Goal: Task Accomplishment & Management: Complete application form

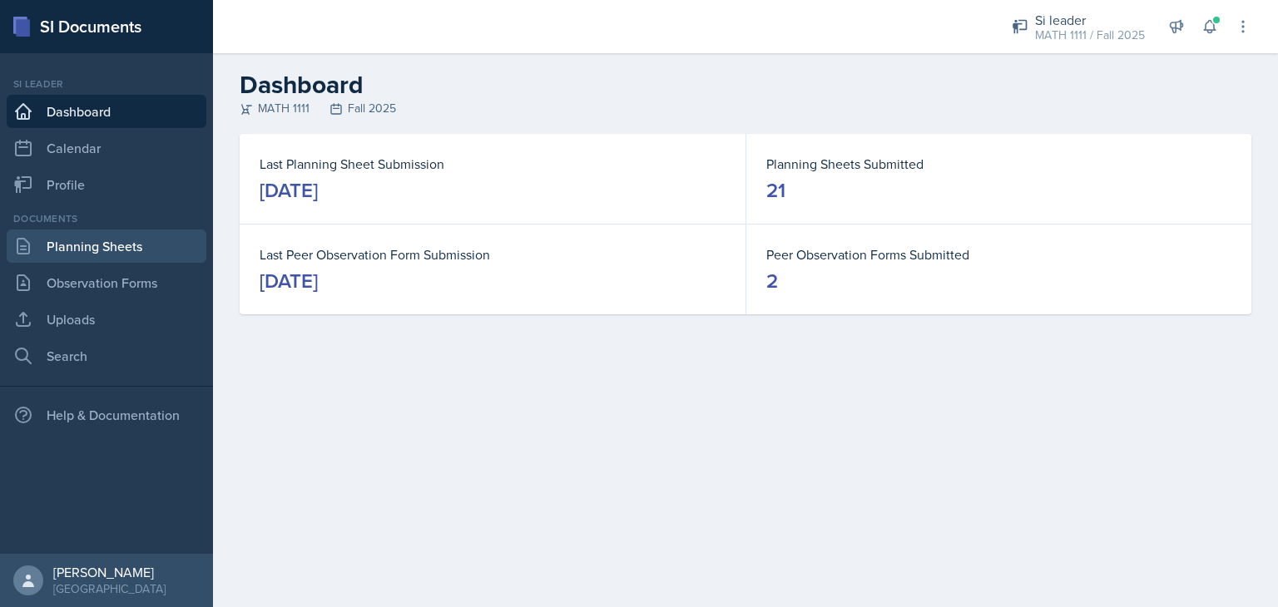
click at [132, 254] on link "Planning Sheets" at bounding box center [107, 246] width 200 height 33
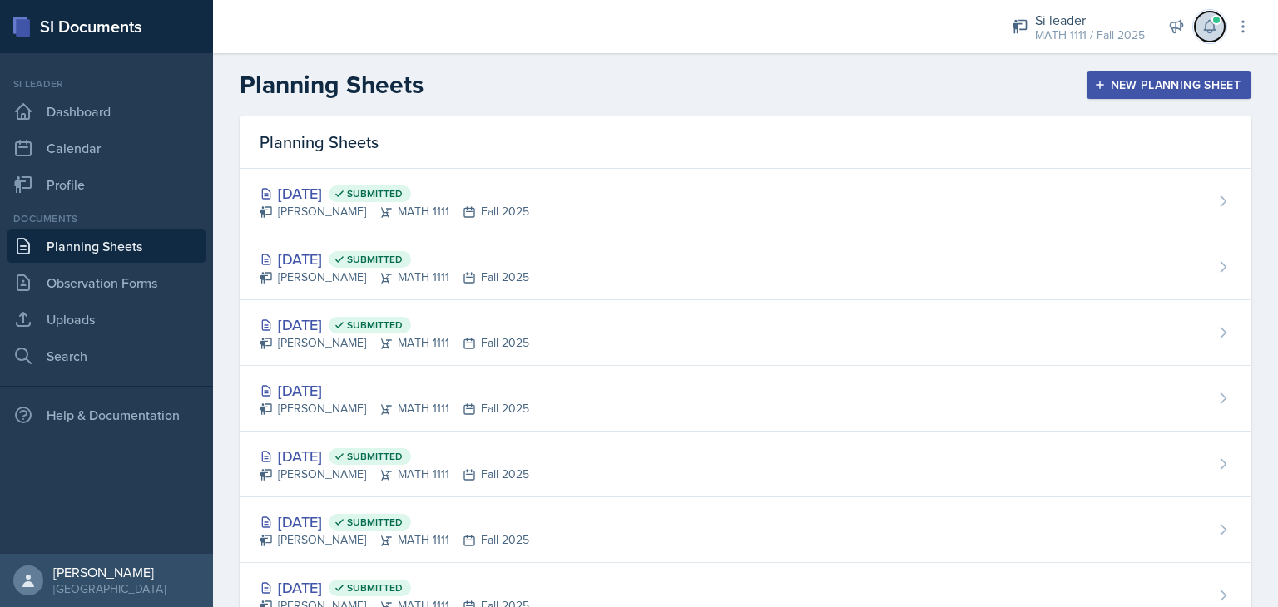
click at [1218, 20] on span at bounding box center [1216, 20] width 10 height 10
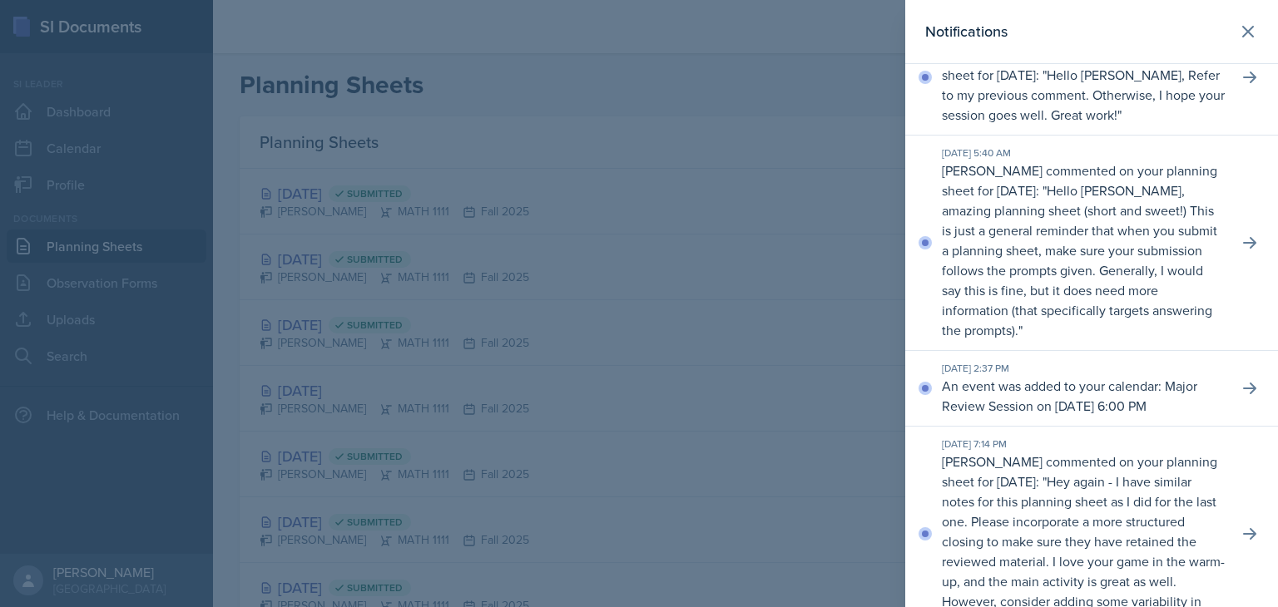
scroll to position [141, 0]
click at [1238, 34] on icon at bounding box center [1248, 32] width 20 height 20
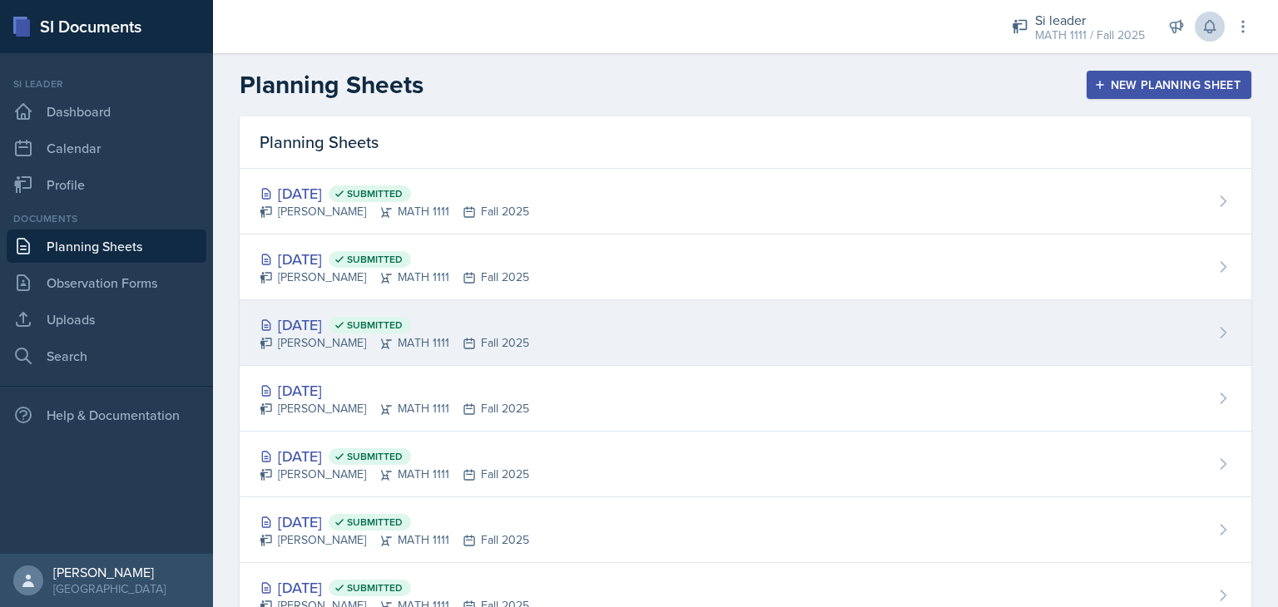
scroll to position [213, 0]
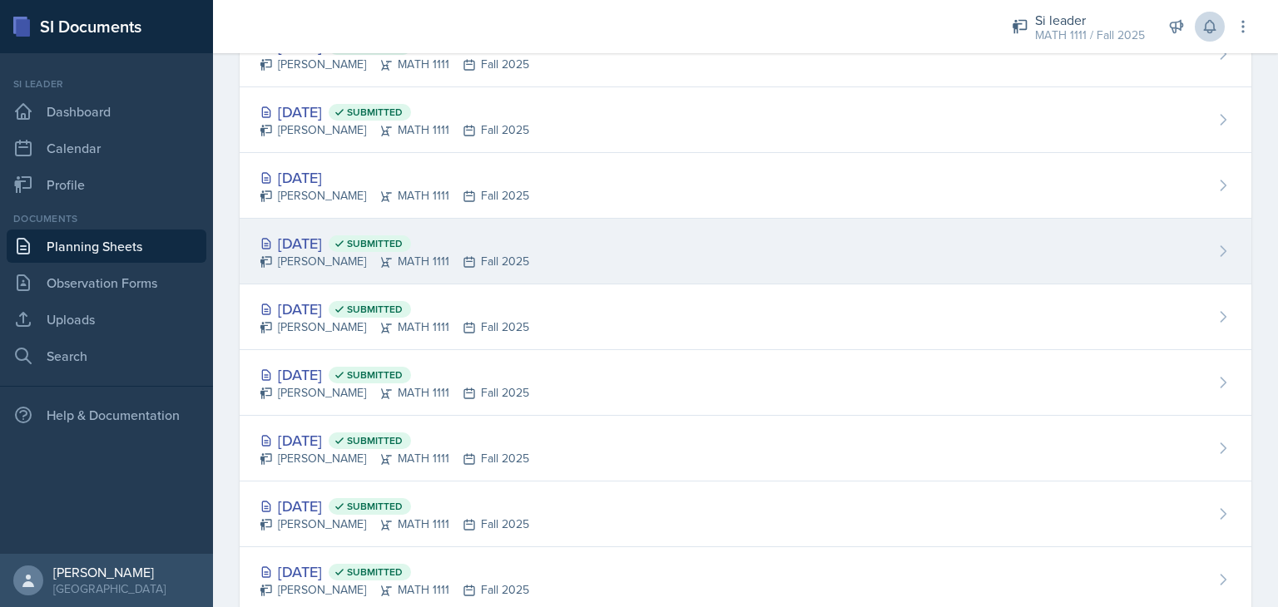
click at [526, 240] on div "Oct 1st, 2025 Submitted" at bounding box center [395, 243] width 270 height 22
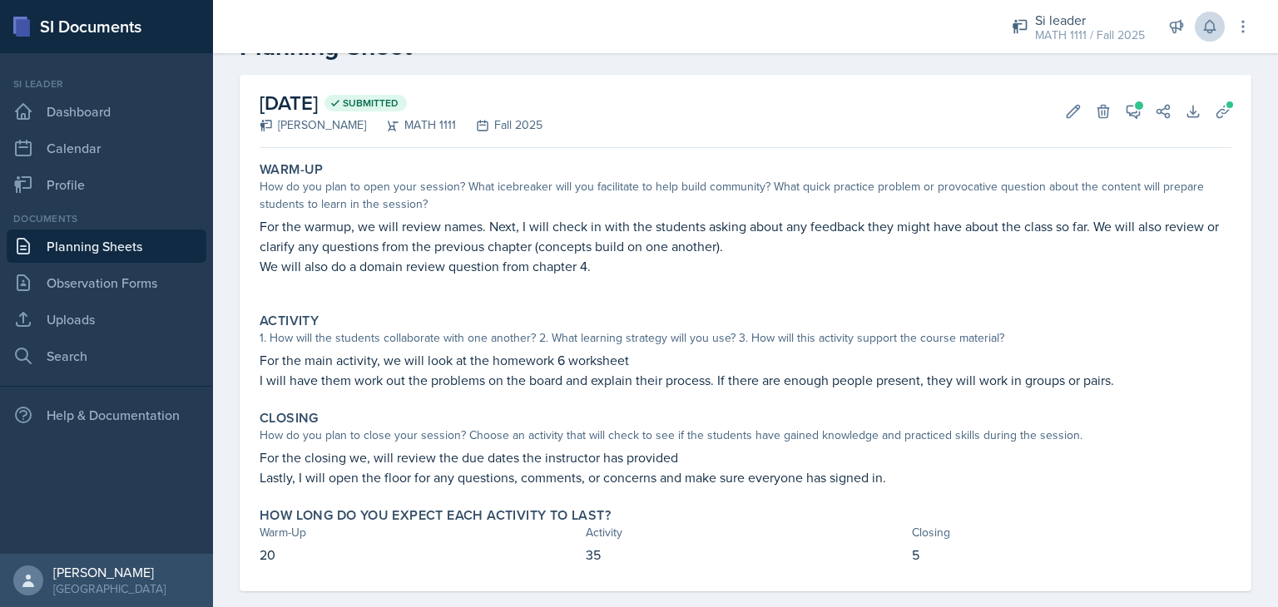
scroll to position [23, 0]
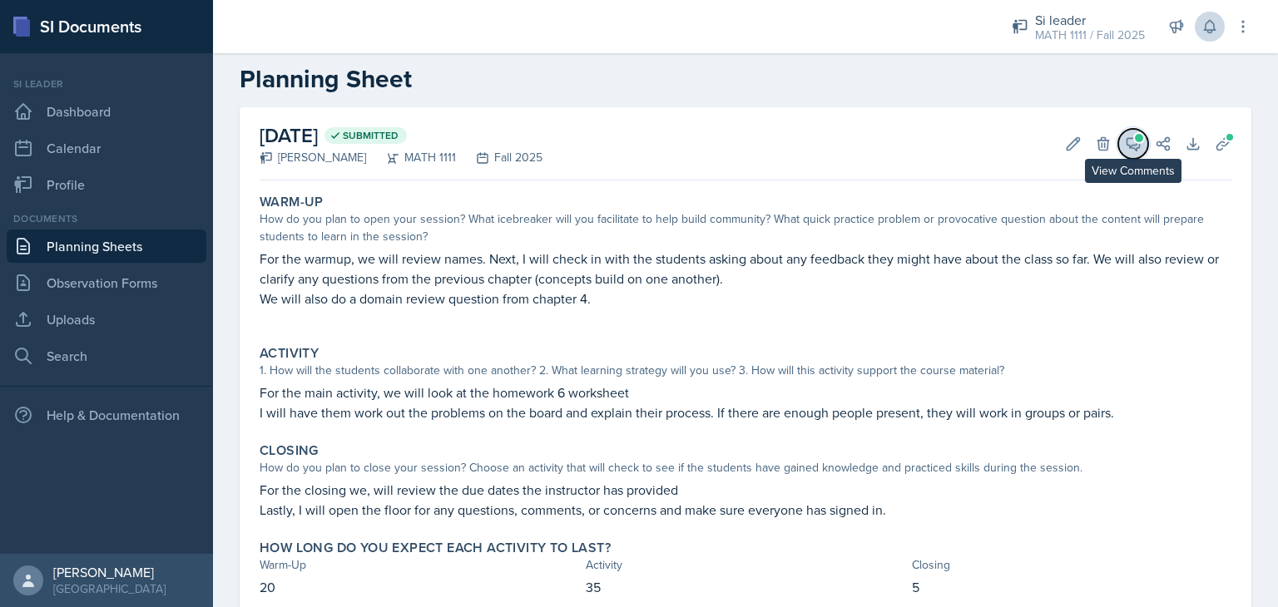
click at [1125, 150] on icon at bounding box center [1133, 144] width 17 height 17
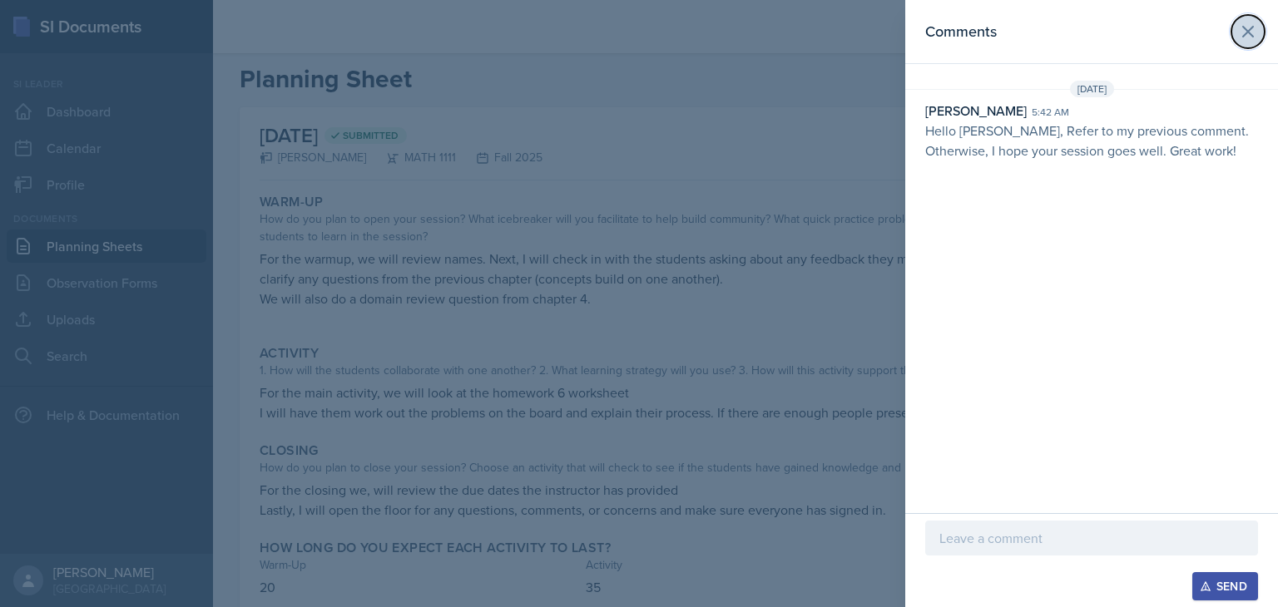
click at [1242, 31] on icon at bounding box center [1248, 32] width 20 height 20
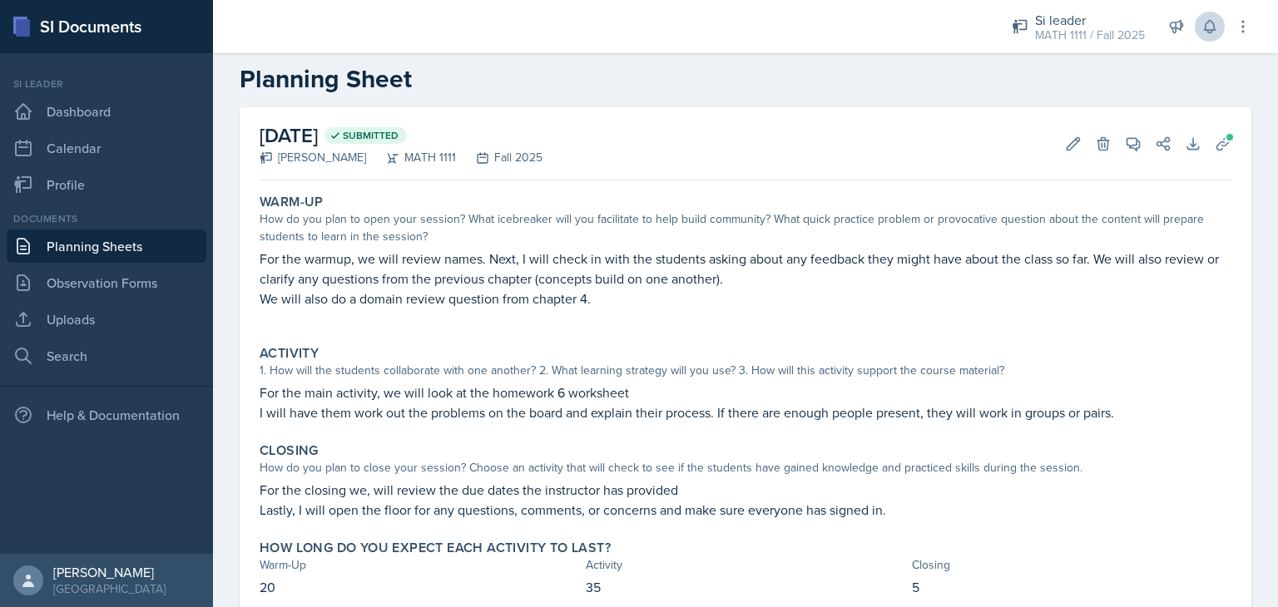
scroll to position [80, 0]
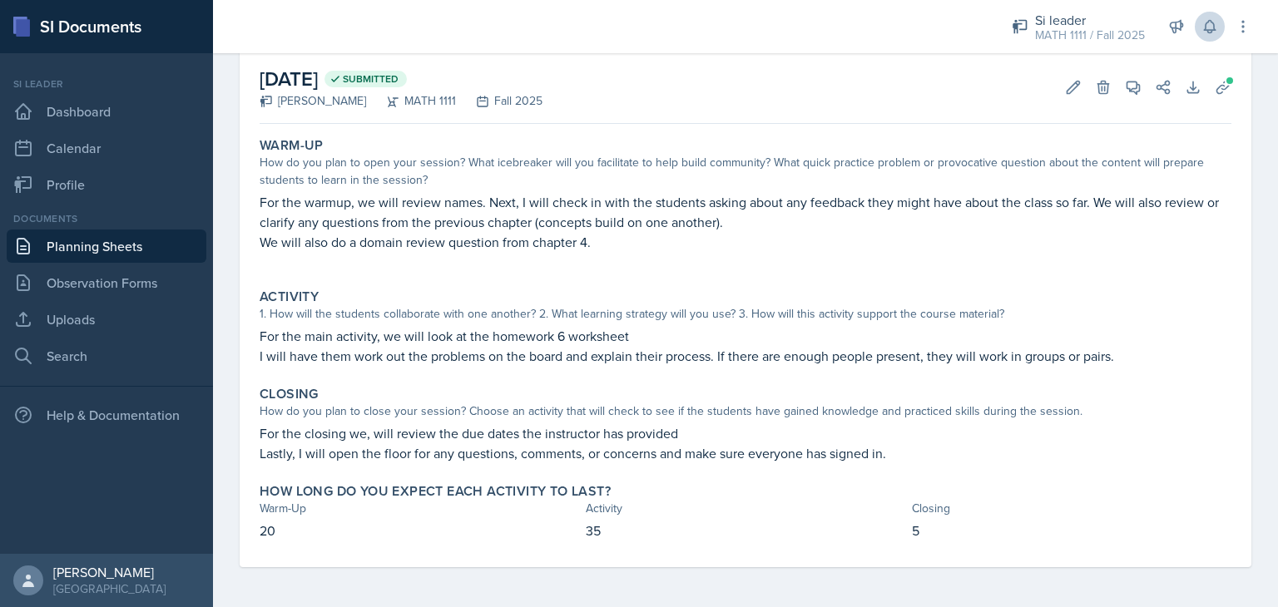
click at [54, 247] on link "Planning Sheets" at bounding box center [107, 246] width 200 height 33
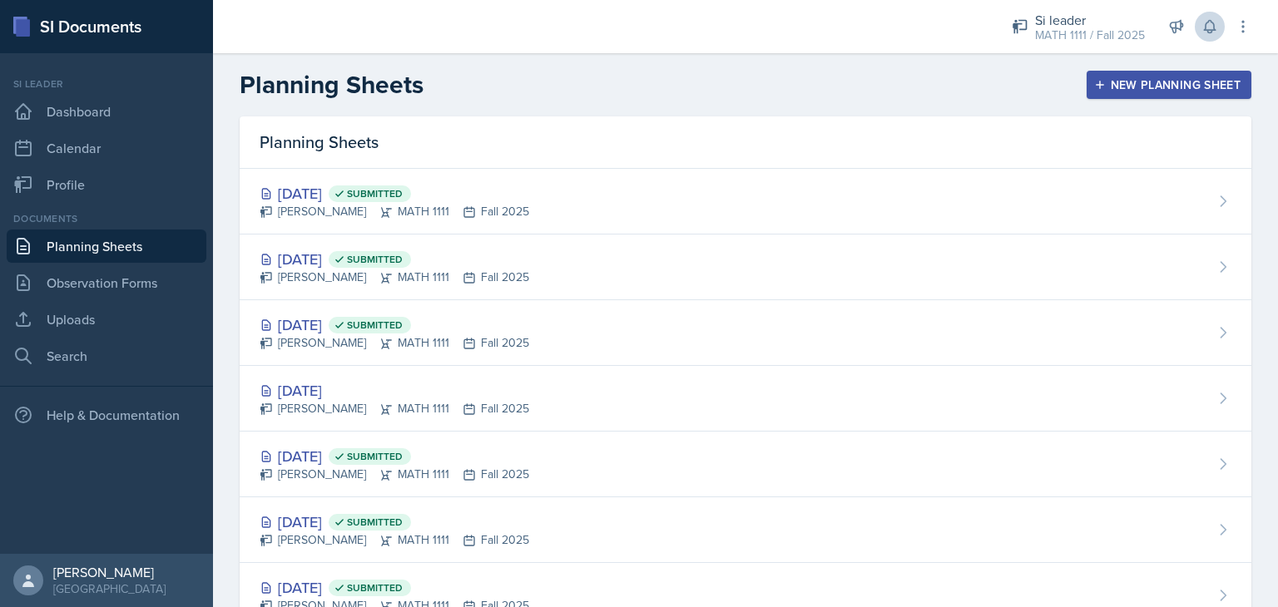
click at [1111, 91] on div "New Planning Sheet" at bounding box center [1168, 84] width 143 height 13
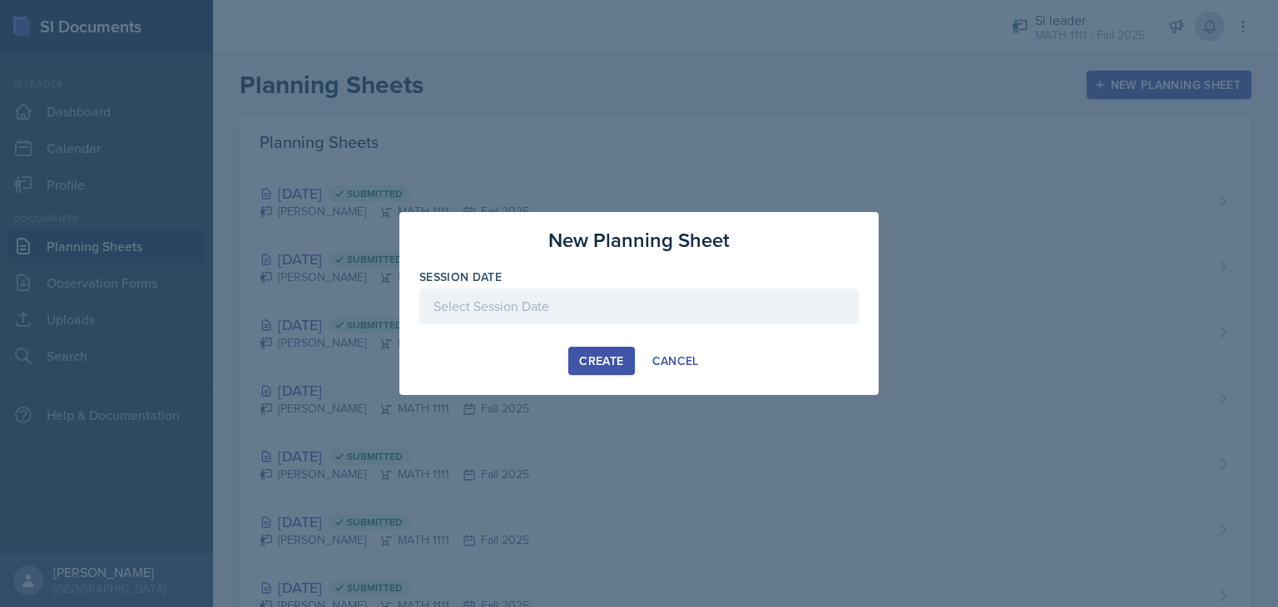
click at [596, 304] on div at bounding box center [638, 306] width 439 height 35
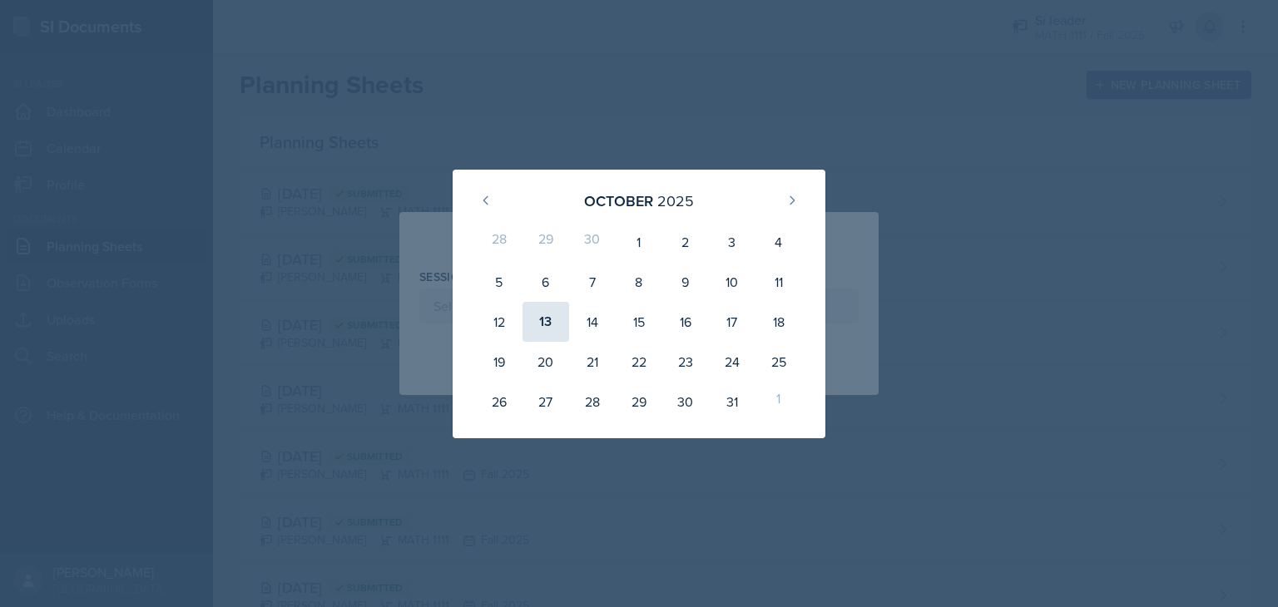
click at [542, 314] on div "13" at bounding box center [545, 322] width 47 height 40
type input "[DATE]"
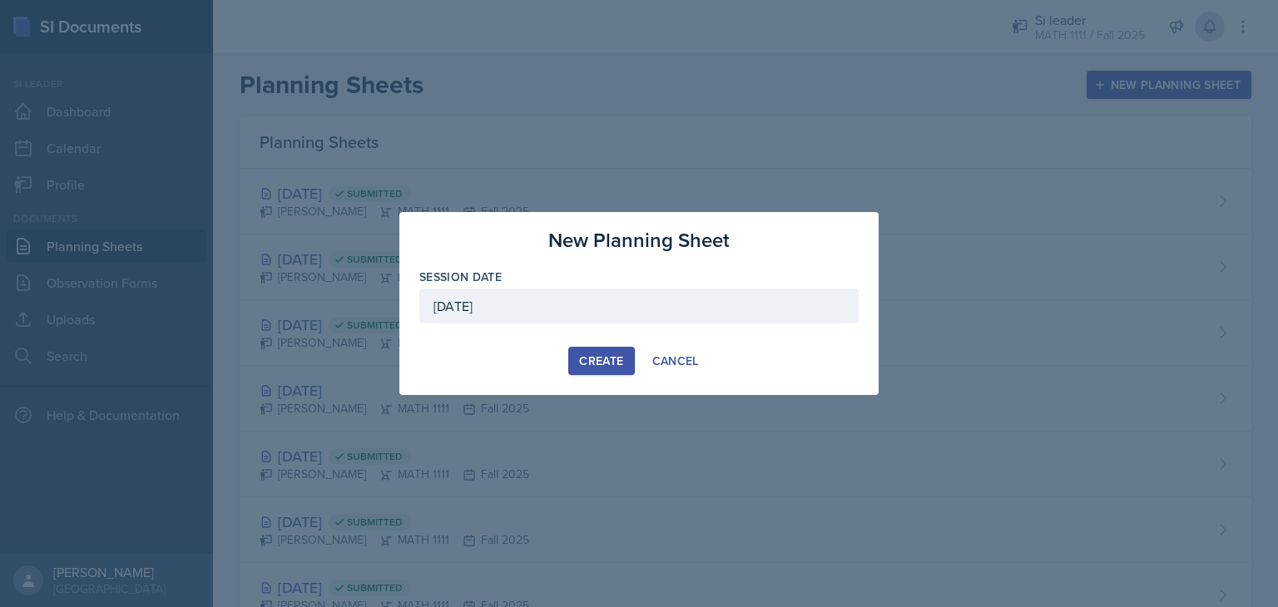
click at [586, 357] on div "Create" at bounding box center [601, 360] width 44 height 13
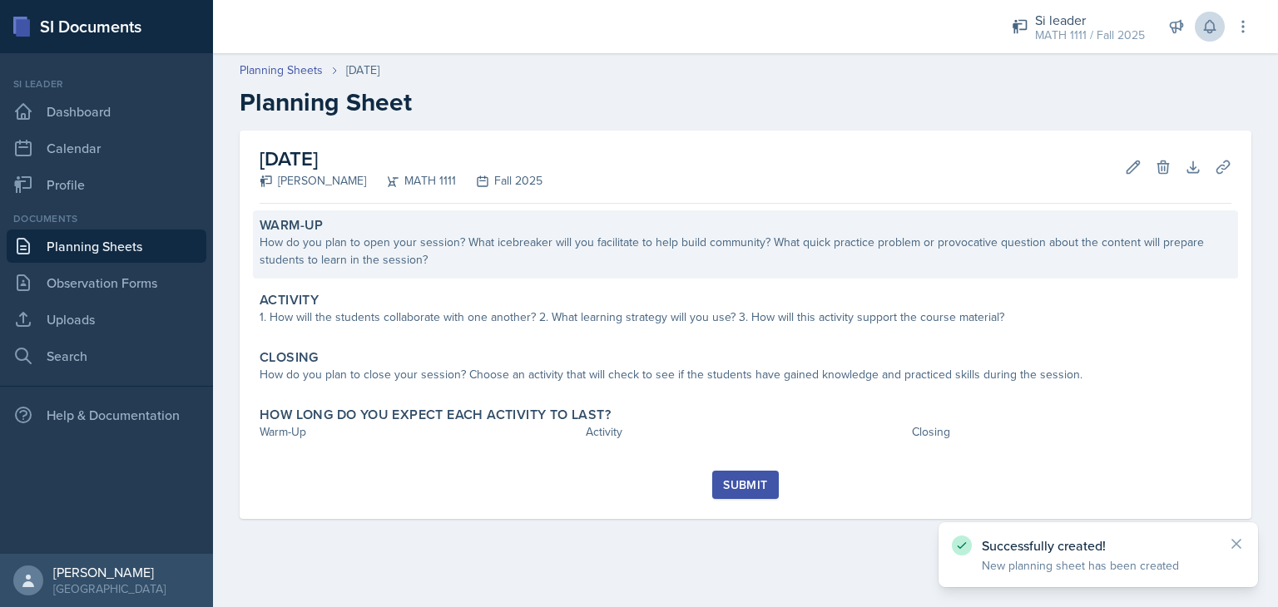
click at [503, 255] on div "How do you plan to open your session? What icebreaker will you facilitate to he…" at bounding box center [746, 251] width 972 height 35
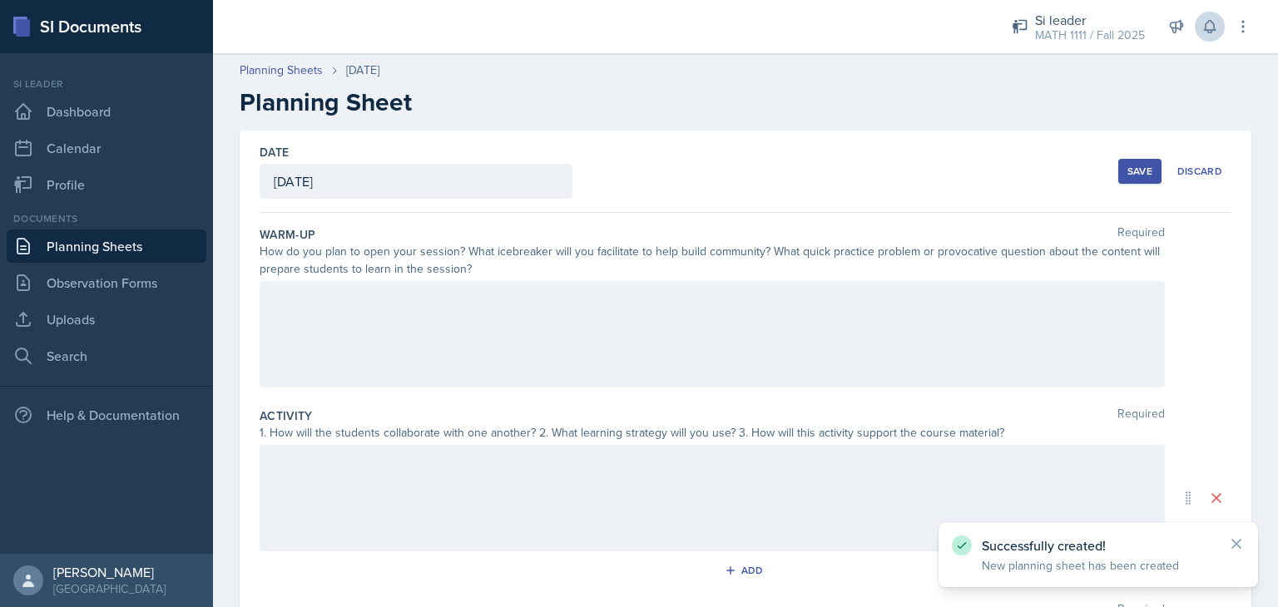
click at [374, 327] on div at bounding box center [712, 334] width 905 height 106
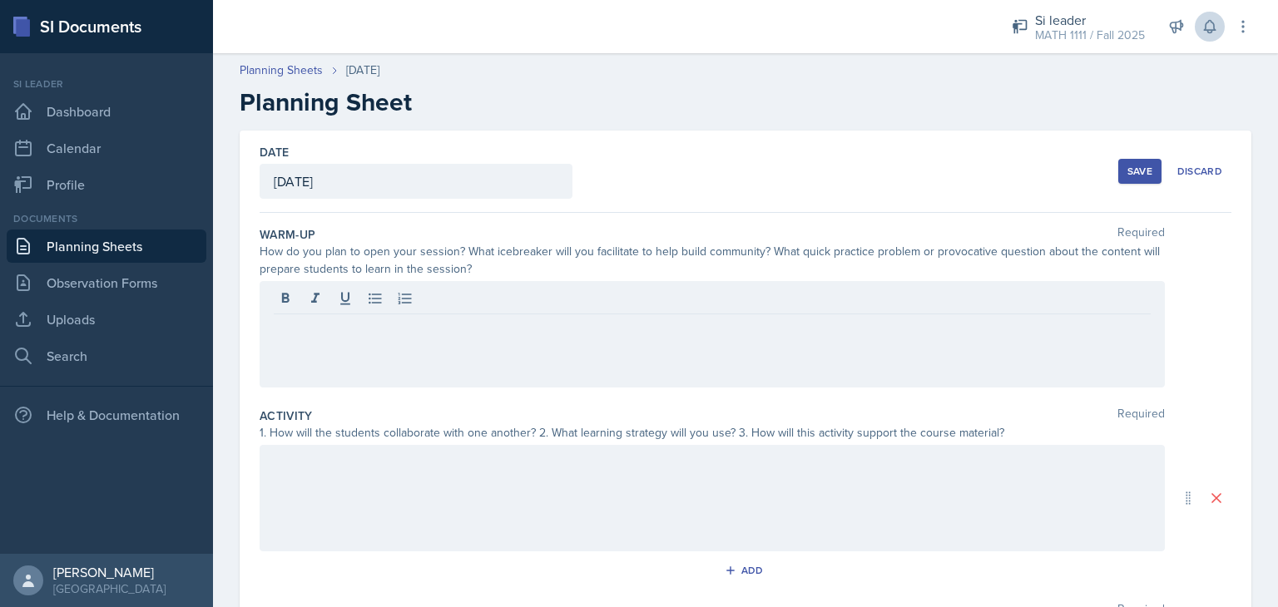
click at [1127, 176] on div "Save" at bounding box center [1139, 171] width 25 height 13
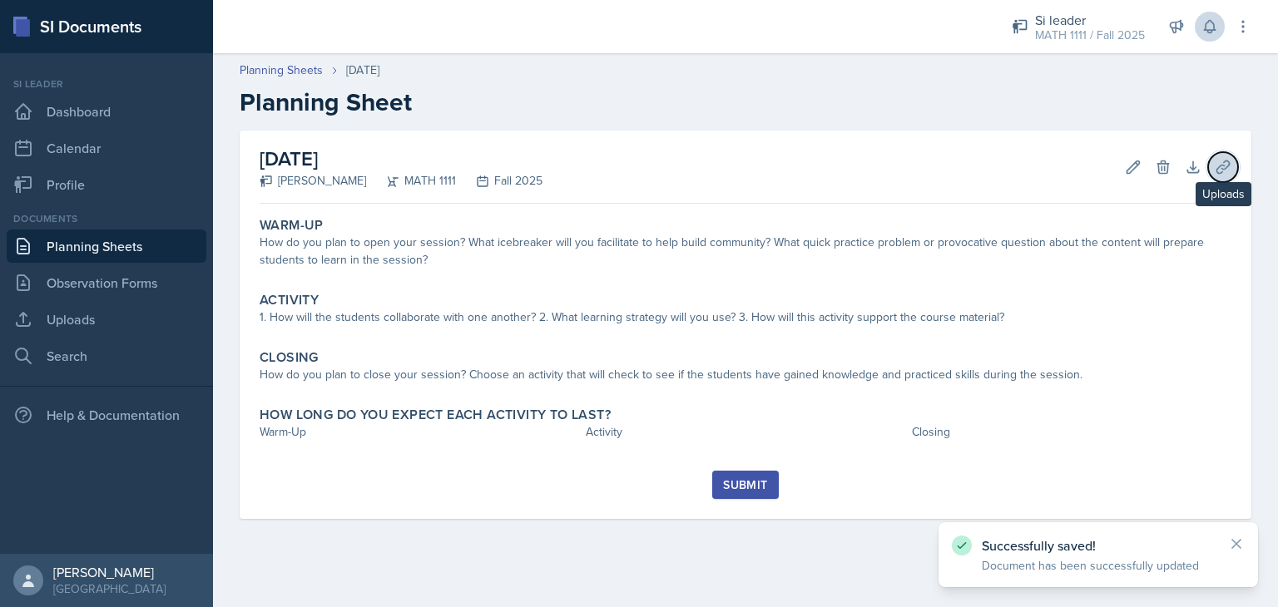
click at [1220, 171] on icon at bounding box center [1223, 167] width 17 height 17
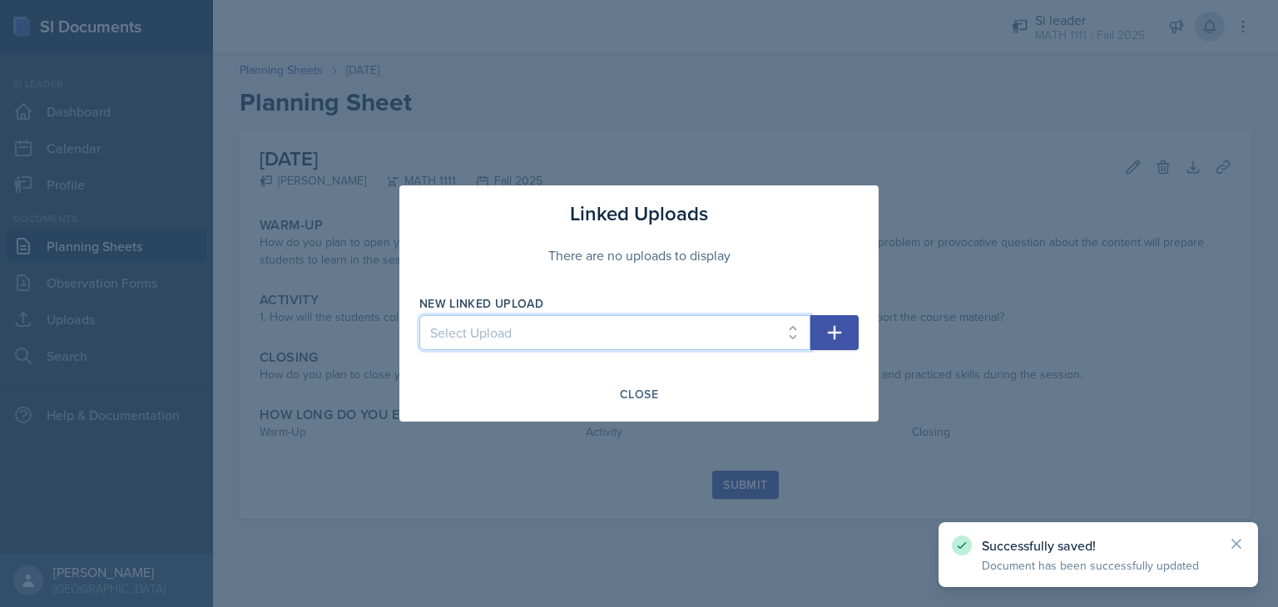
click at [762, 327] on select "Select Upload HW1 HW2 HW3 HW4 HW5 HW6 HW7 HW8" at bounding box center [614, 332] width 391 height 35
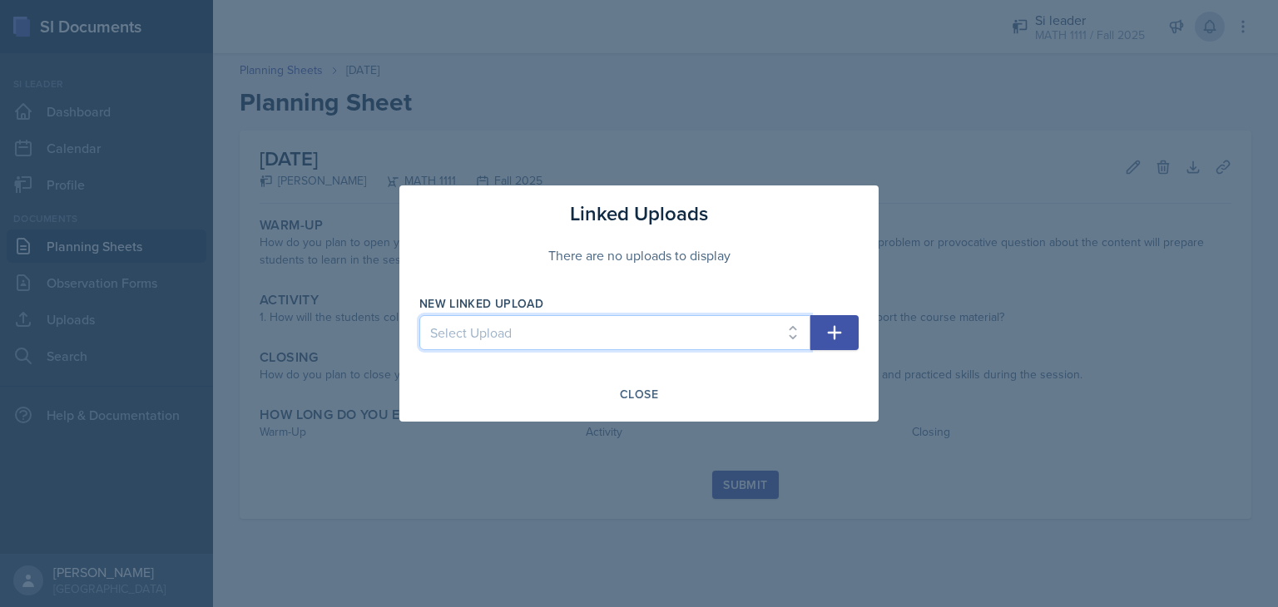
select select "e107599e-15b2-4549-9a9e-7445b592d084"
click at [419, 315] on select "Select Upload HW1 HW2 HW3 HW4 HW5 HW6 HW7 HW8" at bounding box center [614, 332] width 391 height 35
click at [819, 328] on button "button" at bounding box center [834, 332] width 48 height 35
select select
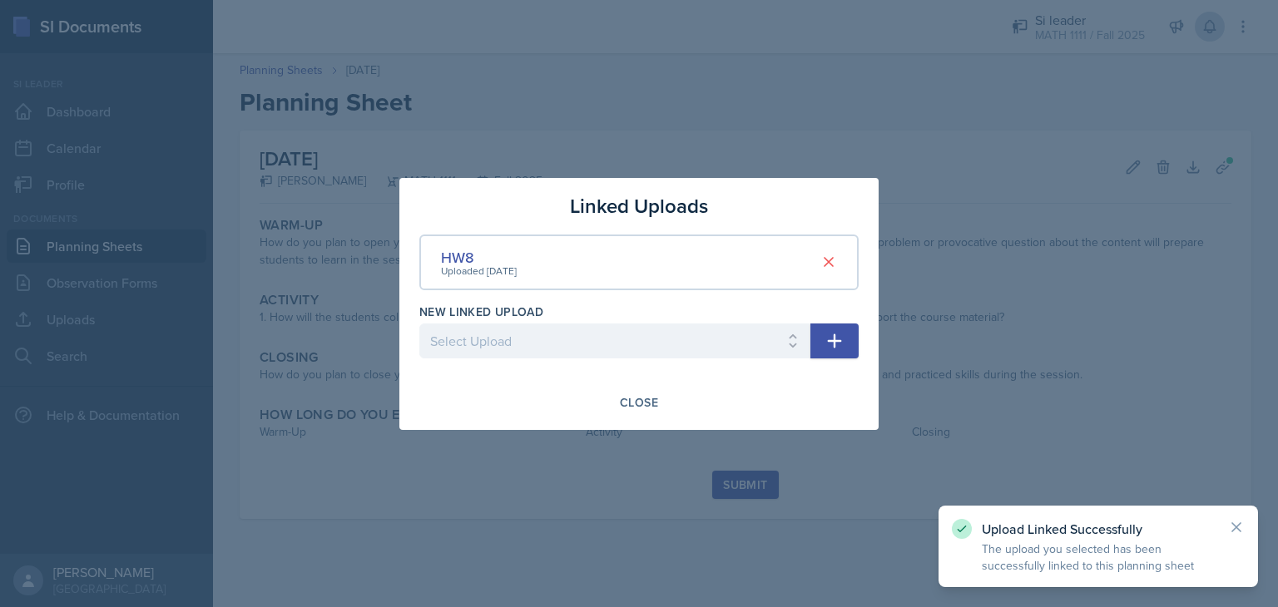
click at [586, 153] on div at bounding box center [639, 303] width 1278 height 607
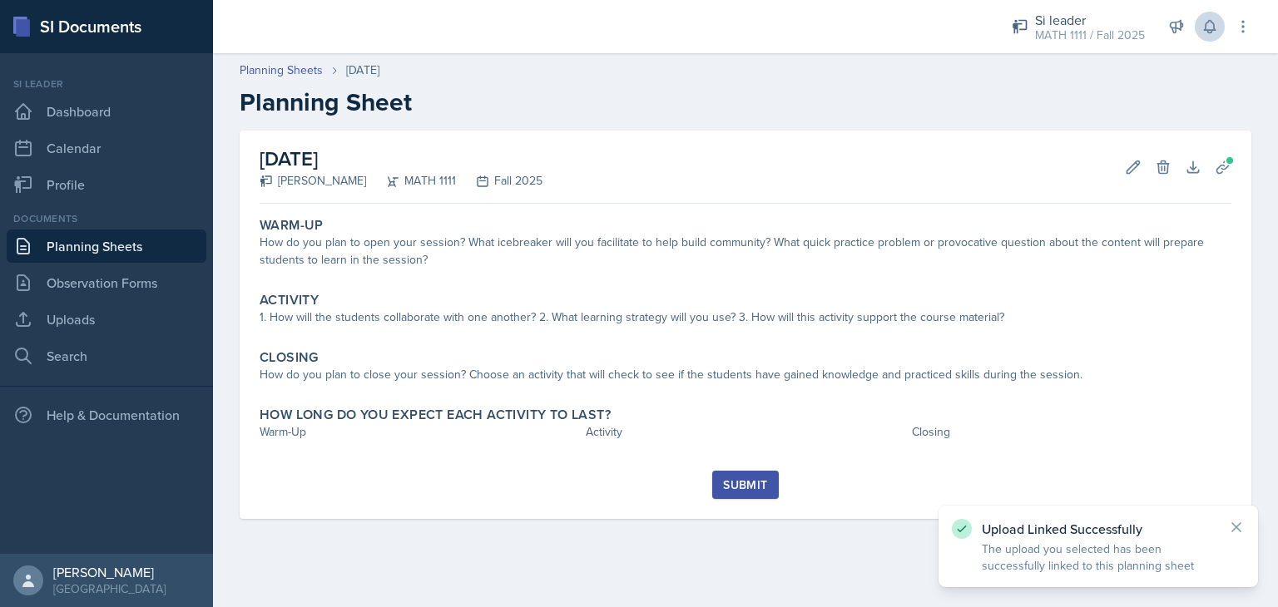
click at [87, 251] on link "Planning Sheets" at bounding box center [107, 246] width 200 height 33
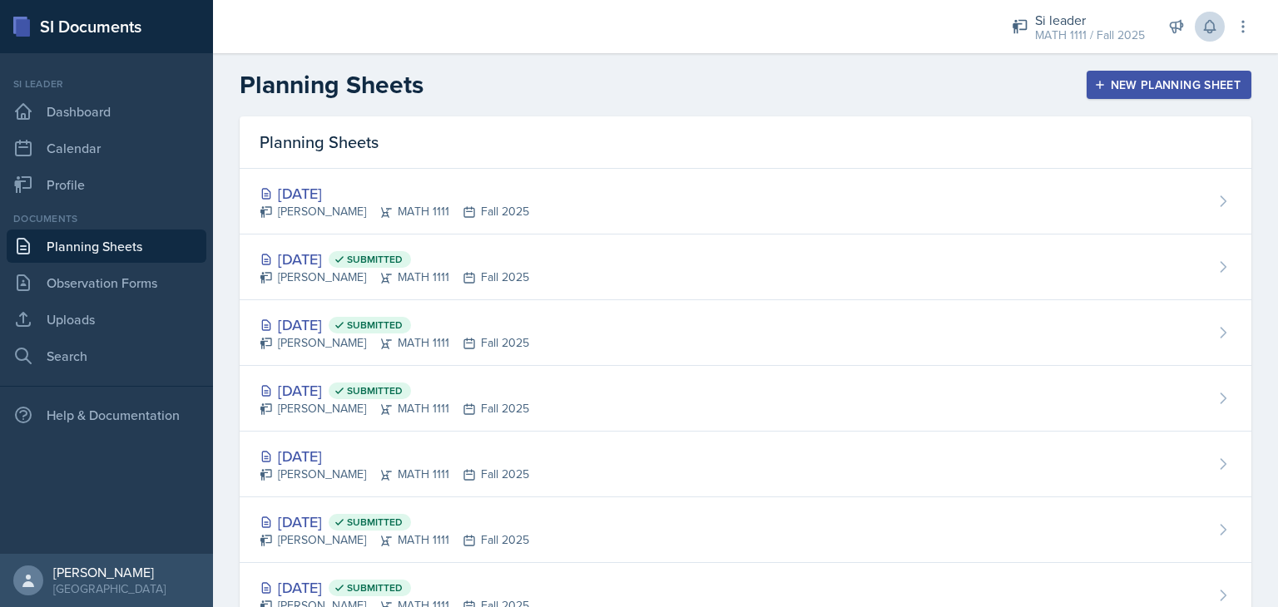
click at [1136, 81] on div "New Planning Sheet" at bounding box center [1168, 84] width 143 height 13
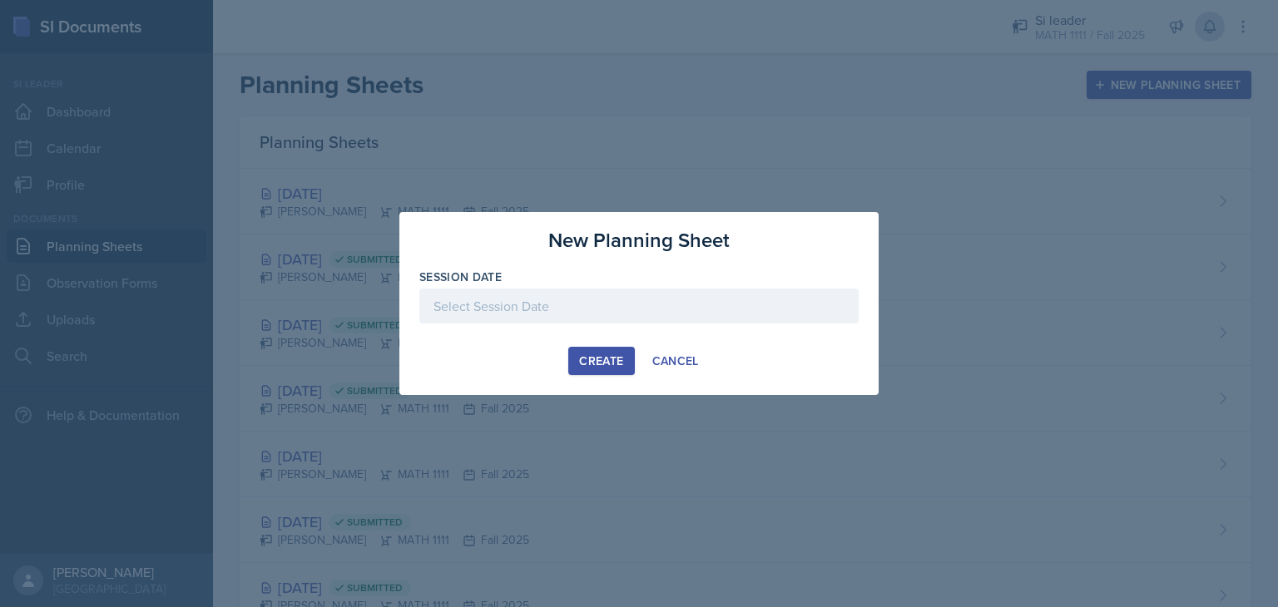
click at [672, 298] on div at bounding box center [638, 306] width 439 height 35
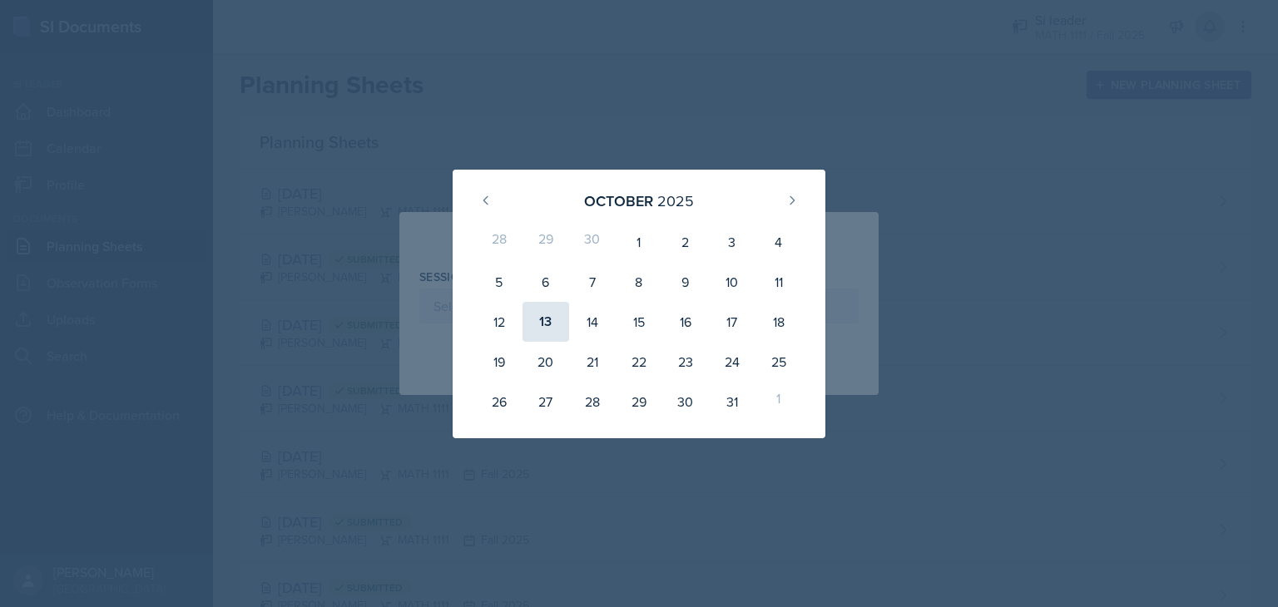
click at [542, 317] on div "13" at bounding box center [545, 322] width 47 height 40
type input "[DATE]"
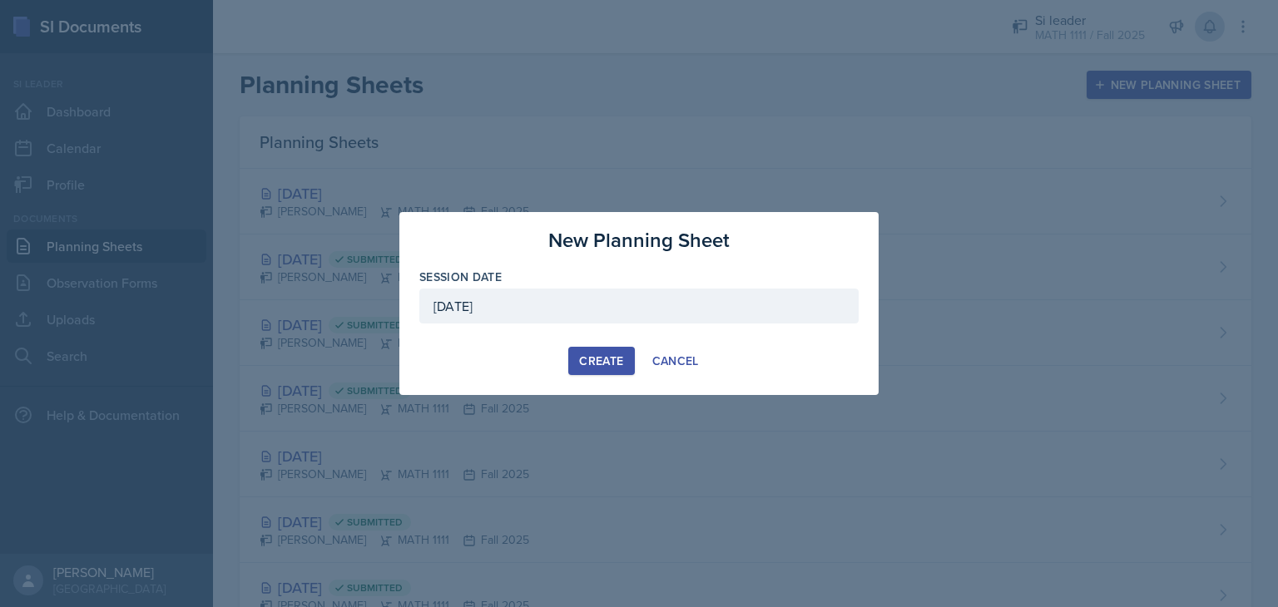
click at [601, 354] on div "Create" at bounding box center [601, 360] width 44 height 13
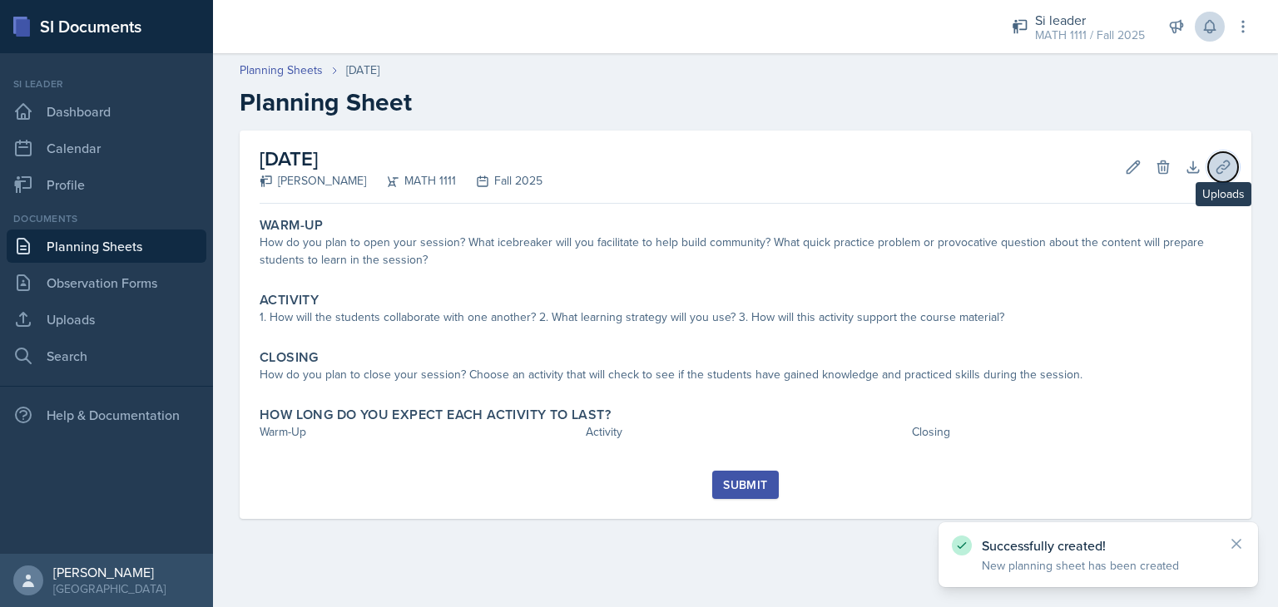
click at [1225, 171] on icon at bounding box center [1223, 167] width 17 height 17
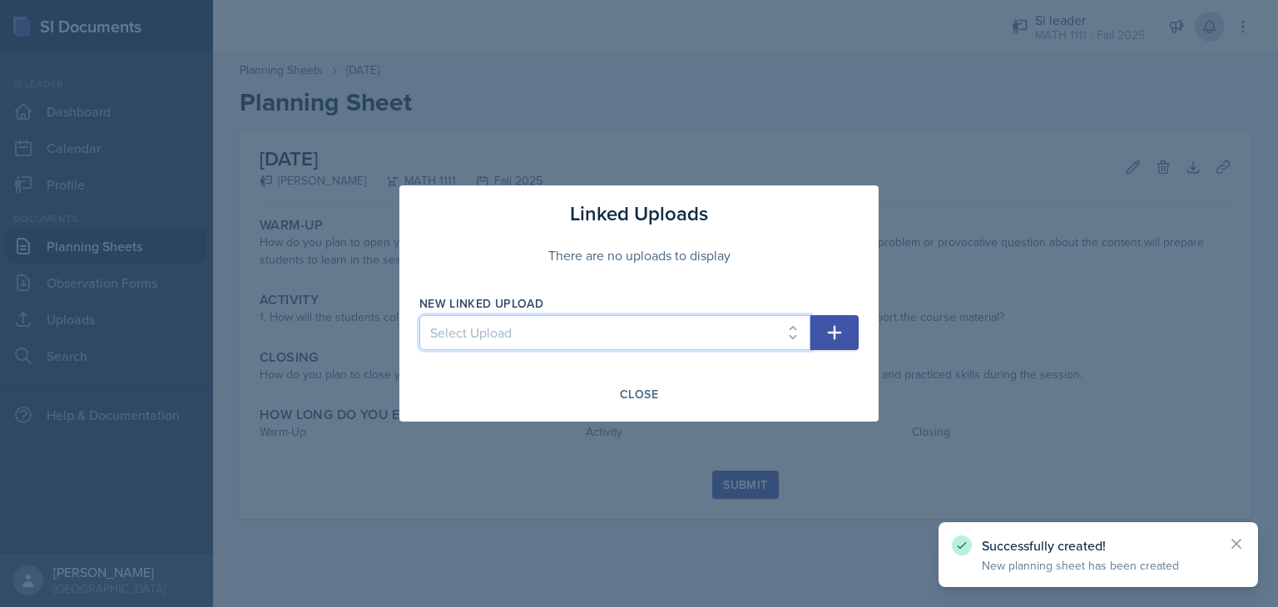
click at [784, 335] on select "Select Upload HW1 HW2 HW3 HW4 HW5 HW6 HW7 HW8" at bounding box center [614, 332] width 391 height 35
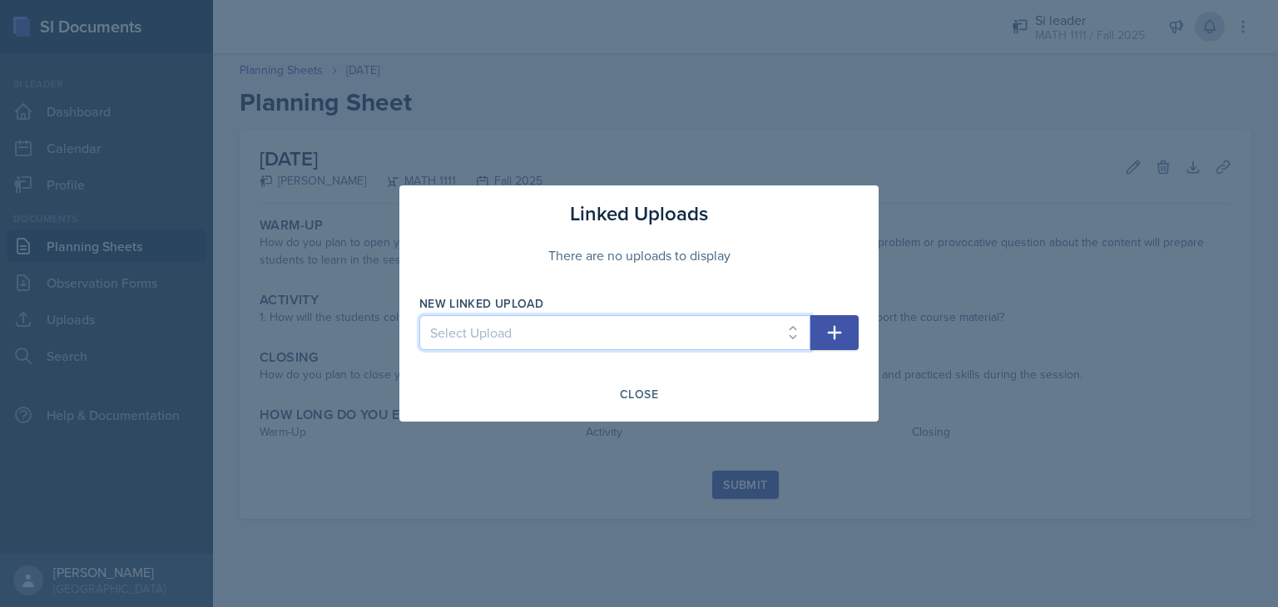
select select "e107599e-15b2-4549-9a9e-7445b592d084"
click at [419, 315] on select "Select Upload HW1 HW2 HW3 HW4 HW5 HW6 HW7 HW8" at bounding box center [614, 332] width 391 height 35
click at [843, 337] on icon "button" at bounding box center [834, 333] width 20 height 20
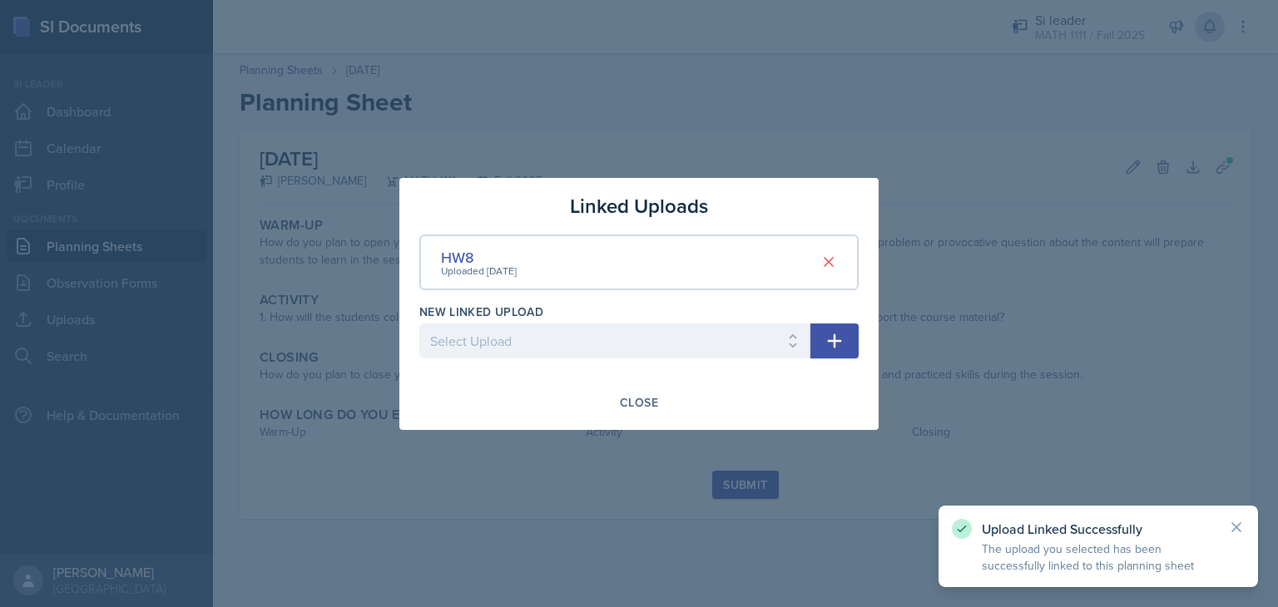
click at [758, 478] on div at bounding box center [639, 303] width 1278 height 607
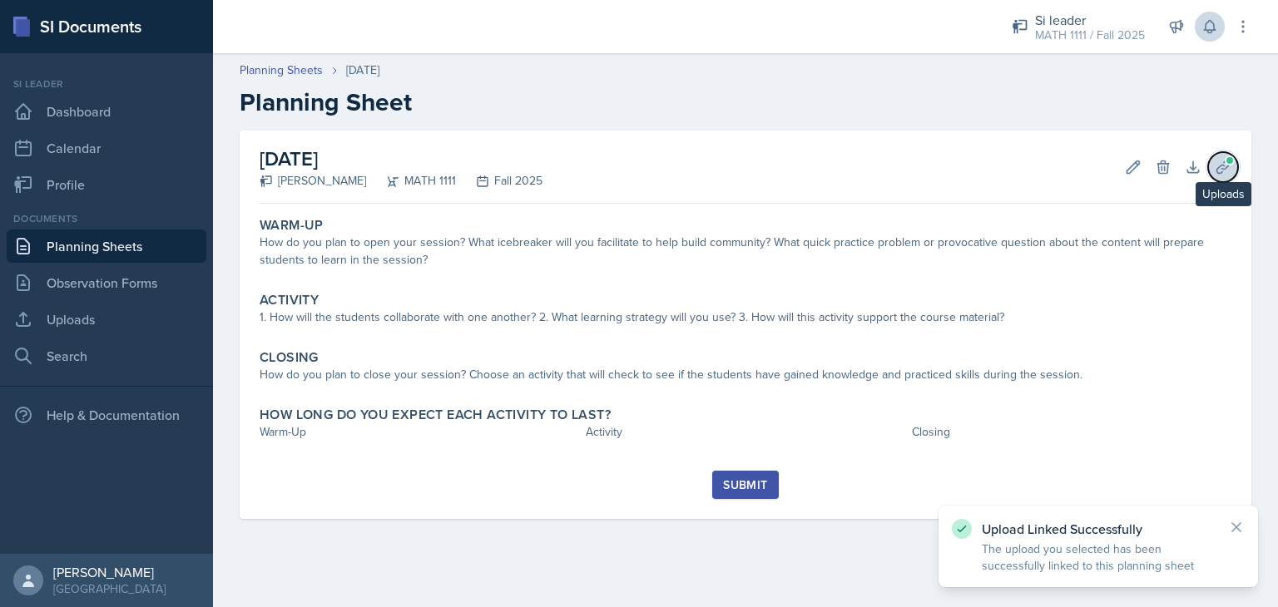
click at [1227, 164] on span at bounding box center [1230, 161] width 10 height 10
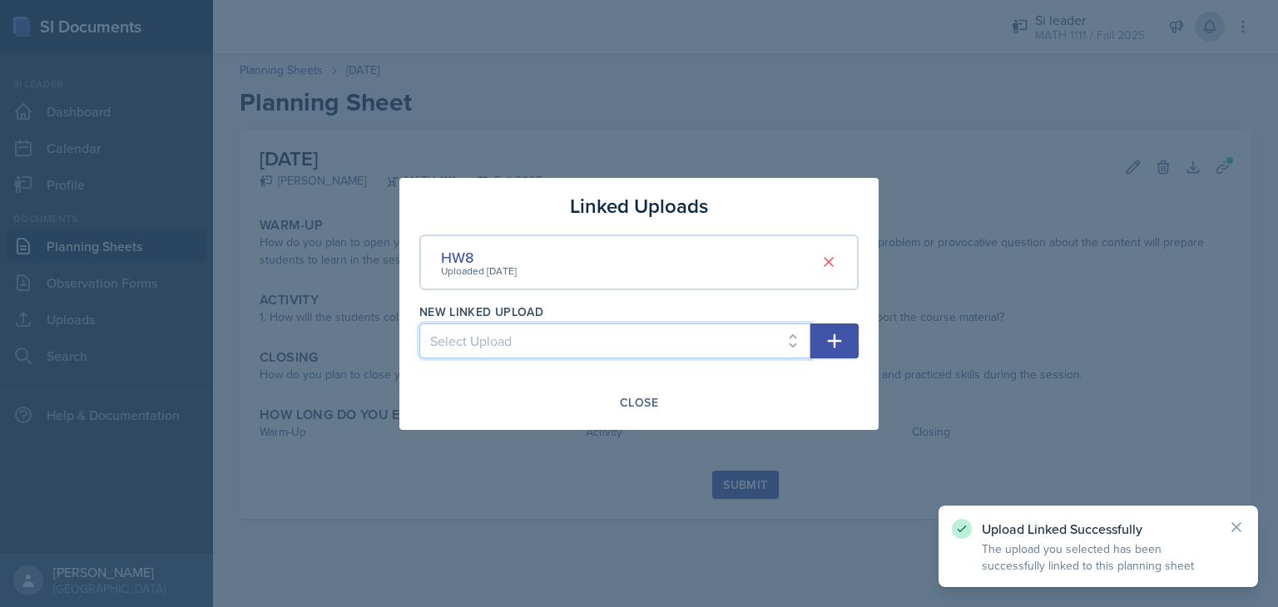
click at [775, 346] on select "Select Upload HW1 HW2 HW3 HW4 HW5 HW6 HW7" at bounding box center [614, 341] width 391 height 35
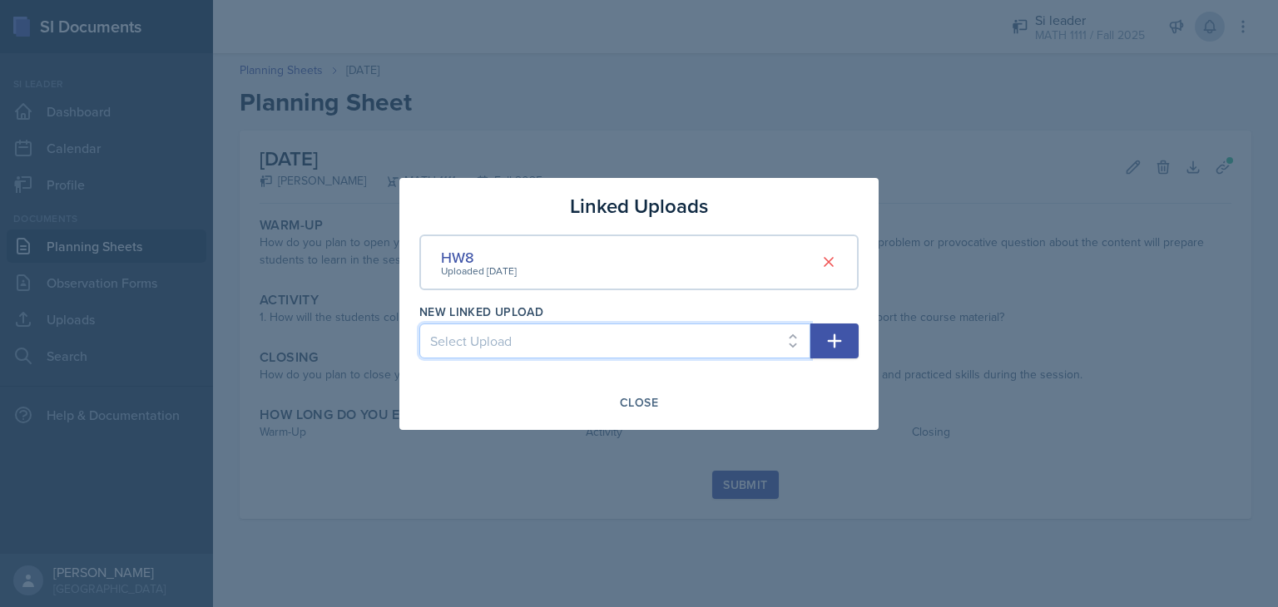
select select "0e47b173-0b75-4e27-9da5-5300a2db6a64"
click at [419, 324] on select "Select Upload HW1 HW2 HW3 HW4 HW5 HW6 HW7" at bounding box center [614, 341] width 391 height 35
click at [830, 259] on icon at bounding box center [828, 262] width 17 height 17
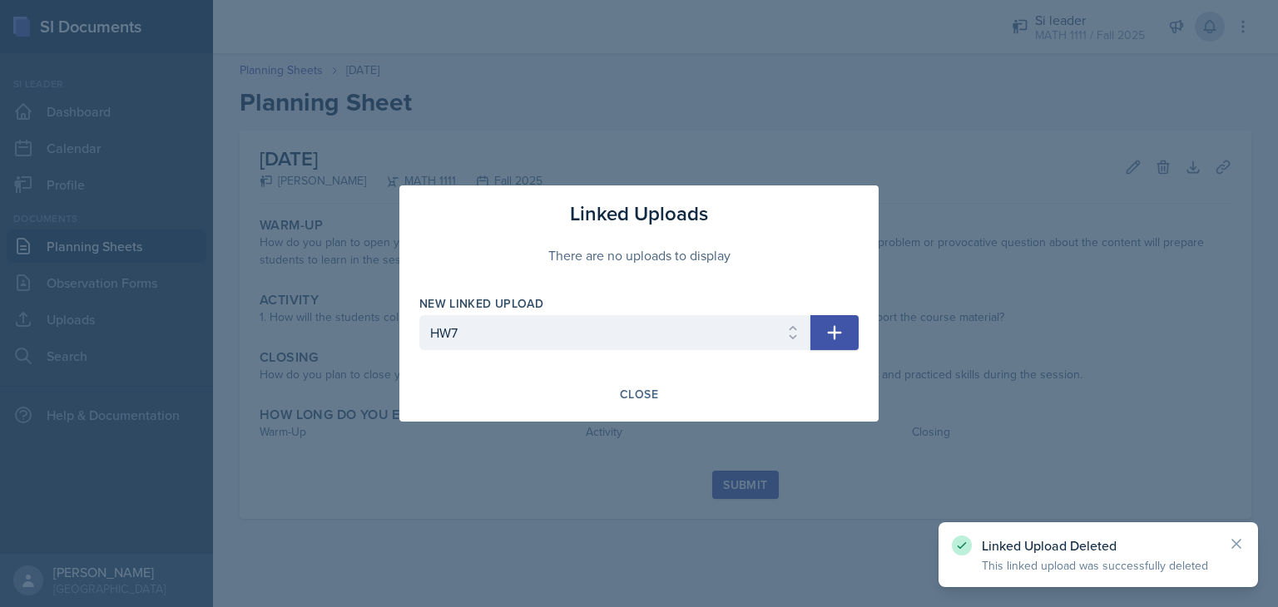
click at [834, 337] on icon "button" at bounding box center [835, 333] width 14 height 14
select select
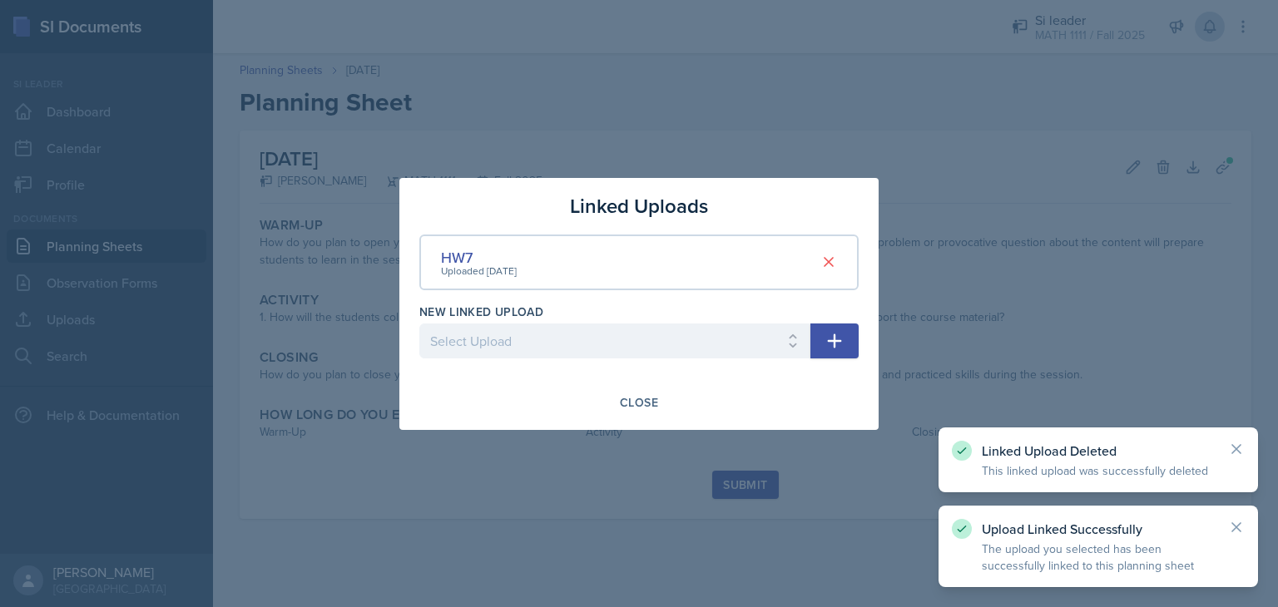
click at [720, 485] on div at bounding box center [639, 303] width 1278 height 607
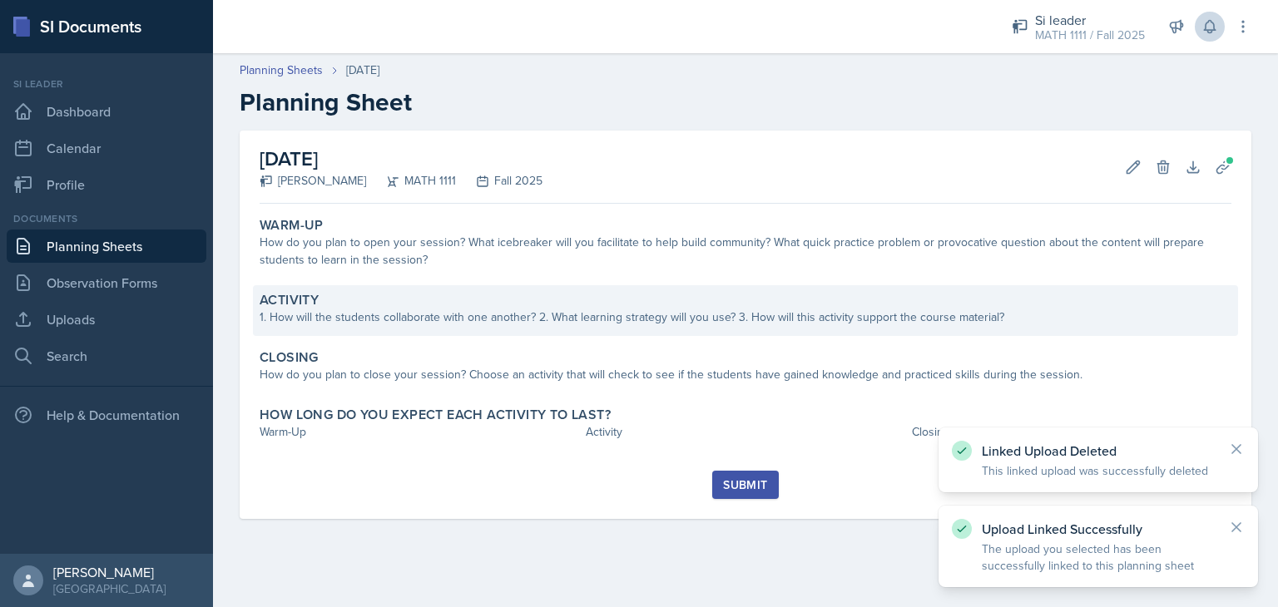
click at [506, 314] on div "1. How will the students collaborate with one another? 2. What learning strateg…" at bounding box center [746, 317] width 972 height 17
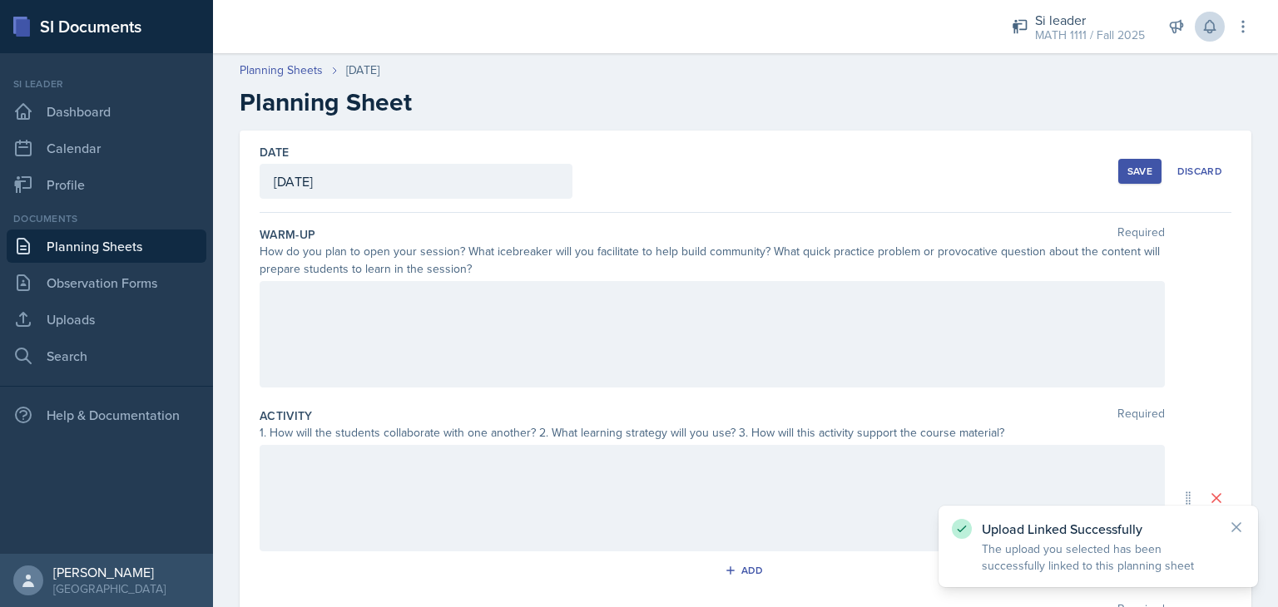
click at [278, 290] on div at bounding box center [712, 334] width 905 height 106
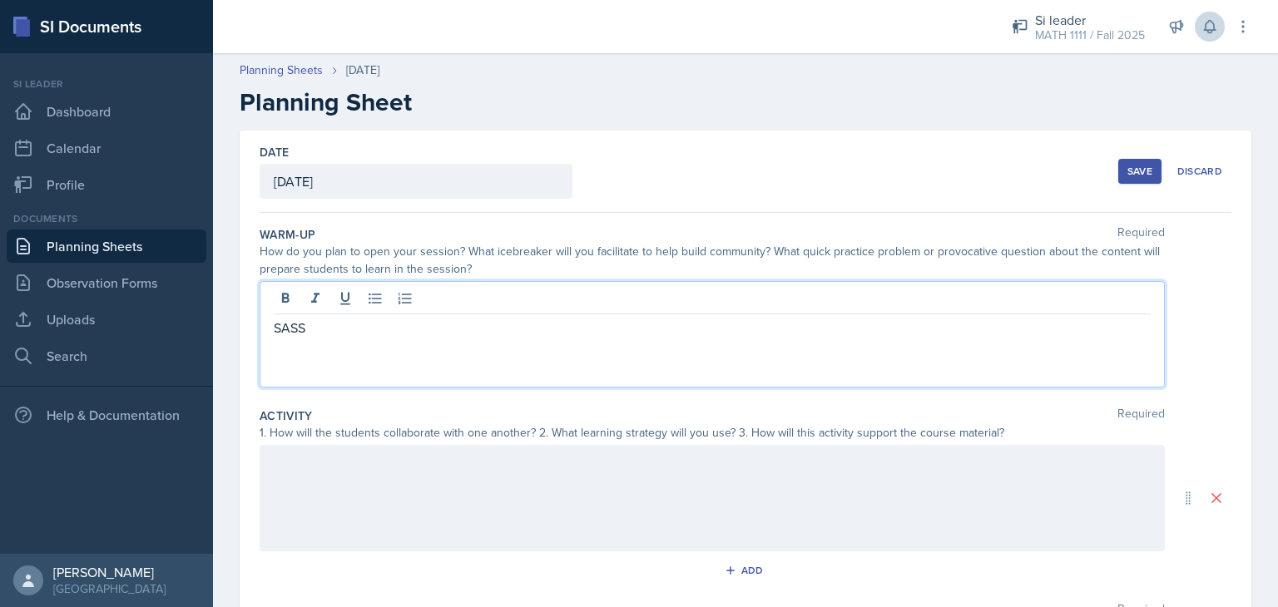
click at [1128, 179] on button "Save" at bounding box center [1139, 171] width 43 height 25
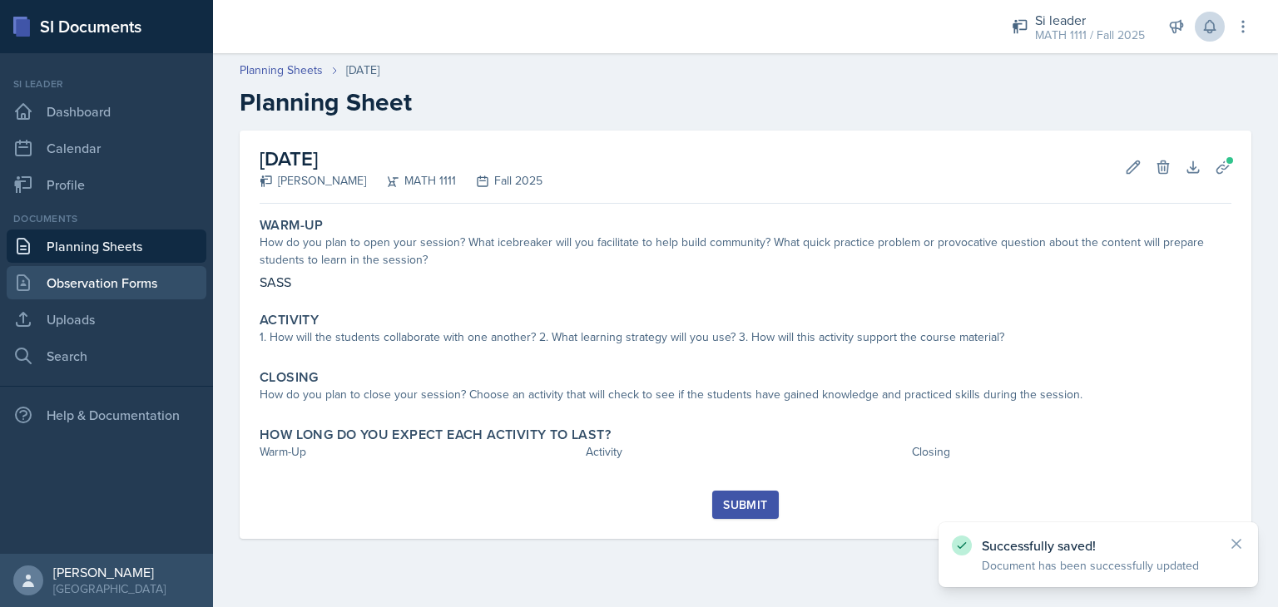
click at [107, 277] on link "Observation Forms" at bounding box center [107, 282] width 200 height 33
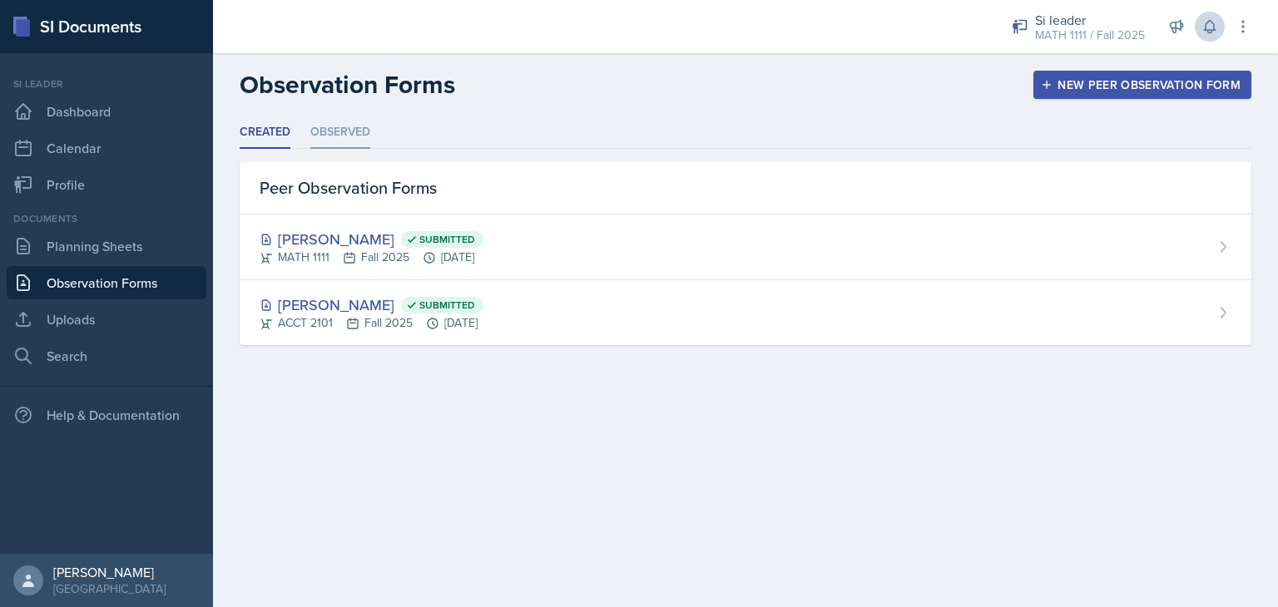
click at [349, 127] on li "Observed" at bounding box center [340, 132] width 60 height 32
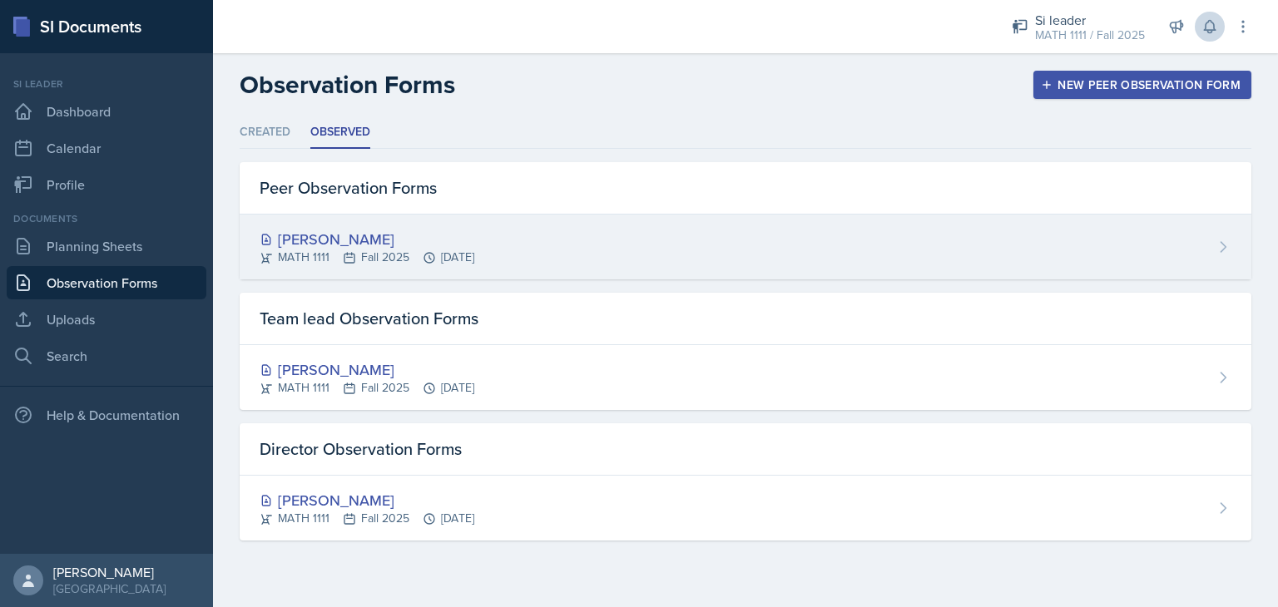
click at [426, 240] on div "[PERSON_NAME]" at bounding box center [367, 239] width 215 height 22
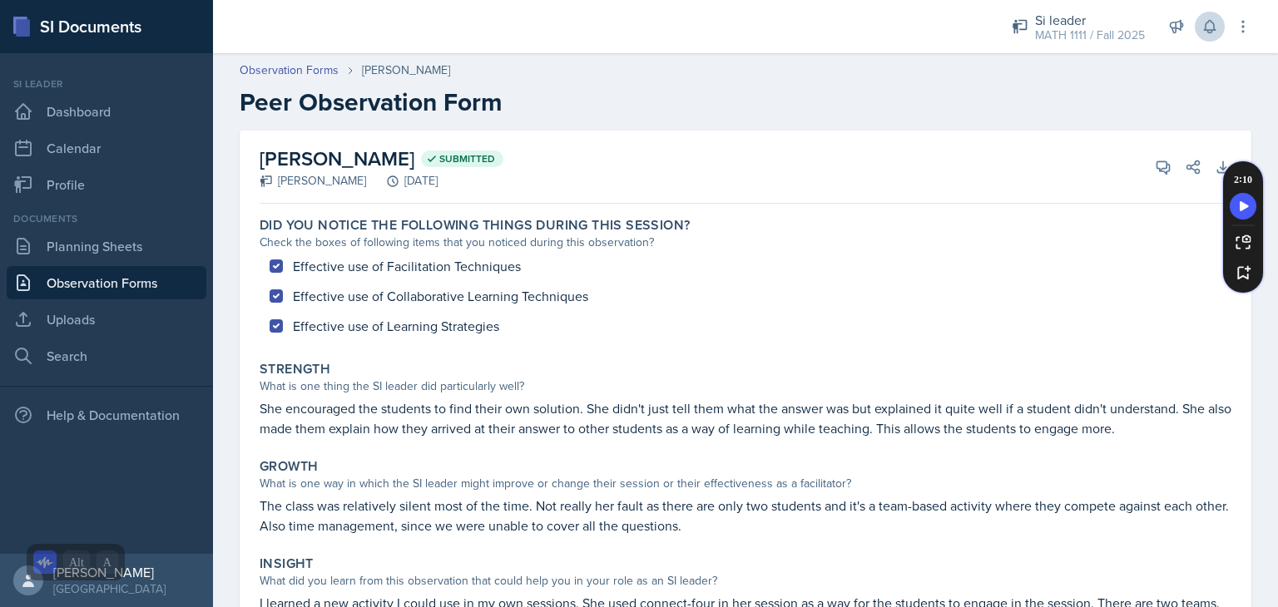
click at [106, 287] on link "Observation Forms" at bounding box center [107, 282] width 200 height 33
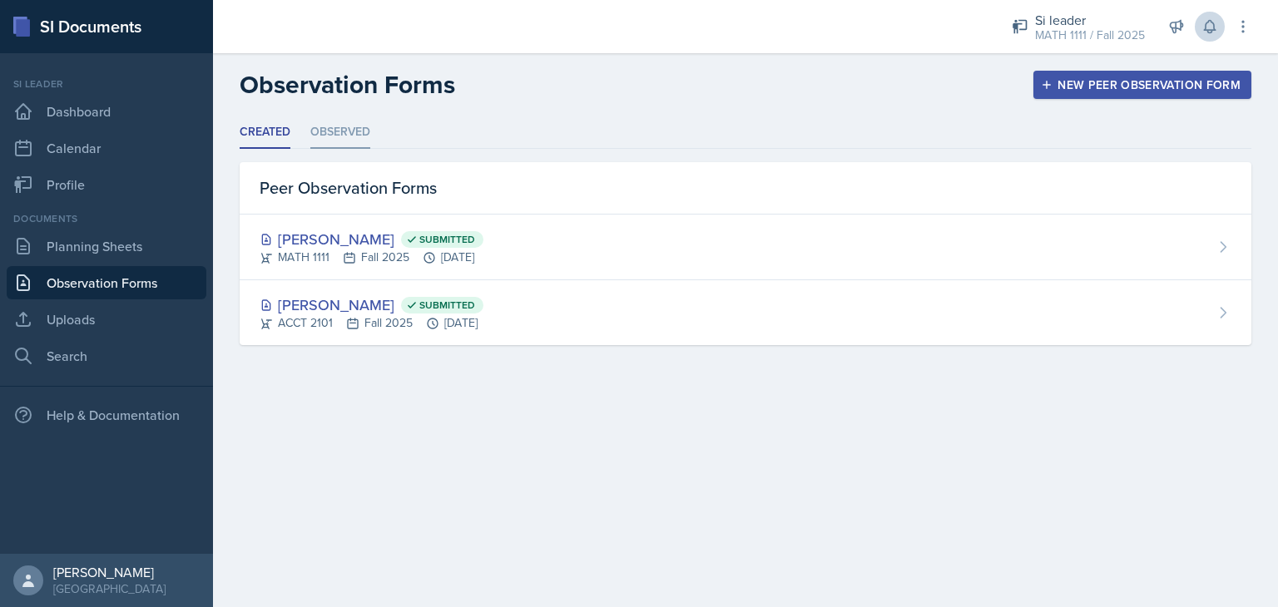
click at [349, 127] on li "Observed" at bounding box center [340, 132] width 60 height 32
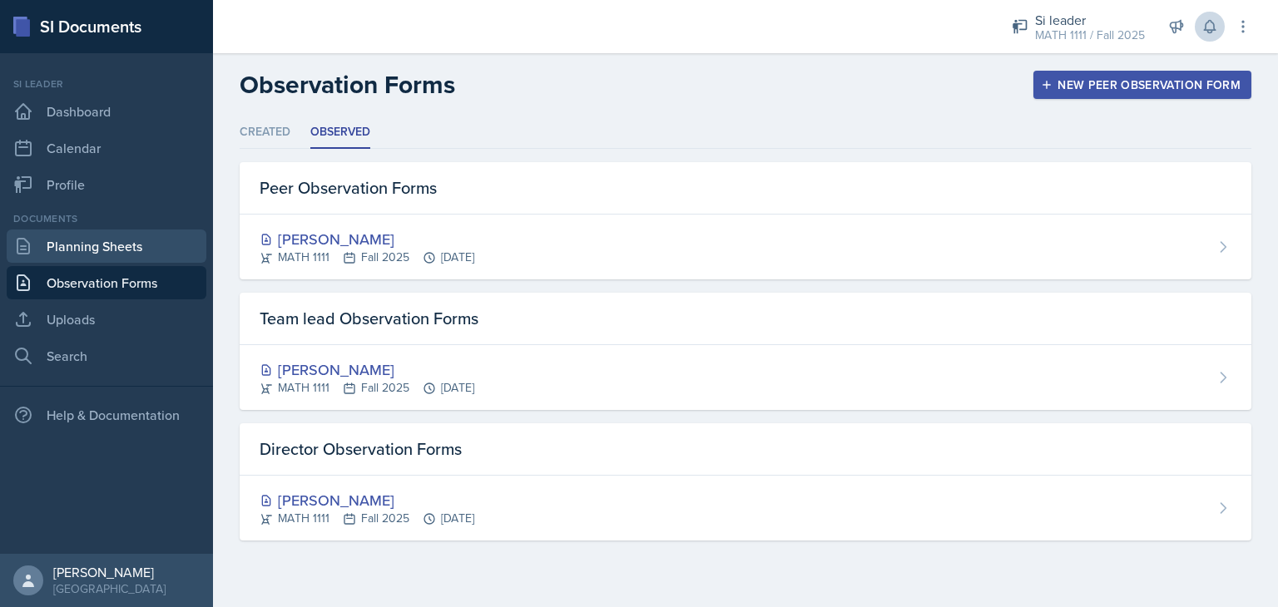
click at [113, 247] on link "Planning Sheets" at bounding box center [107, 246] width 200 height 33
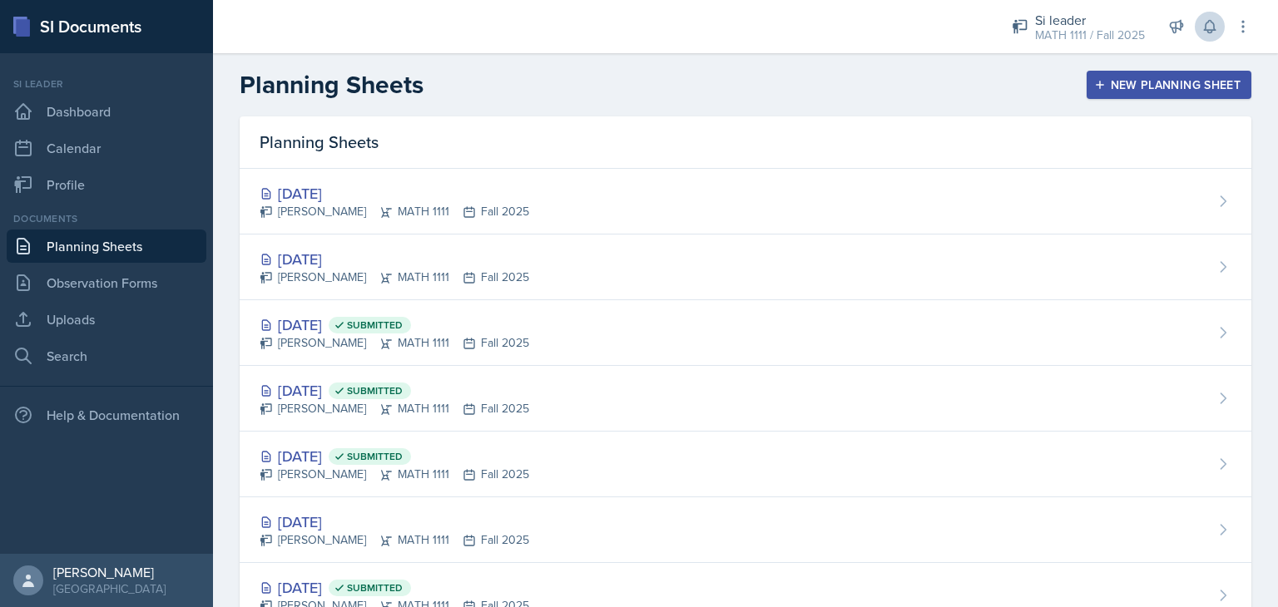
click at [1166, 75] on button "New Planning Sheet" at bounding box center [1168, 85] width 165 height 28
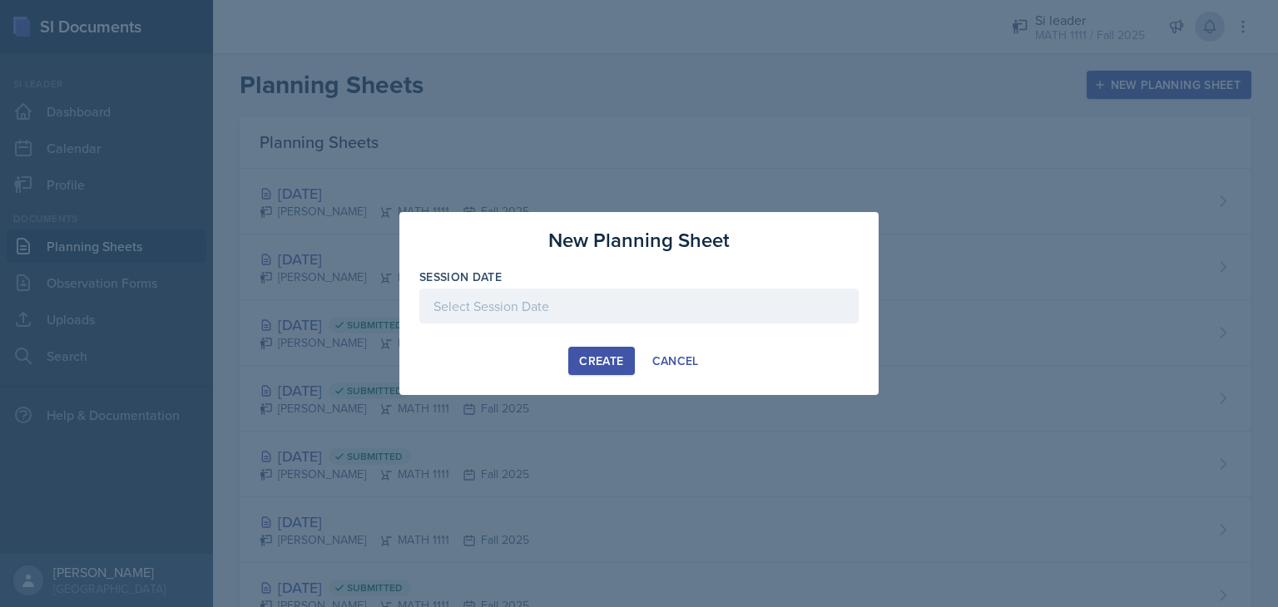
click at [706, 306] on div at bounding box center [638, 306] width 439 height 35
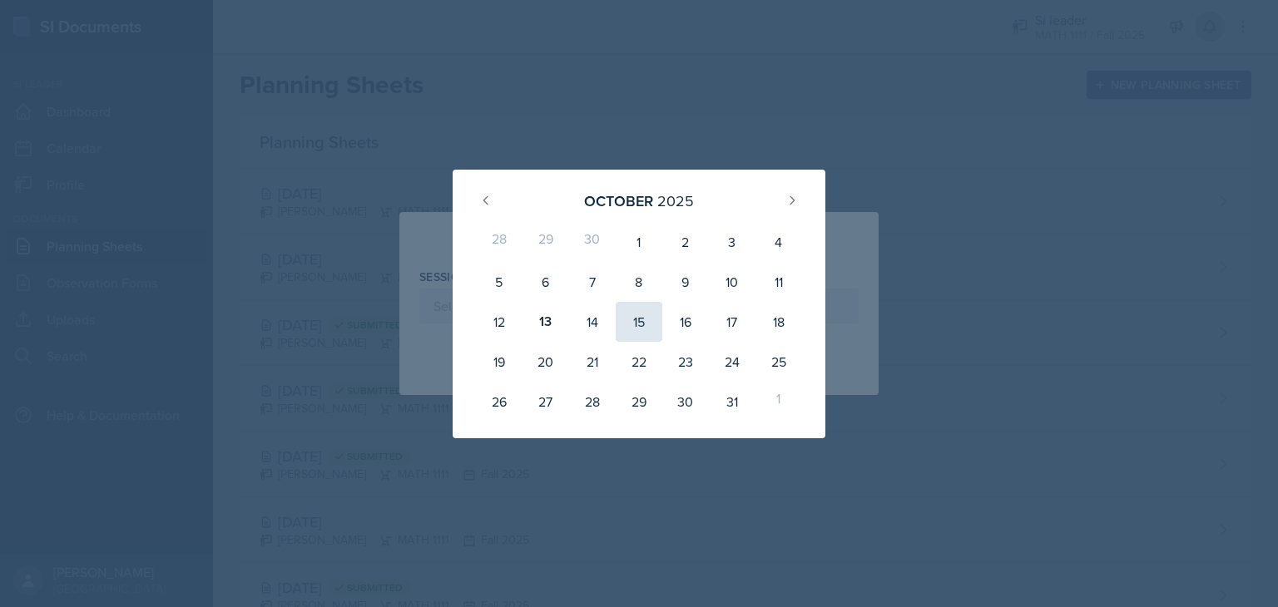
click at [649, 318] on div "15" at bounding box center [639, 322] width 47 height 40
type input "[DATE]"
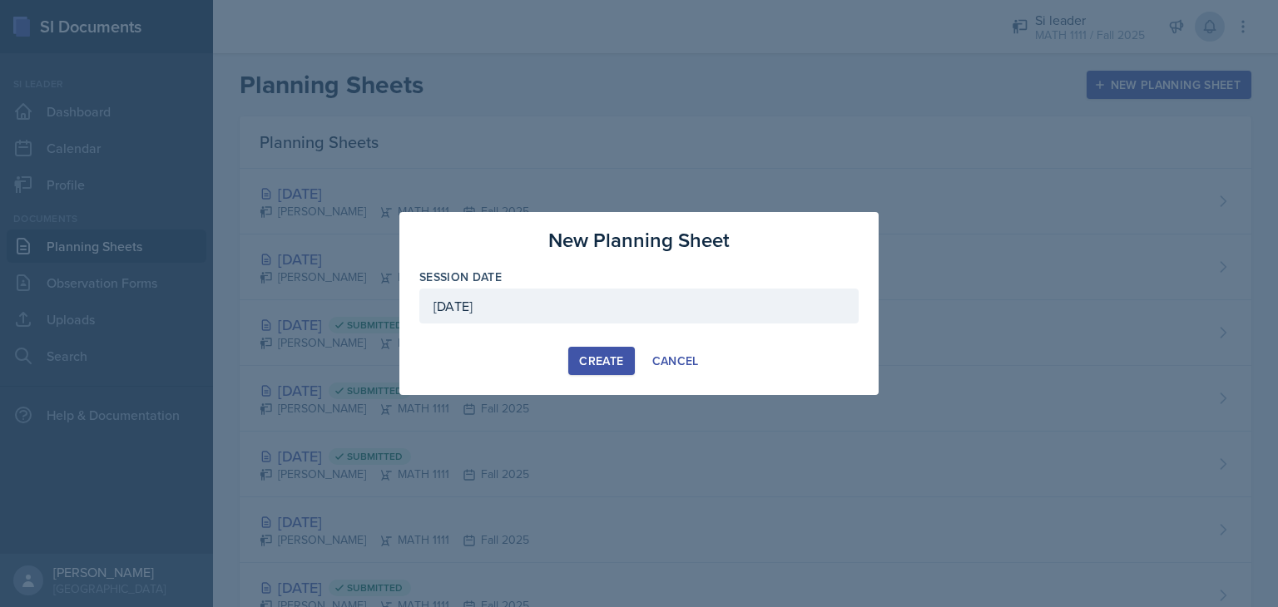
click at [602, 360] on div "Create" at bounding box center [601, 360] width 44 height 13
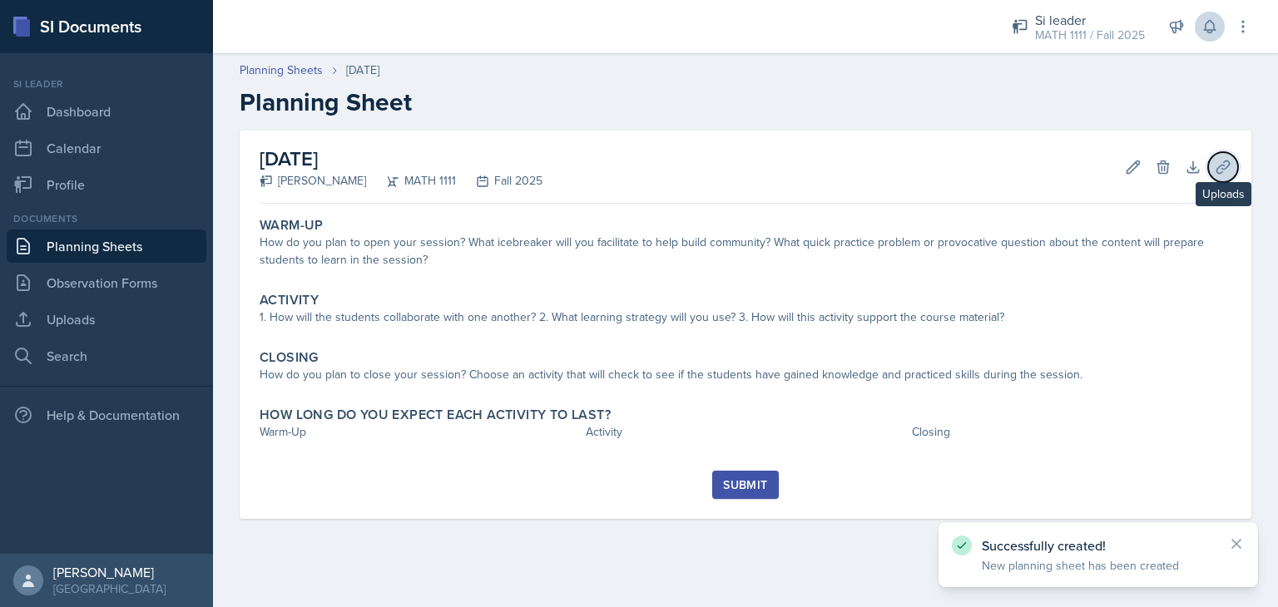
click at [1219, 164] on icon at bounding box center [1223, 167] width 17 height 17
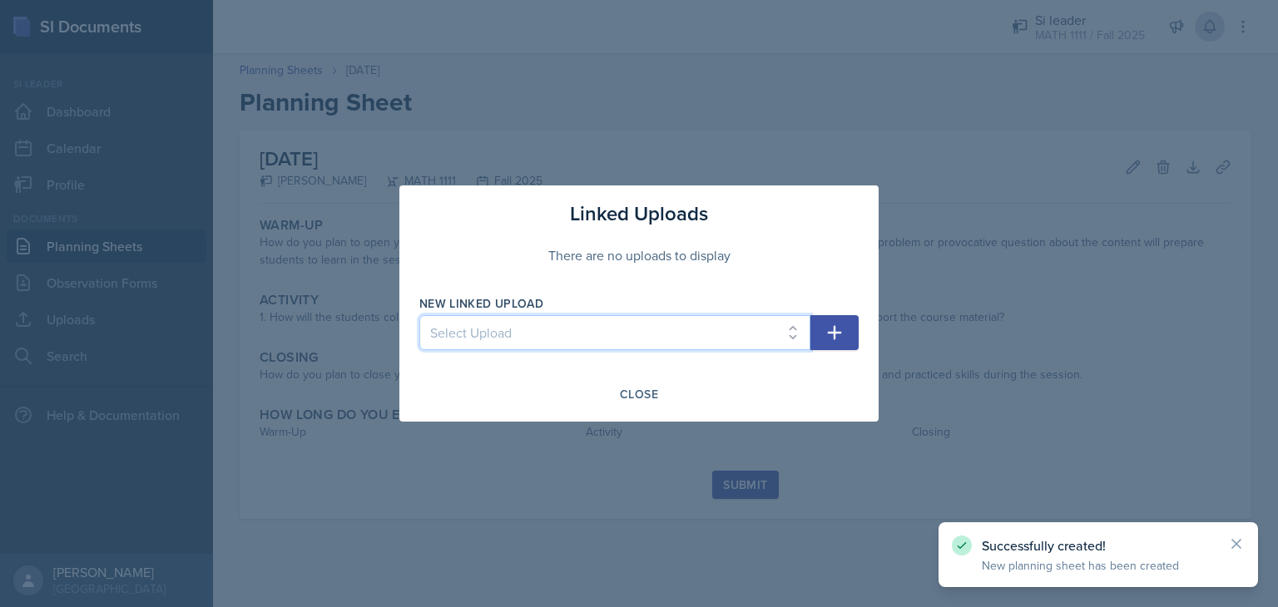
click at [765, 348] on select "Select Upload HW1 HW2 HW3 HW4 HW5 HW6 HW7 HW8" at bounding box center [614, 332] width 391 height 35
select select "e107599e-15b2-4549-9a9e-7445b592d084"
click at [419, 315] on select "Select Upload HW1 HW2 HW3 HW4 HW5 HW6 HW7 HW8" at bounding box center [614, 332] width 391 height 35
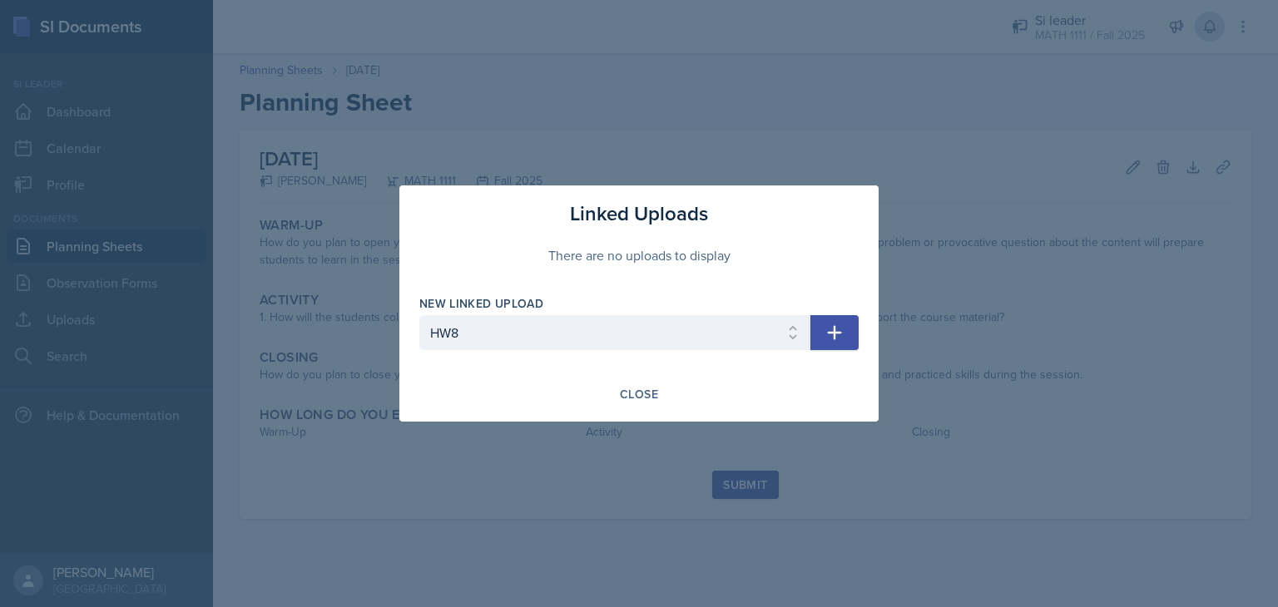
click at [844, 338] on icon "button" at bounding box center [834, 333] width 20 height 20
select select
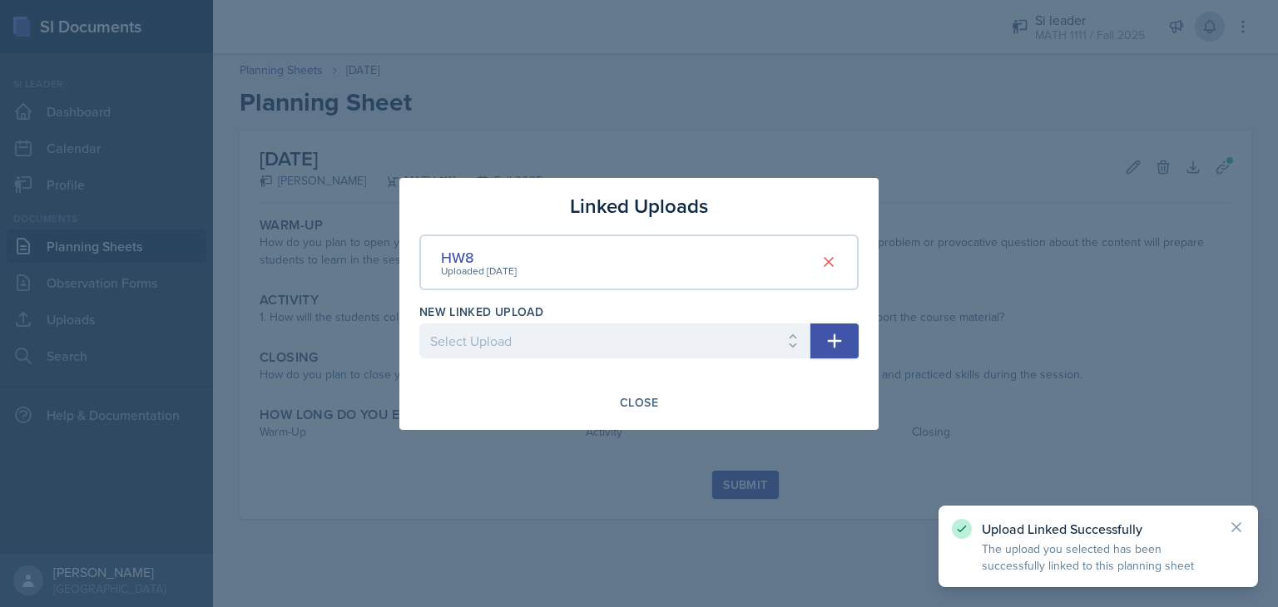
click at [806, 150] on div at bounding box center [639, 303] width 1278 height 607
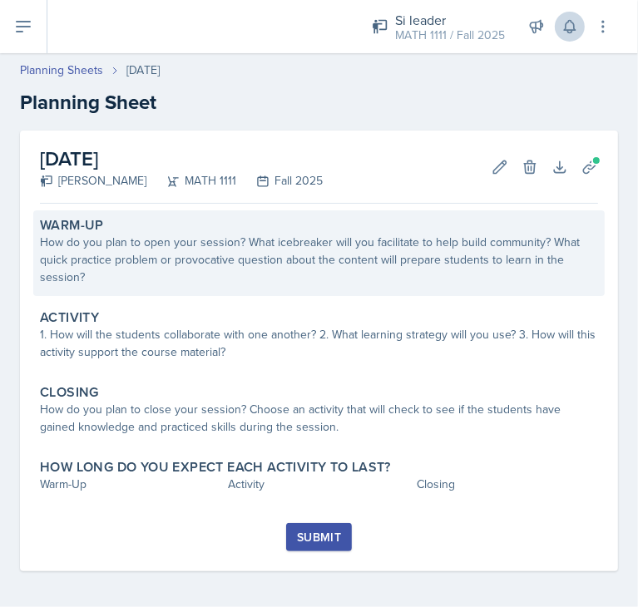
click at [303, 237] on div "How do you plan to open your session? What icebreaker will you facilitate to he…" at bounding box center [319, 260] width 558 height 52
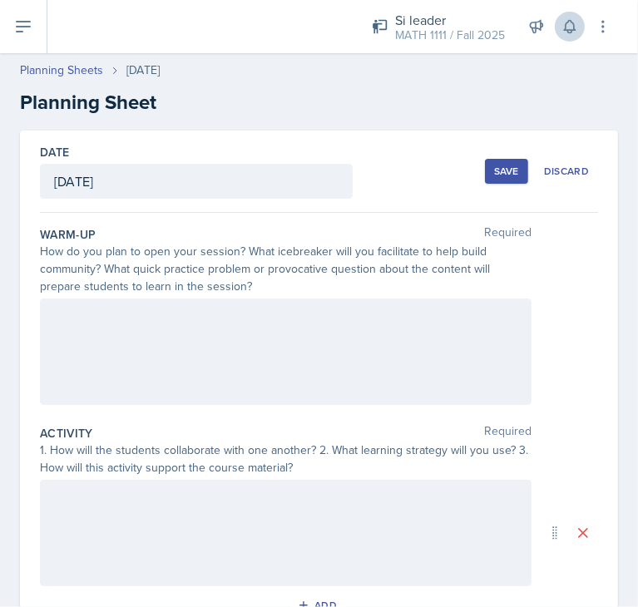
click at [339, 359] on div at bounding box center [286, 352] width 492 height 106
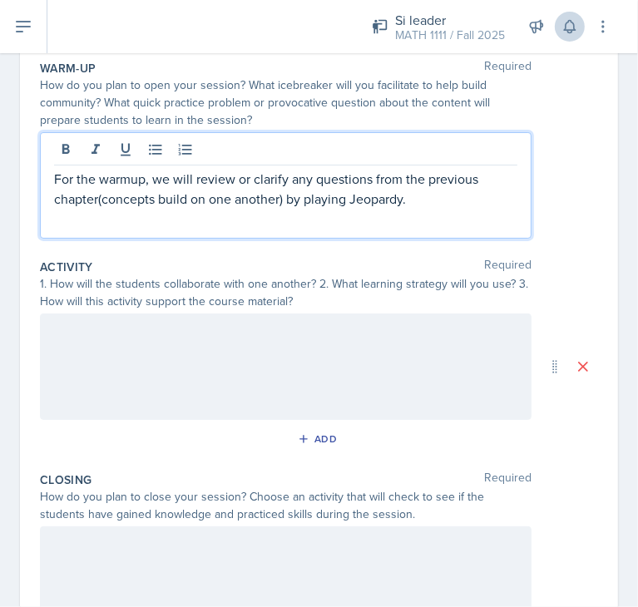
click at [172, 368] on div at bounding box center [286, 367] width 492 height 106
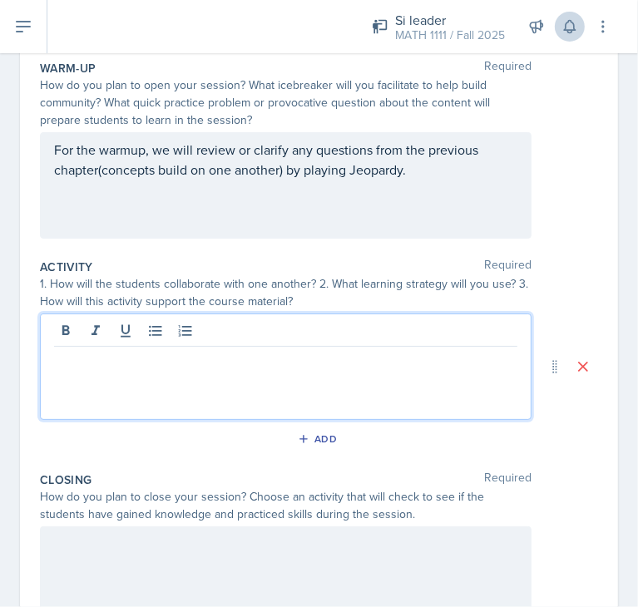
scroll to position [195, 0]
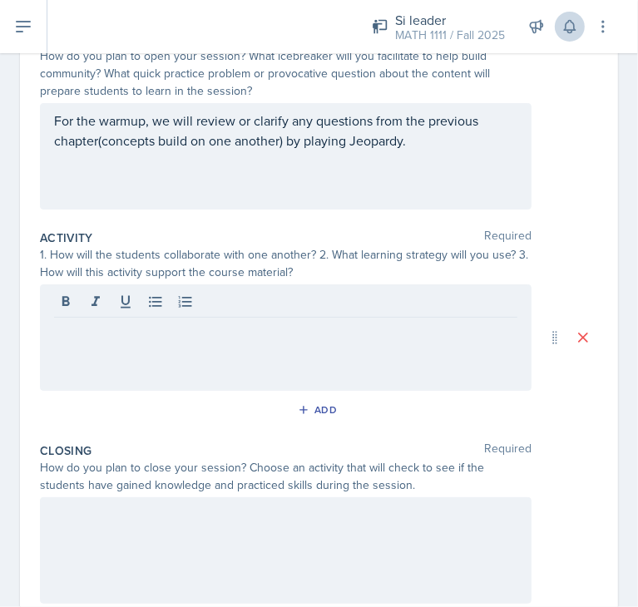
click at [56, 357] on div at bounding box center [286, 338] width 492 height 106
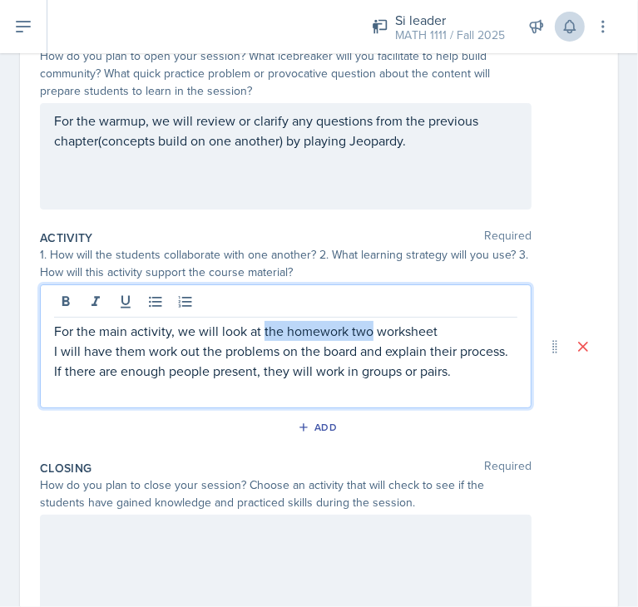
drag, startPoint x: 263, startPoint y: 330, endPoint x: 366, endPoint y: 324, distance: 103.4
click at [366, 324] on p "For the main activity, we will look at the homework two worksheet" at bounding box center [285, 331] width 463 height 20
click at [423, 329] on p "For the main activity, we will look at the homework two worksheet" at bounding box center [285, 331] width 463 height 20
click at [356, 331] on p "For the main activity, we will look at the homework two worksheet" at bounding box center [285, 331] width 463 height 20
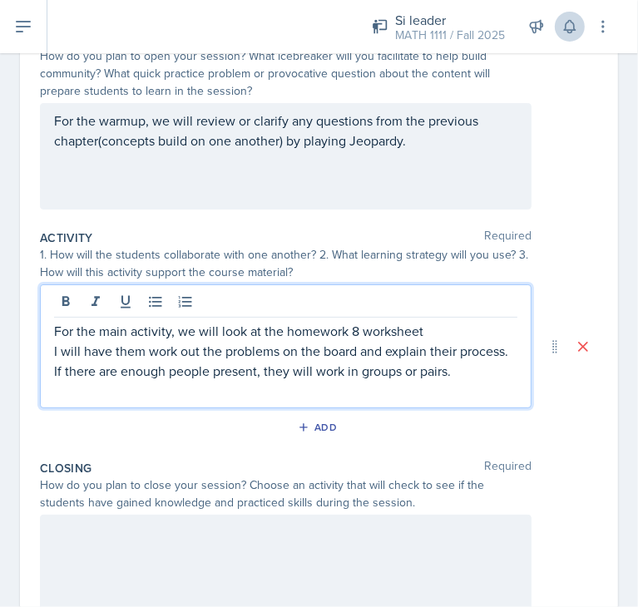
click at [441, 330] on p "For the main activity, we will look at the homework 8 worksheet" at bounding box center [285, 331] width 463 height 20
click at [102, 381] on p "I will have them work out the problems on the board and explain their process. …" at bounding box center [285, 361] width 463 height 40
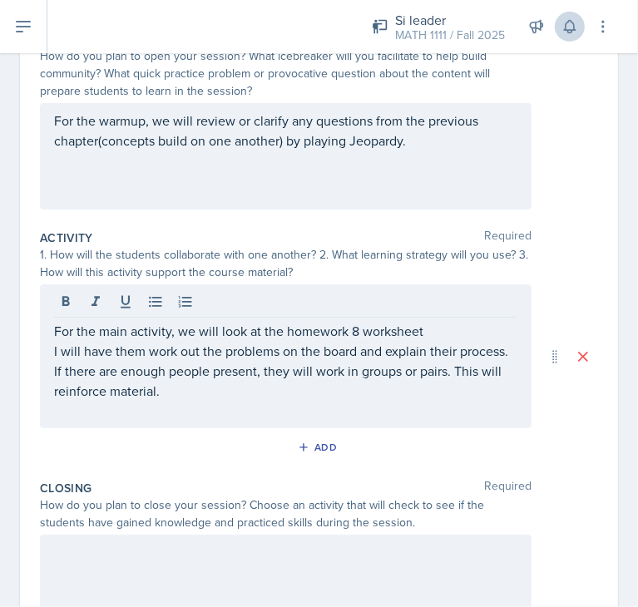
drag, startPoint x: 50, startPoint y: 334, endPoint x: 256, endPoint y: 409, distance: 219.5
click at [256, 409] on div "For the main activity, we will look at the homework 8 worksheet I will have the…" at bounding box center [286, 357] width 492 height 144
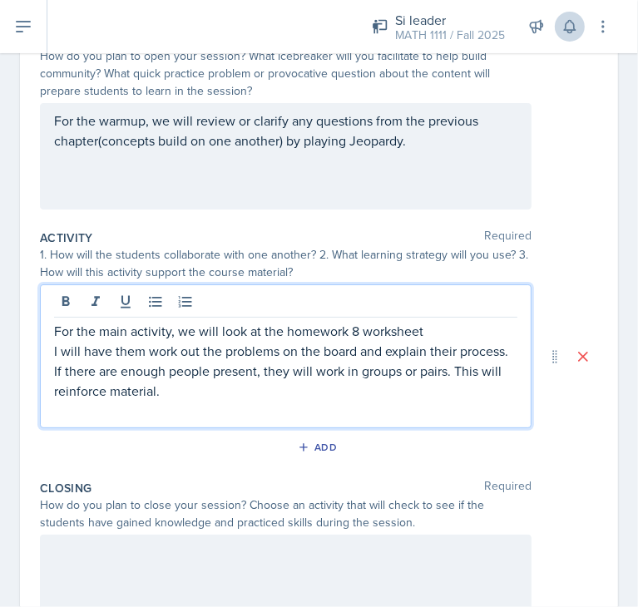
drag, startPoint x: 56, startPoint y: 329, endPoint x: 288, endPoint y: 396, distance: 241.7
click at [288, 396] on div "For the main activity, we will look at the homework 8 worksheet I will have the…" at bounding box center [285, 371] width 463 height 100
copy div "For the main activity, we will look at the homework 8 worksheet I will have the…"
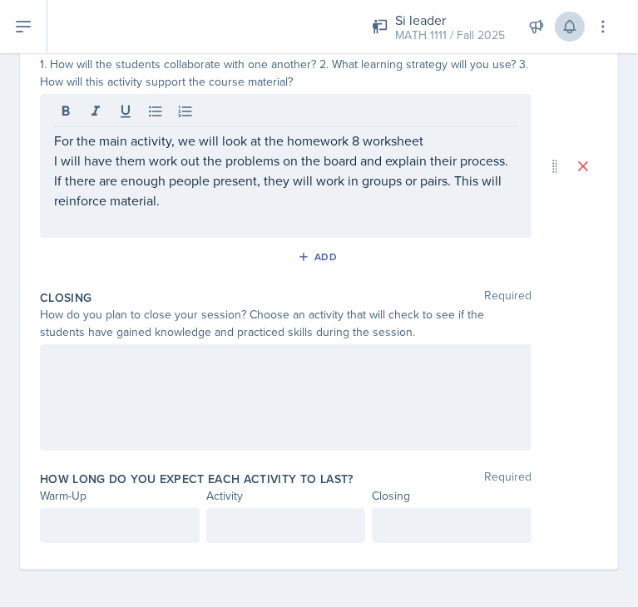
click at [181, 413] on div at bounding box center [286, 397] width 492 height 106
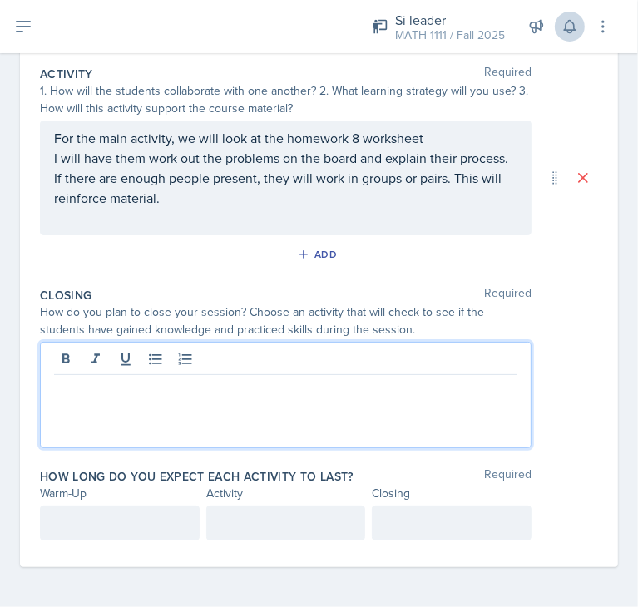
scroll to position [358, 0]
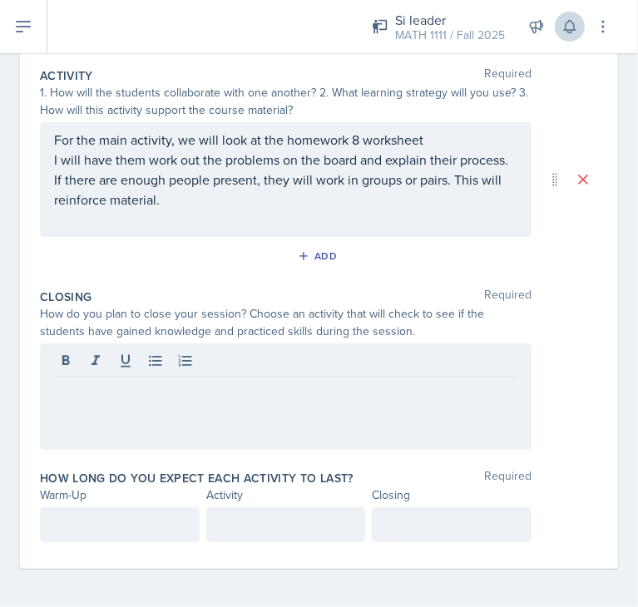
click at [130, 413] on div at bounding box center [286, 397] width 492 height 106
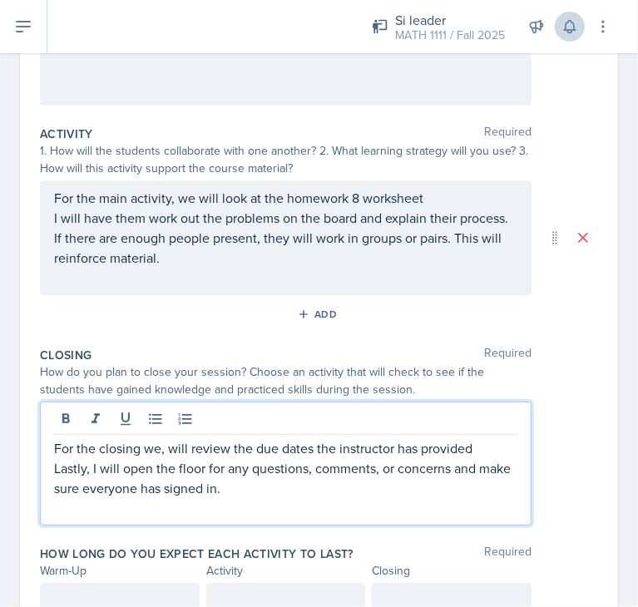
scroll to position [375, 0]
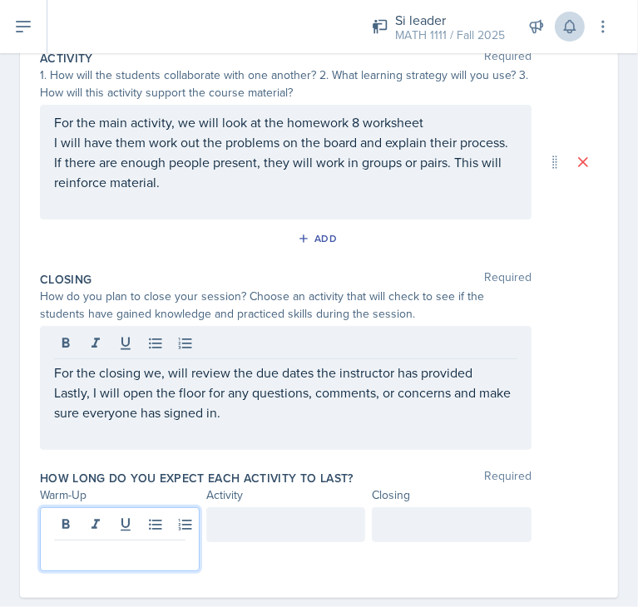
click at [71, 544] on p at bounding box center [119, 554] width 131 height 20
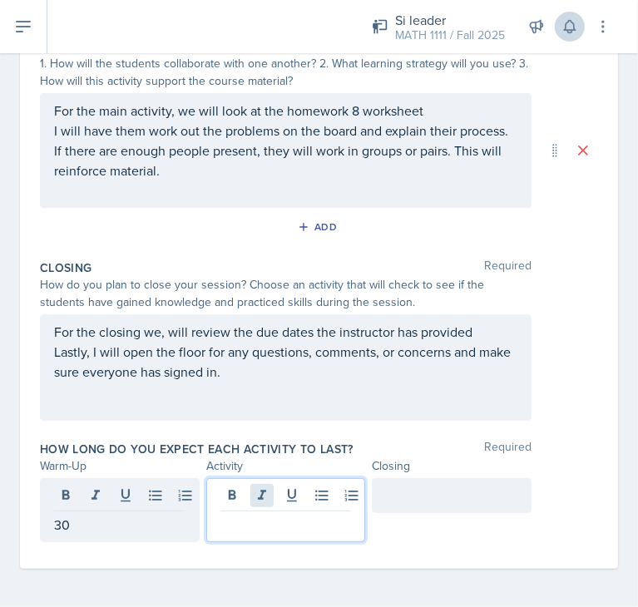
click at [245, 495] on div at bounding box center [286, 510] width 160 height 64
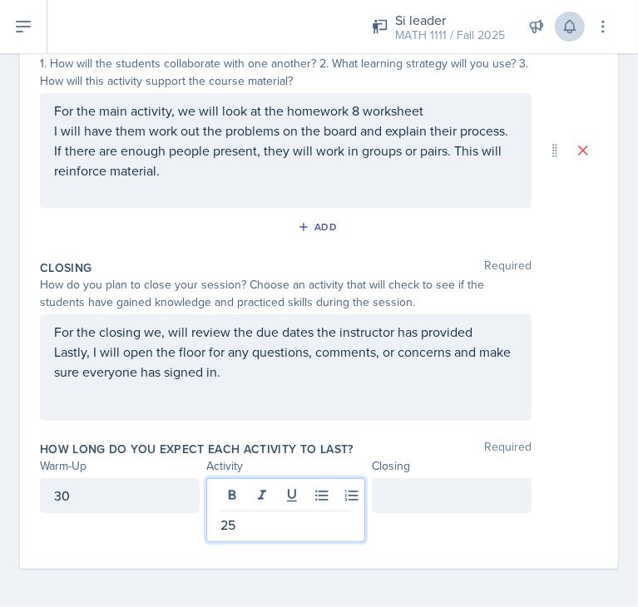
click at [409, 497] on div at bounding box center [452, 495] width 160 height 35
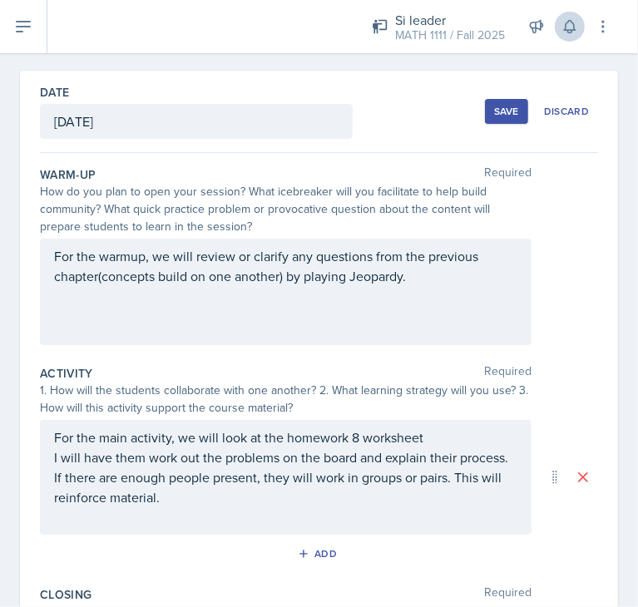
scroll to position [0, 0]
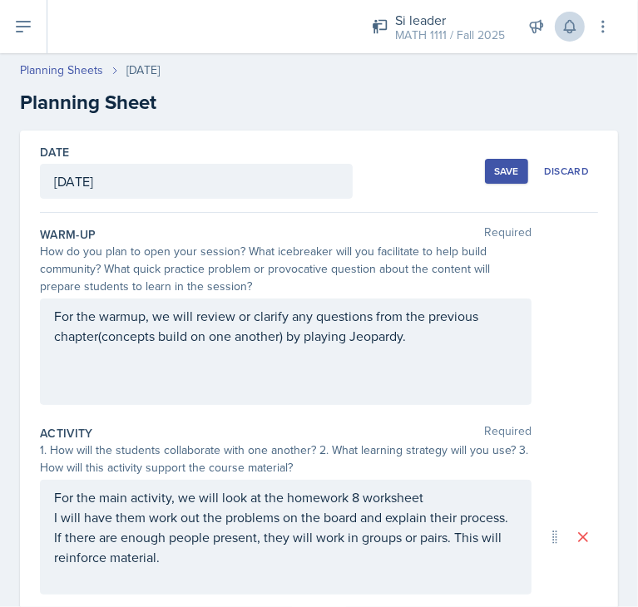
click at [449, 370] on div "For the warmup, we will review or clarify any questions from the previous chapt…" at bounding box center [286, 352] width 492 height 106
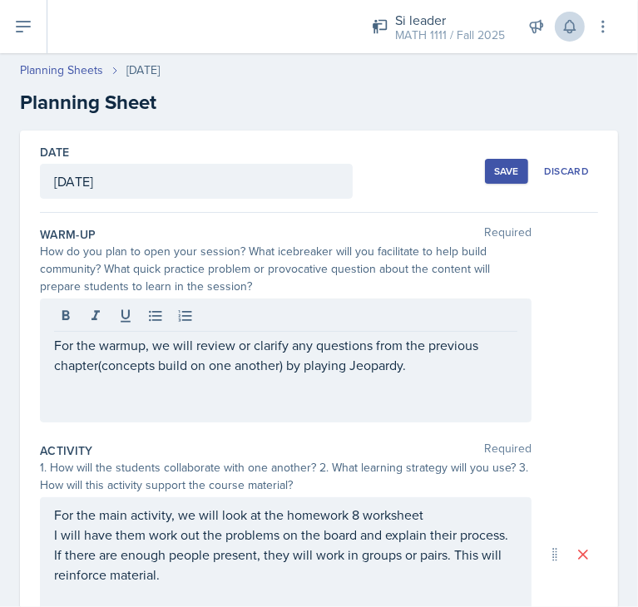
click at [492, 177] on button "Save" at bounding box center [506, 171] width 43 height 25
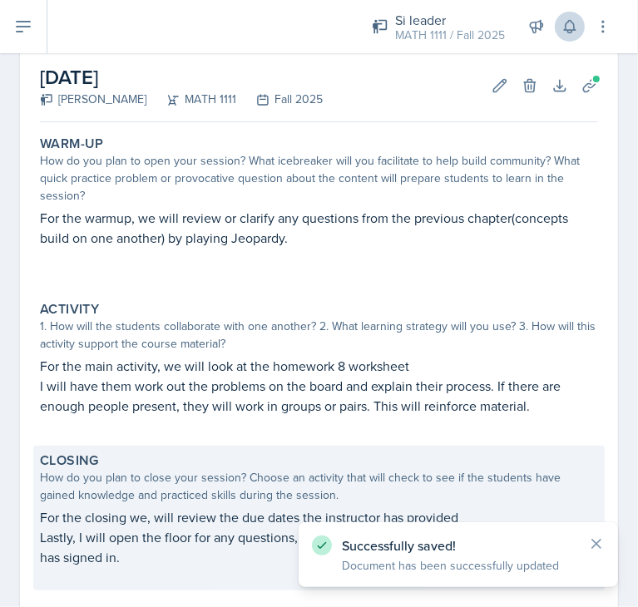
scroll to position [250, 0]
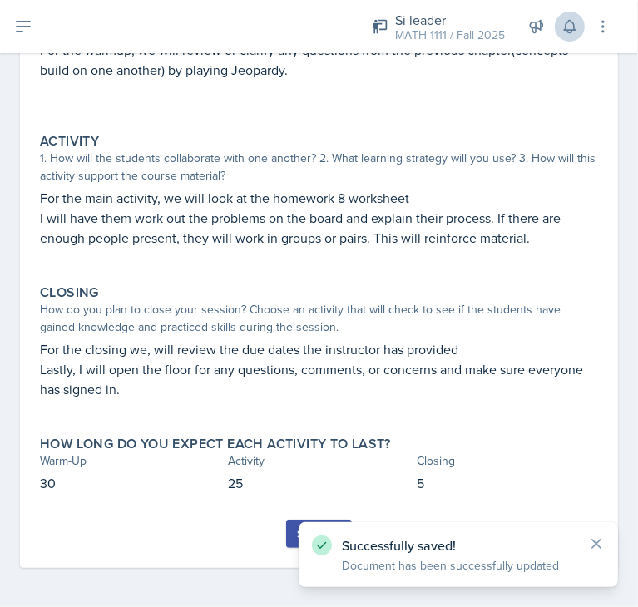
click at [289, 540] on button "Submit" at bounding box center [319, 534] width 66 height 28
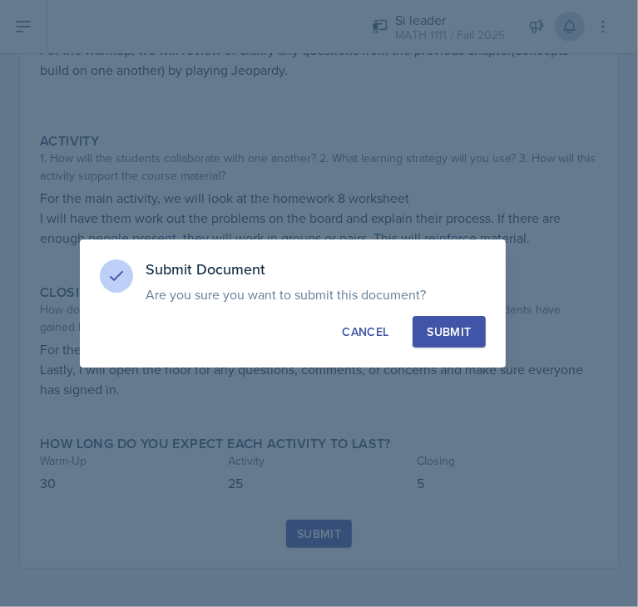
click at [450, 330] on div "Submit" at bounding box center [449, 332] width 44 height 17
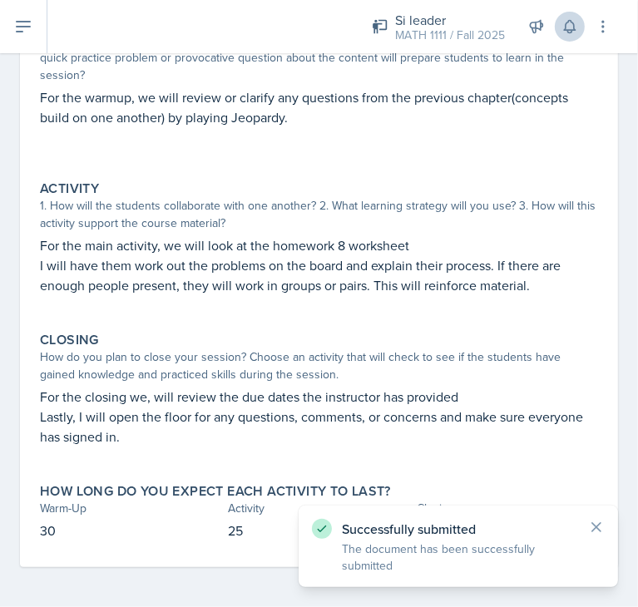
scroll to position [0, 0]
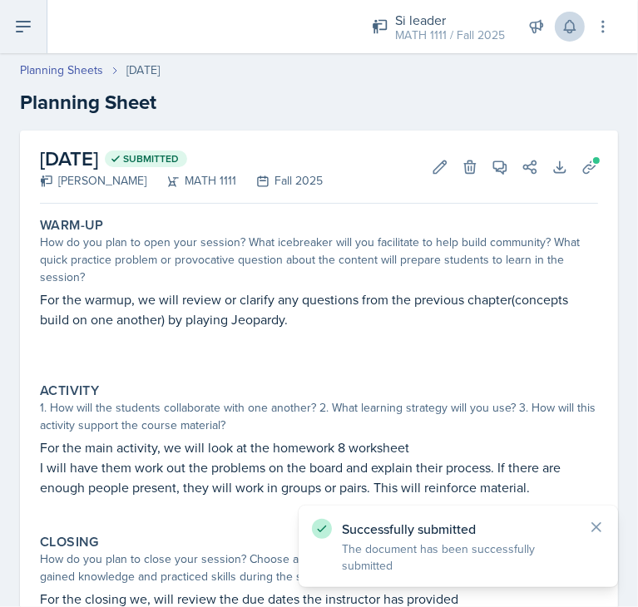
click at [12, 31] on button at bounding box center [23, 26] width 47 height 53
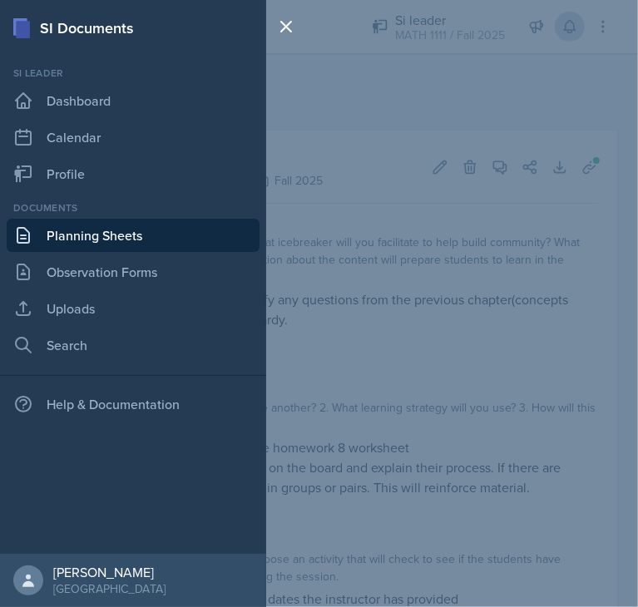
click at [96, 231] on link "Planning Sheets" at bounding box center [133, 235] width 253 height 33
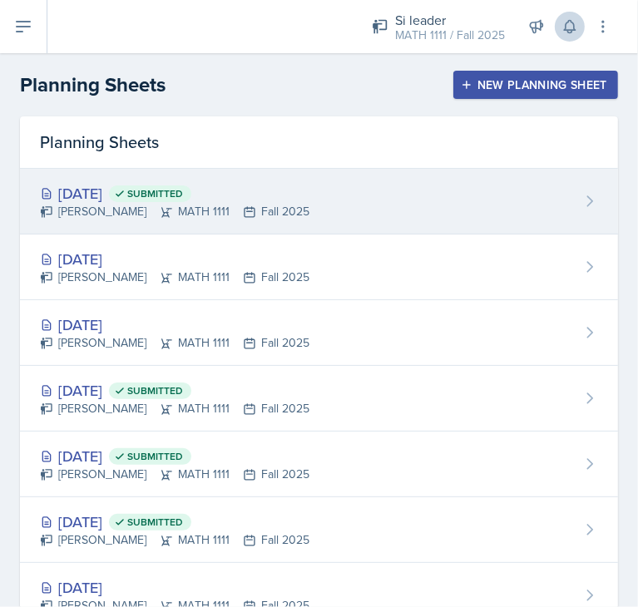
click at [423, 220] on div "Oct 15th, 2025 Submitted Micayla Courtland MATH 1111 Fall 2025" at bounding box center [319, 202] width 598 height 66
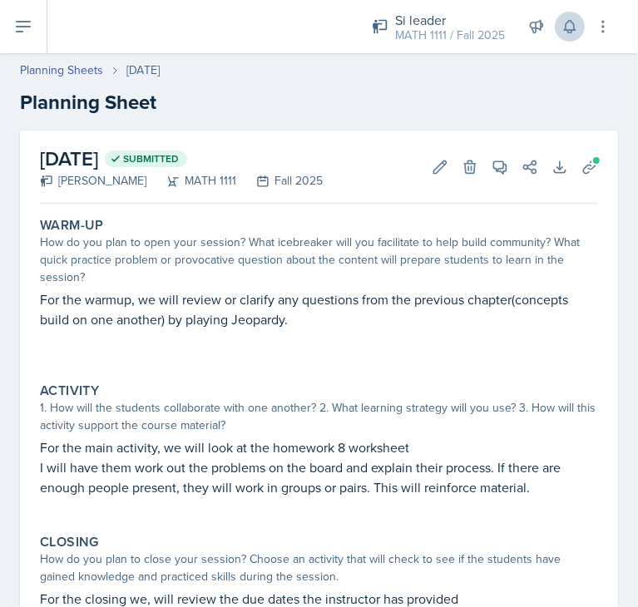
click at [231, 319] on p "For the warmup, we will review or clarify any questions from the previous chapt…" at bounding box center [319, 309] width 558 height 40
click at [216, 311] on p "For the warmup, we will review or clarify any questions from the previous chapt…" at bounding box center [319, 309] width 558 height 40
click at [211, 312] on p "For the warmup, we will review or clarify any questions from the previous chapt…" at bounding box center [319, 309] width 558 height 40
click at [434, 167] on icon at bounding box center [440, 167] width 12 height 12
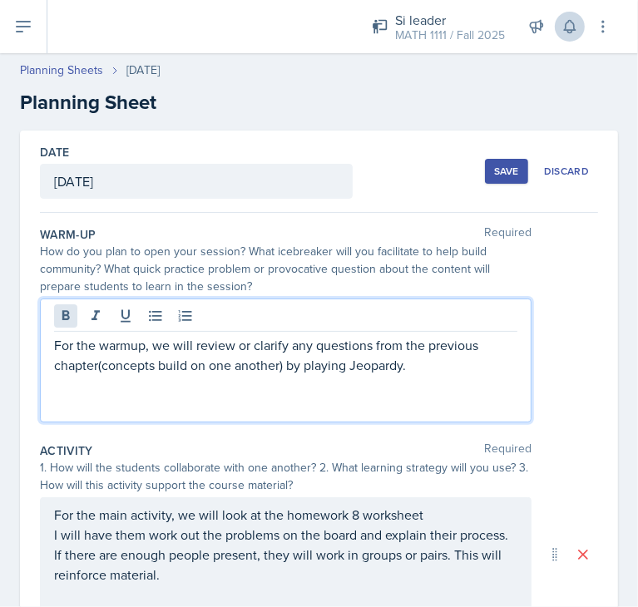
click at [75, 317] on div "For the warmup, we will review or clarify any questions from the previous chapt…" at bounding box center [286, 361] width 492 height 124
click at [75, 317] on button at bounding box center [65, 315] width 23 height 23
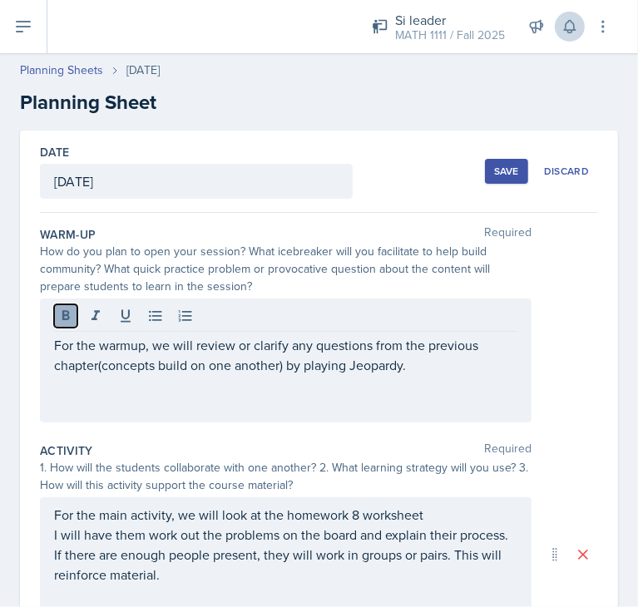
click at [75, 317] on button at bounding box center [65, 315] width 23 height 23
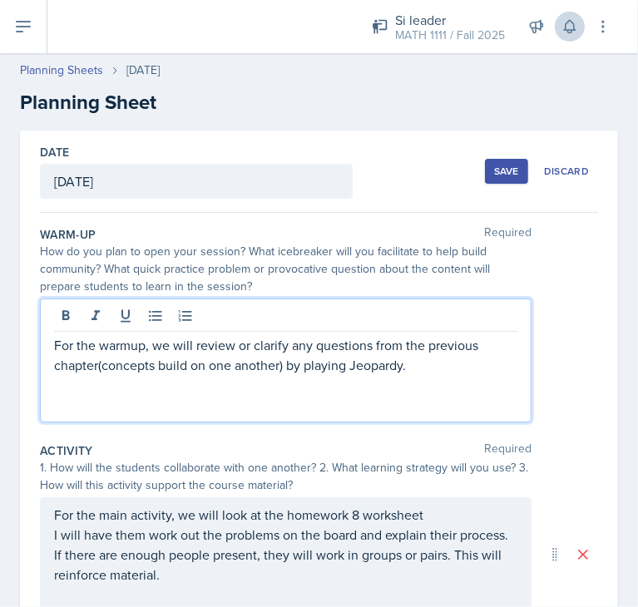
click at [64, 347] on p "For the warmup, we will review or clarify any questions from the previous chapt…" at bounding box center [285, 355] width 463 height 40
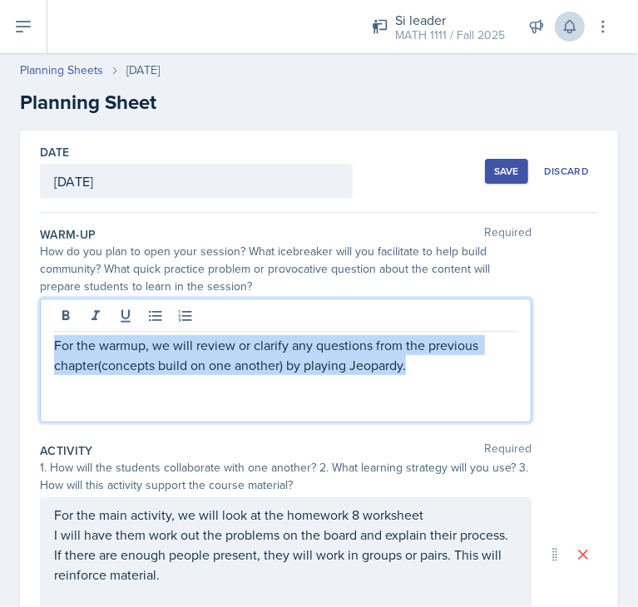
click at [64, 347] on p "For the warmup, we will review or clarify any questions from the previous chapt…" at bounding box center [285, 355] width 463 height 40
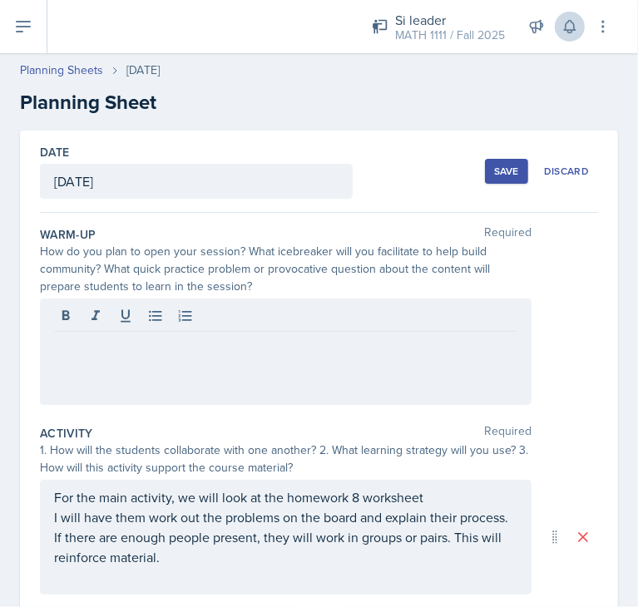
click at [230, 370] on p at bounding box center [285, 365] width 463 height 20
click at [382, 405] on div "Warm-Up Required How do you plan to open your session? What icebreaker will you…" at bounding box center [319, 319] width 558 height 199
click at [319, 368] on div at bounding box center [286, 352] width 492 height 106
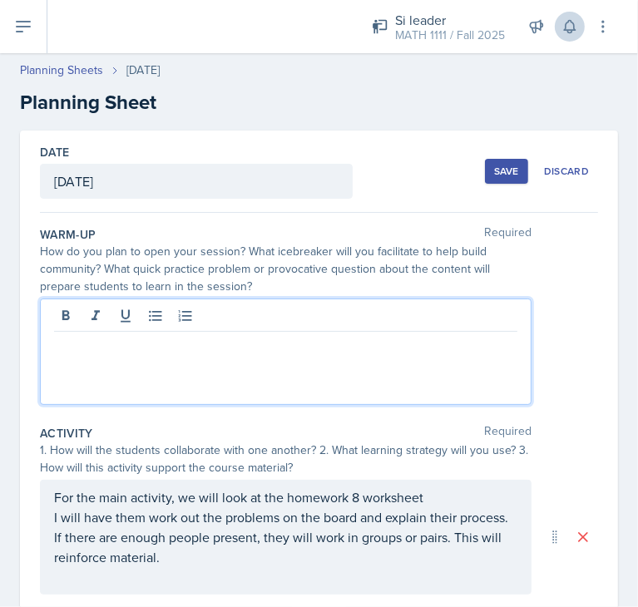
paste div
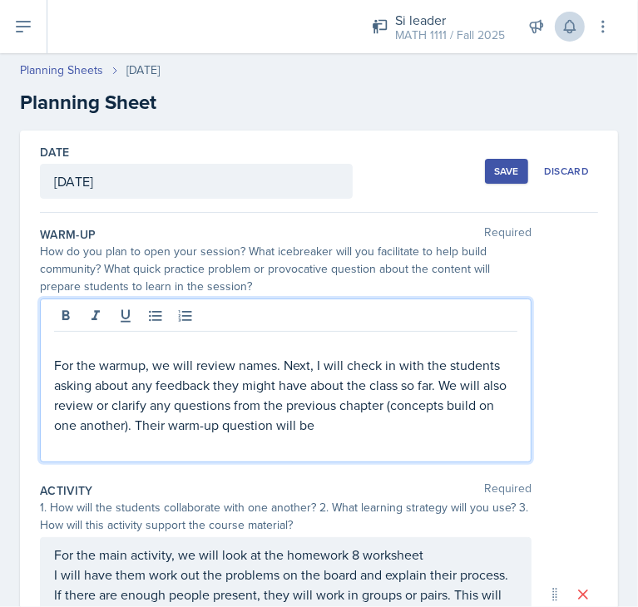
click at [278, 425] on p "For the warmup, we will review names. Next, I will check in with the students a…" at bounding box center [285, 395] width 463 height 80
click at [261, 425] on p "For the warmup, we will review names. Next, I will check in with the students a…" at bounding box center [285, 395] width 463 height 80
click at [345, 420] on p "For the warmup, we will review names. Next, I will check in with the students a…" at bounding box center [285, 395] width 463 height 80
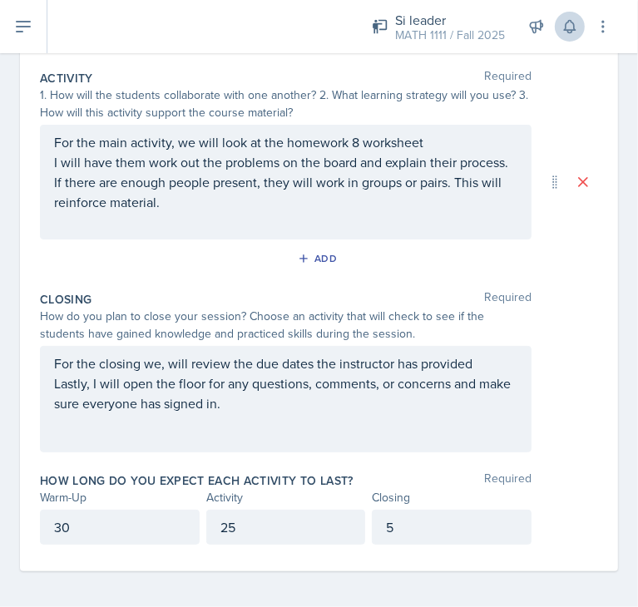
scroll to position [433, 0]
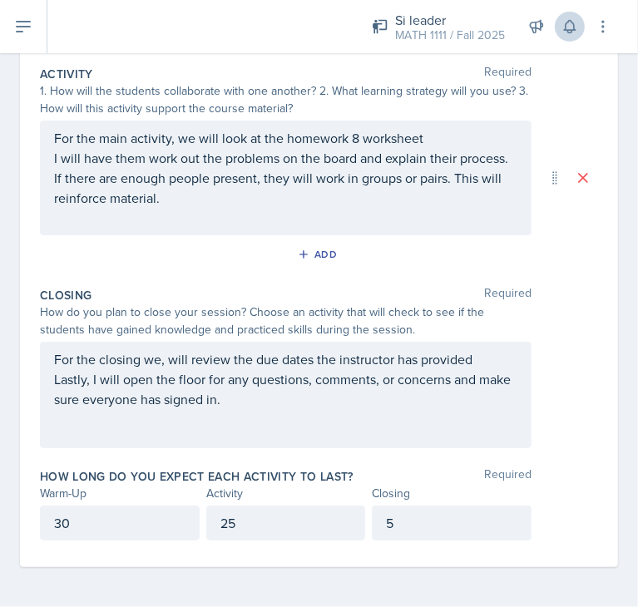
click at [59, 530] on p "30" at bounding box center [119, 523] width 131 height 20
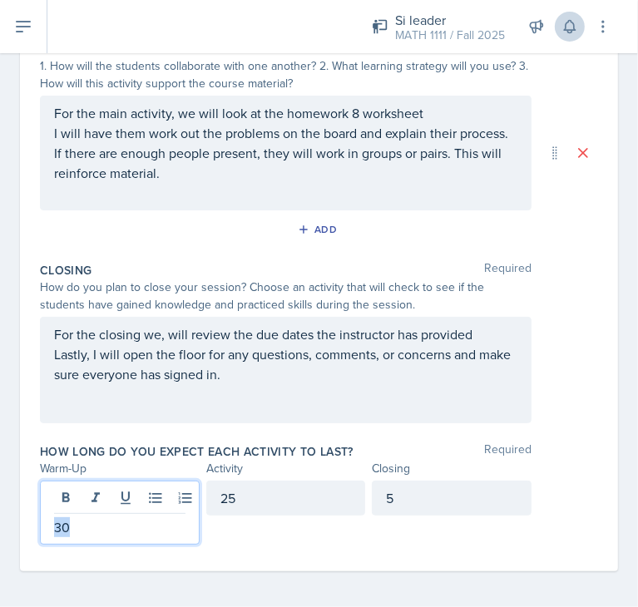
click at [59, 530] on p "30" at bounding box center [119, 527] width 131 height 20
click at [265, 497] on div "25" at bounding box center [286, 498] width 160 height 35
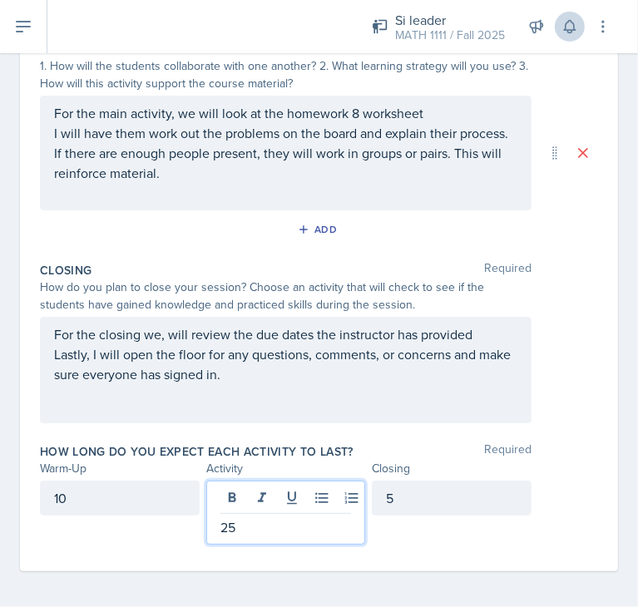
click at [220, 530] on p "25" at bounding box center [285, 527] width 131 height 20
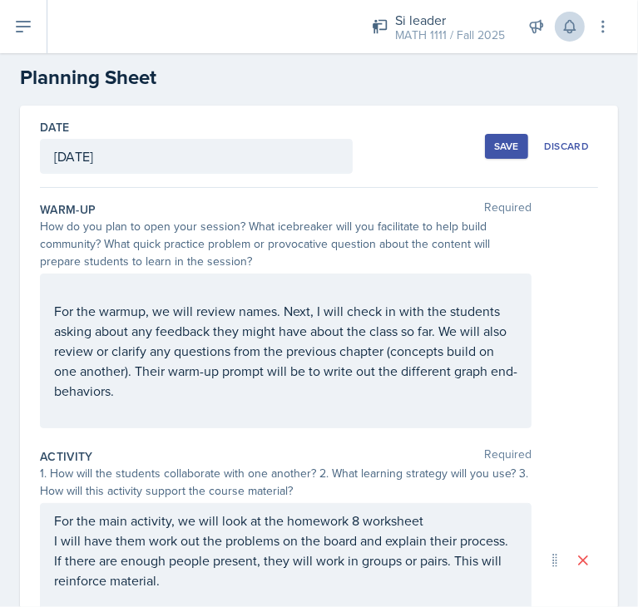
scroll to position [0, 0]
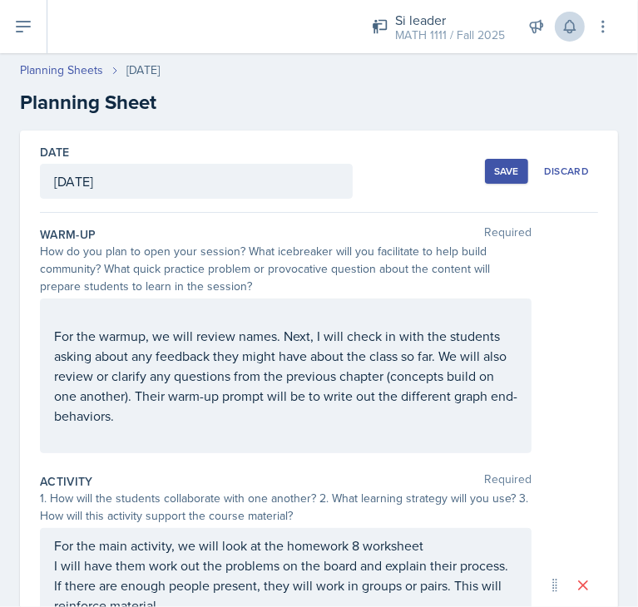
click at [499, 171] on div "Save" at bounding box center [506, 171] width 25 height 13
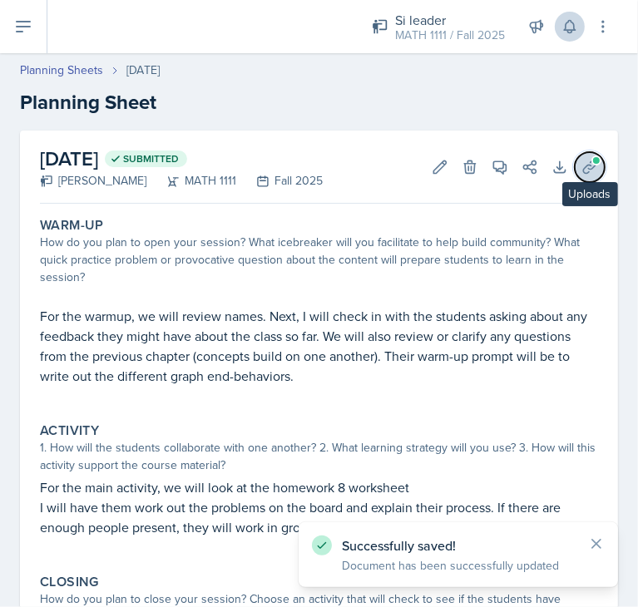
click at [581, 170] on icon at bounding box center [589, 167] width 17 height 17
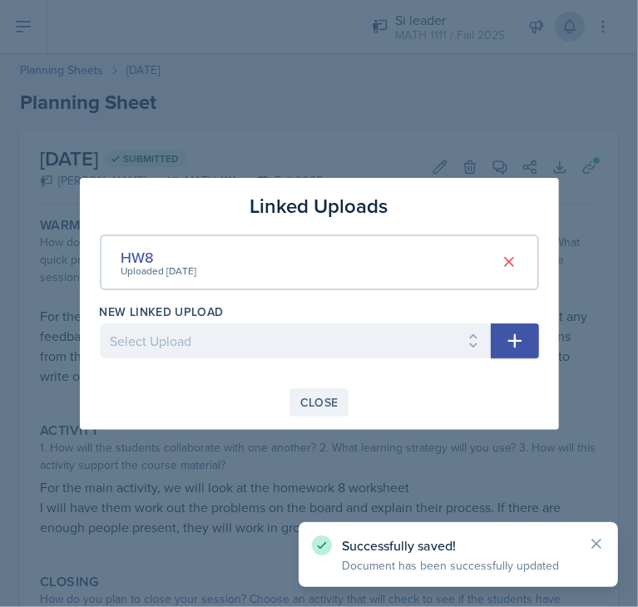
click at [324, 404] on div "Close" at bounding box center [319, 402] width 38 height 13
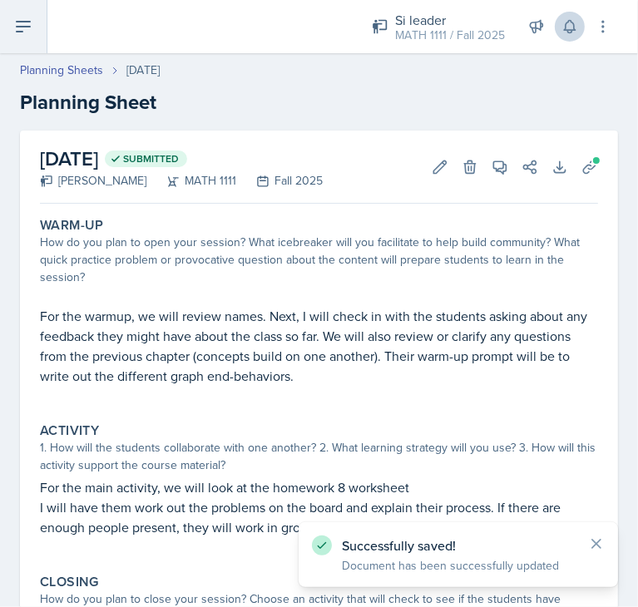
click at [23, 32] on icon at bounding box center [23, 27] width 20 height 20
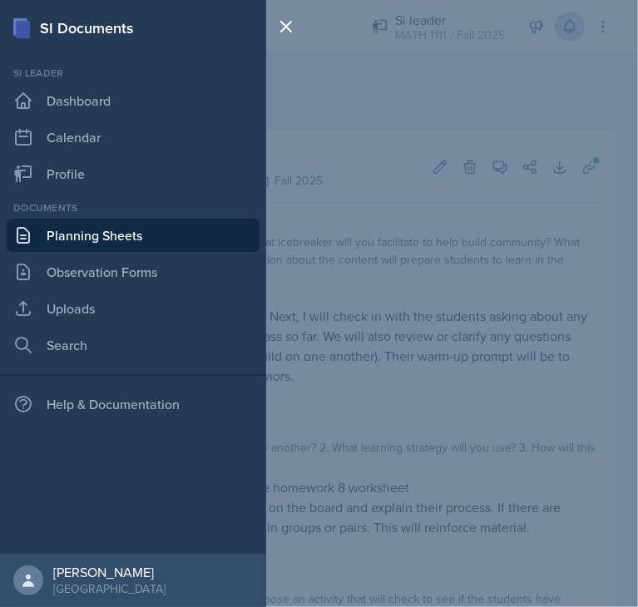
click at [349, 379] on div "SI Documents Si leader Dashboard Calendar Profile Documents Planning Sheets Obs…" at bounding box center [319, 303] width 638 height 607
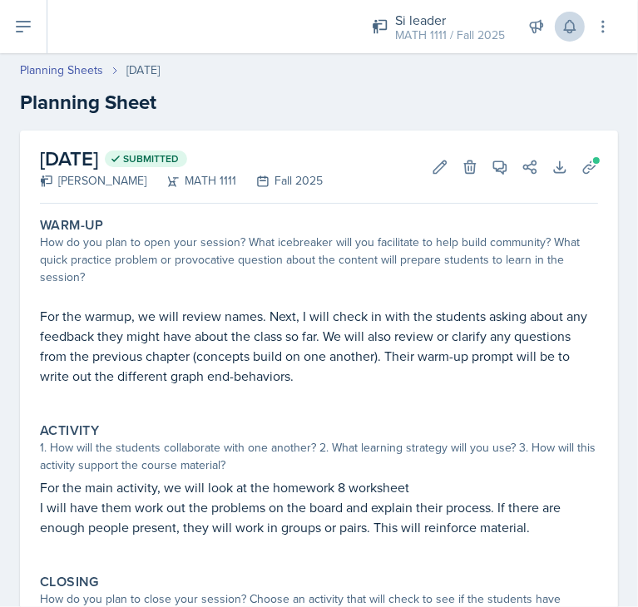
scroll to position [105, 0]
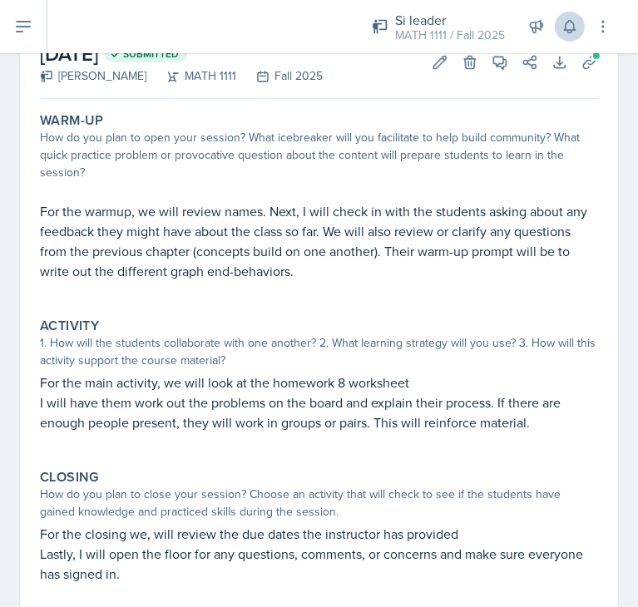
click at [126, 397] on p "I will have them work out the problems on the board and explain their process. …" at bounding box center [319, 413] width 558 height 40
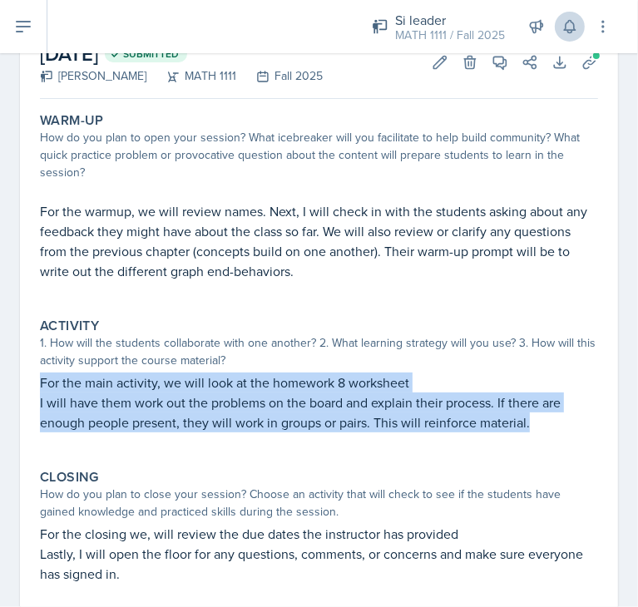
drag, startPoint x: 41, startPoint y: 380, endPoint x: 540, endPoint y: 439, distance: 502.6
click at [540, 439] on div "For the main activity, we will look at the homework 8 worksheet I will have the…" at bounding box center [319, 411] width 558 height 77
copy div "For the main activity, we will look at the homework 8 worksheet I will have the…"
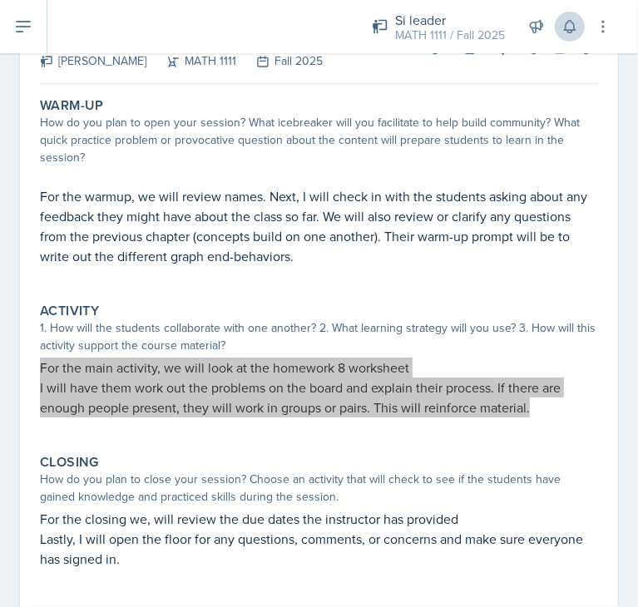
scroll to position [242, 0]
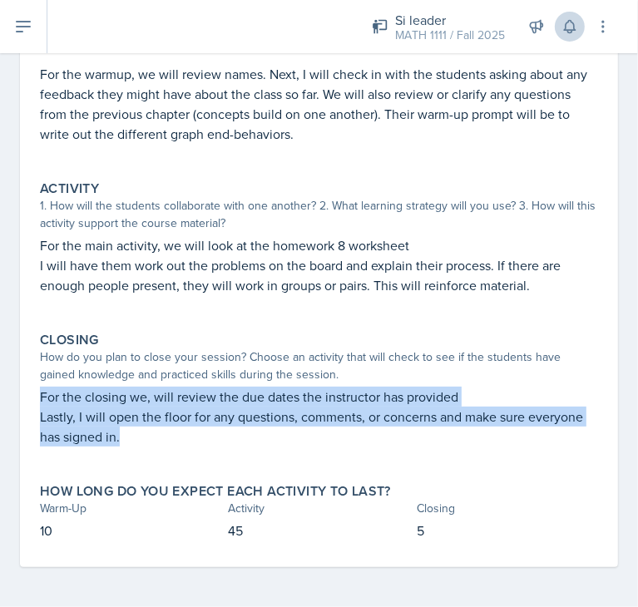
drag, startPoint x: 38, startPoint y: 397, endPoint x: 200, endPoint y: 457, distance: 172.9
click at [200, 457] on div "Closing How do you plan to close your session? Choose an activity that will che…" at bounding box center [319, 397] width 572 height 145
copy div "For the closing we, will review the due dates the instructor has provided Lastl…"
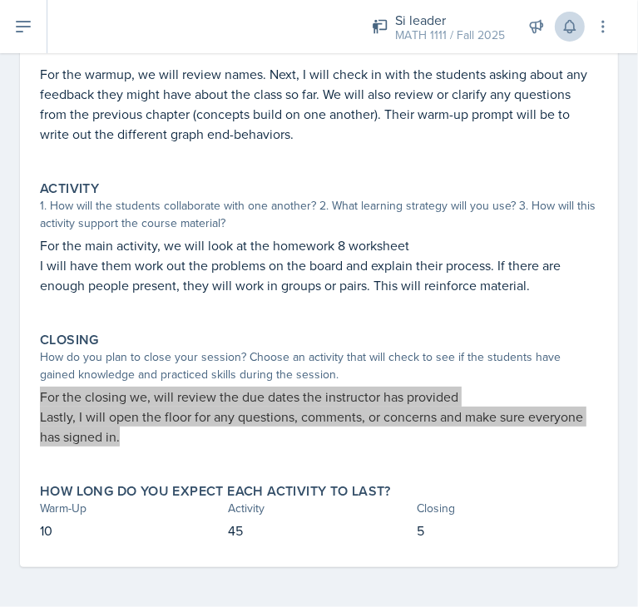
scroll to position [0, 0]
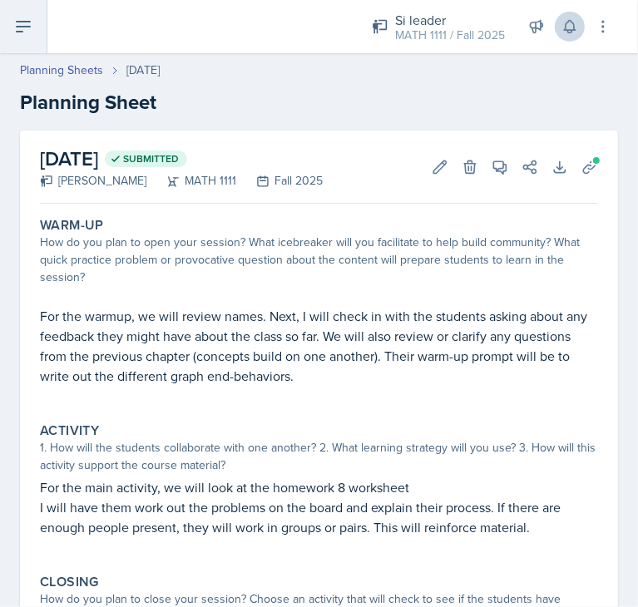
click at [33, 49] on button at bounding box center [23, 26] width 47 height 53
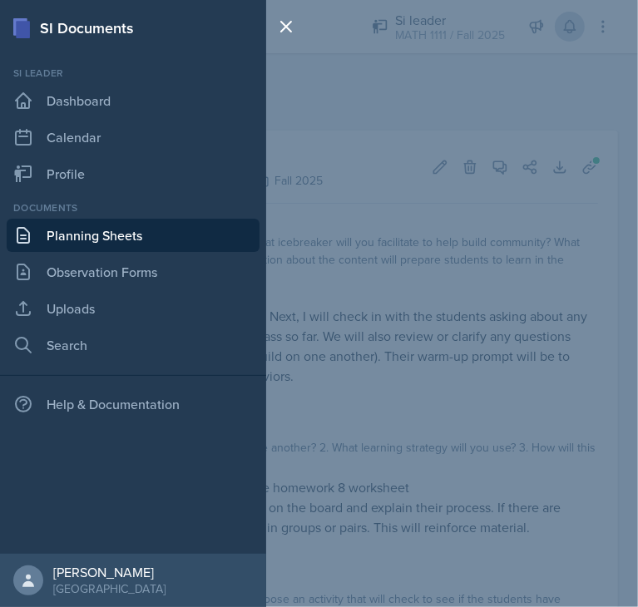
click at [83, 240] on link "Planning Sheets" at bounding box center [133, 235] width 253 height 33
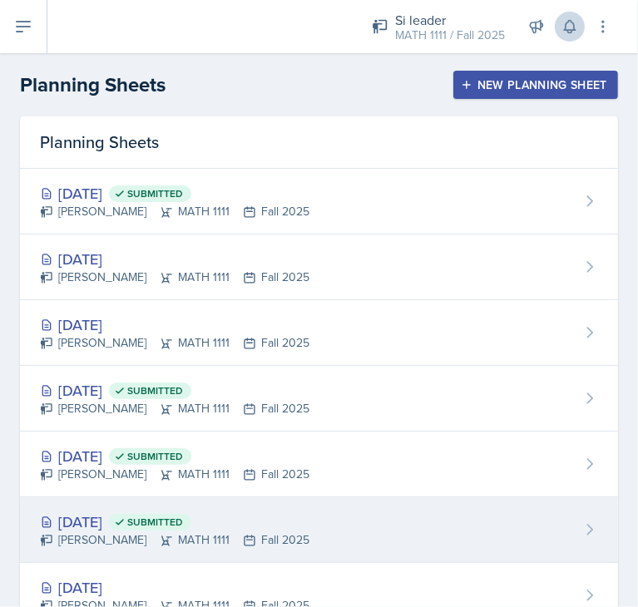
click at [458, 532] on div "Oct 6th, 2025 Submitted Micayla Courtland MATH 1111 Fall 2025" at bounding box center [319, 530] width 598 height 66
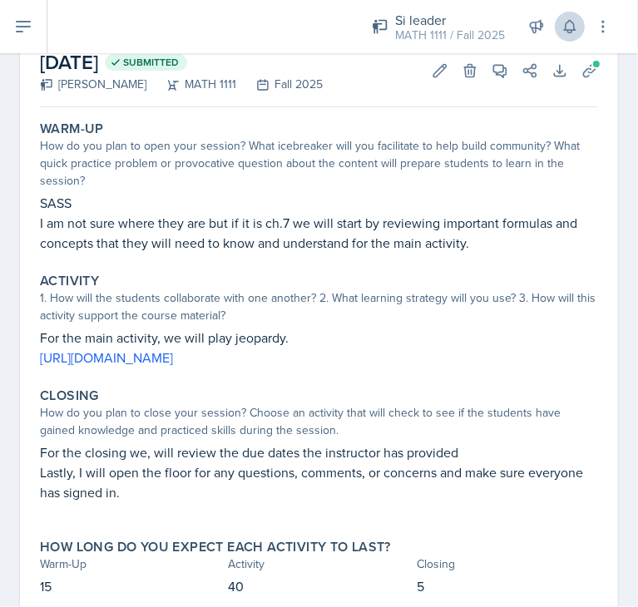
scroll to position [96, 0]
click at [236, 245] on p "I am not sure where they are but if it is ch.7 we will start by reviewing impor…" at bounding box center [319, 233] width 558 height 40
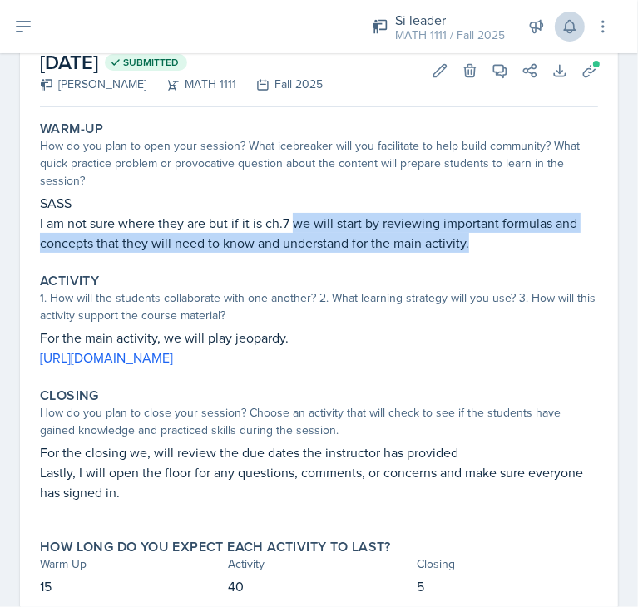
drag, startPoint x: 292, startPoint y: 223, endPoint x: 491, endPoint y: 247, distance: 200.3
click at [491, 247] on p "I am not sure where they are but if it is ch.7 we will start by reviewing impor…" at bounding box center [319, 233] width 558 height 40
copy p "we will start by reviewing important formulas and concepts that they will need …"
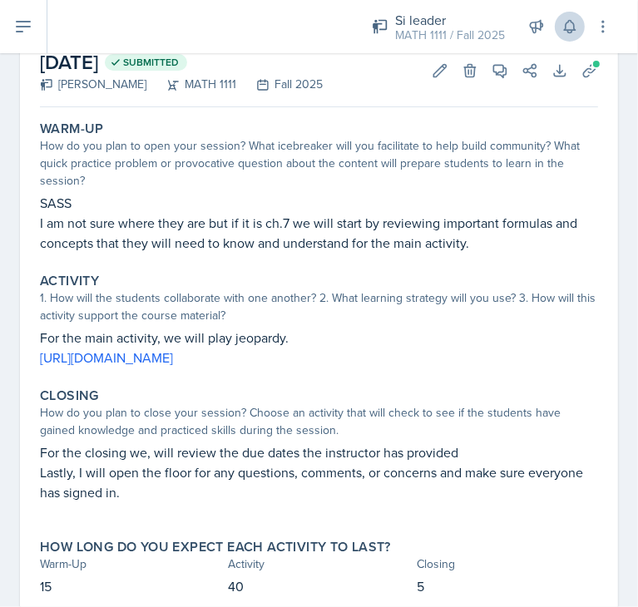
click at [47, 337] on p "For the main activity, we will play jeopardy." at bounding box center [319, 338] width 558 height 20
drag, startPoint x: 38, startPoint y: 334, endPoint x: 378, endPoint y: 364, distance: 340.7
click at [378, 364] on div "Activity 1. How will the students collaborate with one another? 2. What learnin…" at bounding box center [319, 320] width 572 height 108
copy div "For the main activity, we will play jeopardy. https://jeopardylabs.com/play/cha…"
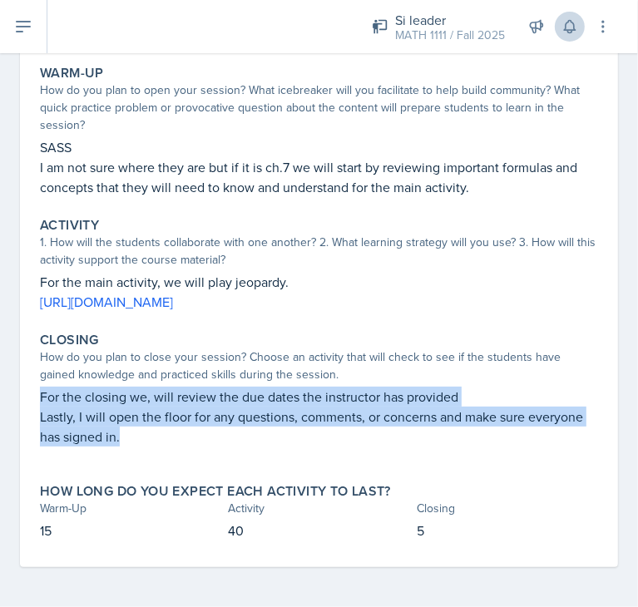
drag, startPoint x: 39, startPoint y: 393, endPoint x: 171, endPoint y: 453, distance: 144.1
click at [171, 453] on div "Closing How do you plan to close your session? Choose an activity that will che…" at bounding box center [319, 397] width 572 height 145
copy div "For the closing we, will review the due dates the instructor has provided Lastl…"
click at [22, 19] on icon at bounding box center [23, 27] width 20 height 20
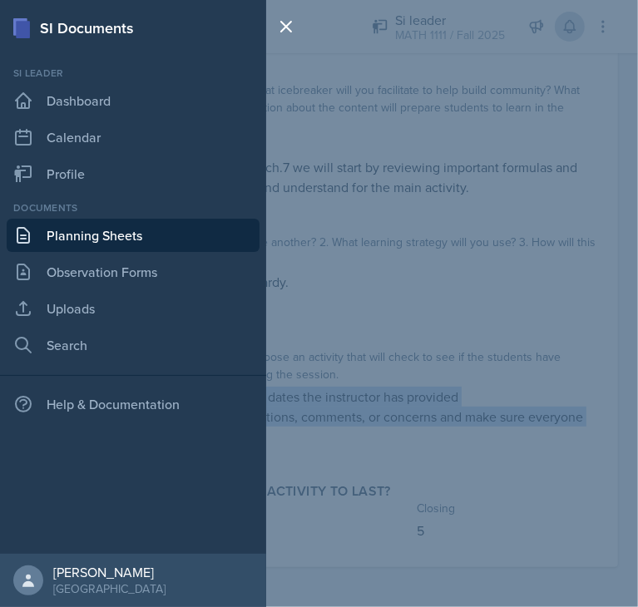
click at [92, 236] on link "Planning Sheets" at bounding box center [133, 235] width 253 height 33
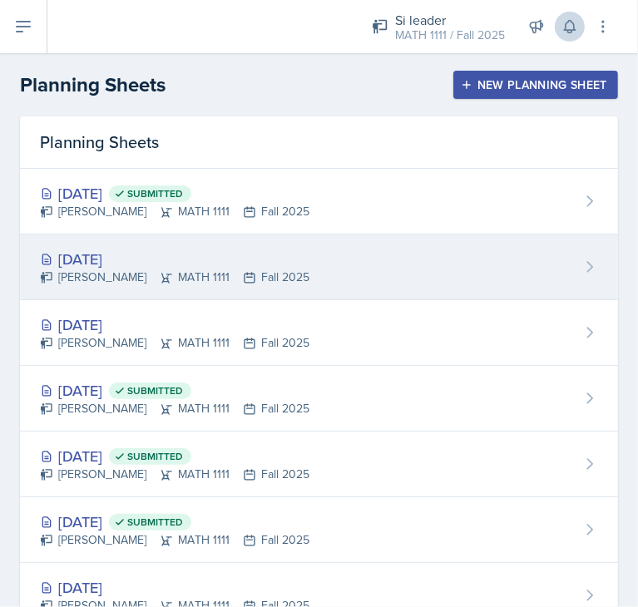
click at [438, 293] on div "[DATE] [PERSON_NAME] MATH 1111 Fall 2025" at bounding box center [319, 268] width 598 height 66
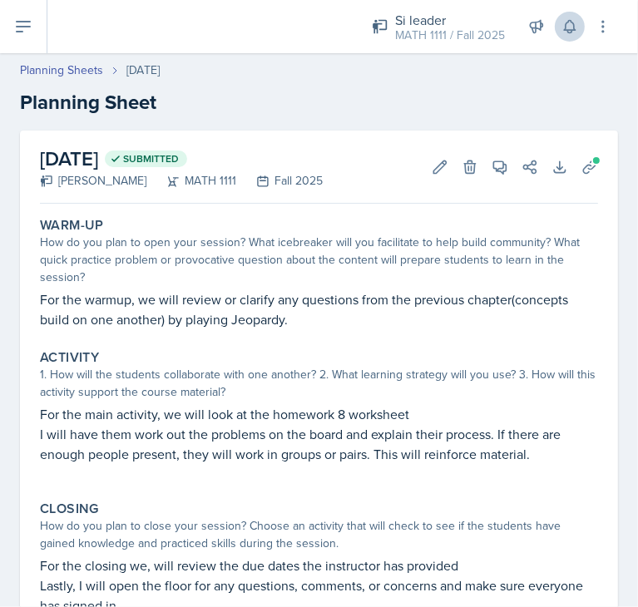
click at [297, 332] on div "Warm-Up How do you plan to open your session? What icebreaker will you facilita…" at bounding box center [319, 273] width 572 height 126
click at [425, 171] on button "Edit" at bounding box center [440, 167] width 30 height 30
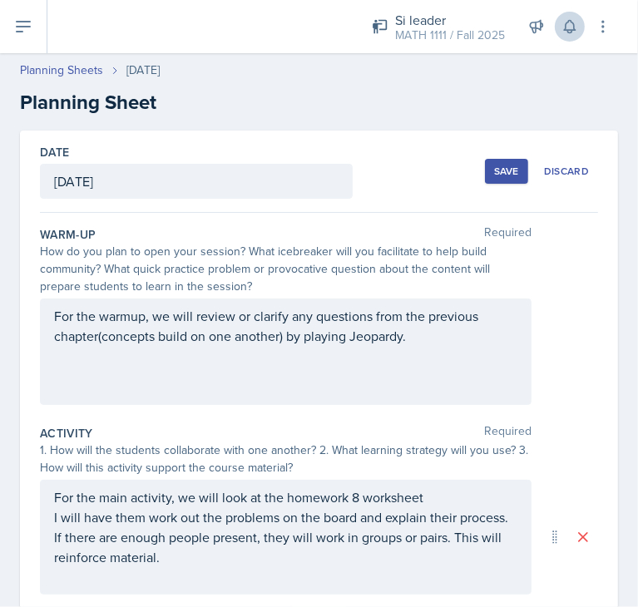
click at [246, 390] on div "For the warmup, we will review or clarify any questions from the previous chapt…" at bounding box center [286, 352] width 492 height 106
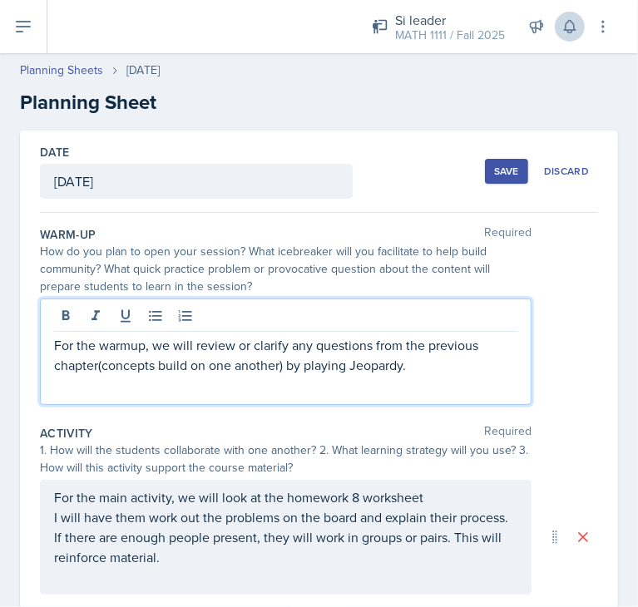
click at [430, 365] on p "For the warmup, we will review or clarify any questions from the previous chapt…" at bounding box center [285, 355] width 463 height 40
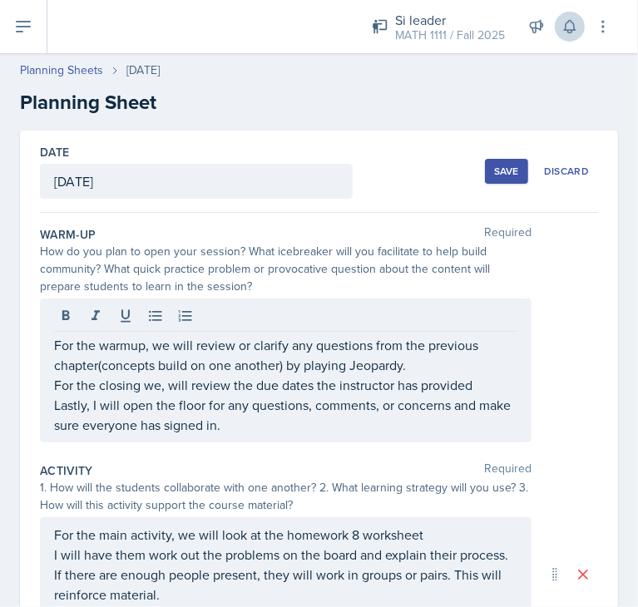
drag, startPoint x: 50, startPoint y: 384, endPoint x: 296, endPoint y: 429, distance: 250.3
click at [296, 429] on div "For the warmup, we will review or clarify any questions from the previous chapt…" at bounding box center [286, 371] width 492 height 144
drag, startPoint x: 53, startPoint y: 382, endPoint x: 247, endPoint y: 439, distance: 202.2
click at [247, 439] on div "For the warmup, we will review or clarify any questions from the previous chapt…" at bounding box center [286, 371] width 492 height 144
drag, startPoint x: 256, startPoint y: 436, endPoint x: 72, endPoint y: 403, distance: 187.7
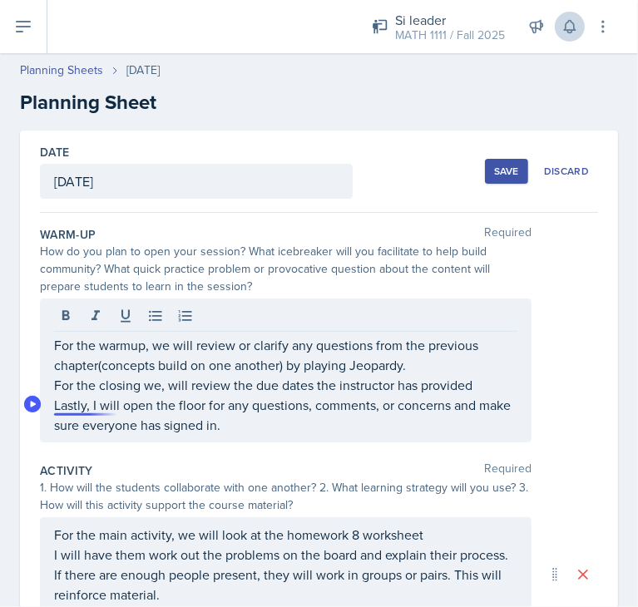
click at [72, 403] on div "For the warmup, we will review or clarify any questions from the previous chapt…" at bounding box center [286, 371] width 492 height 144
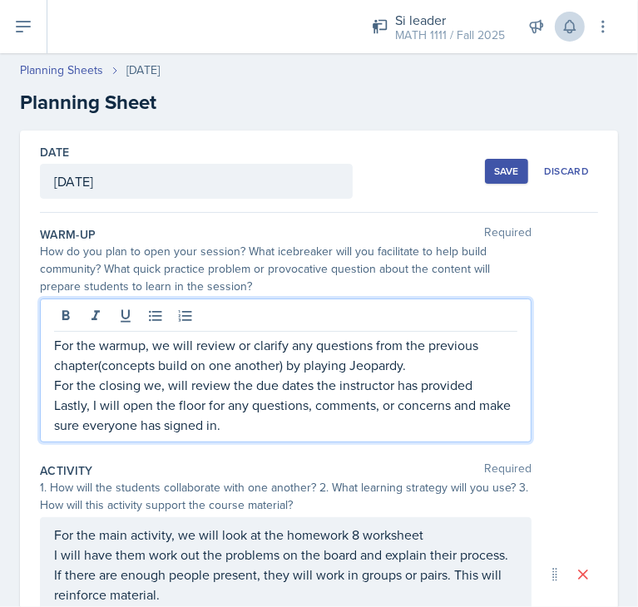
click at [72, 403] on p "Lastly, I will open the floor for any questions, comments, or concerns and make…" at bounding box center [285, 415] width 463 height 40
drag, startPoint x: 54, startPoint y: 379, endPoint x: 304, endPoint y: 431, distance: 255.0
click at [304, 431] on div "For the warmup, we will review or clarify any questions from the previous chapt…" at bounding box center [285, 385] width 463 height 100
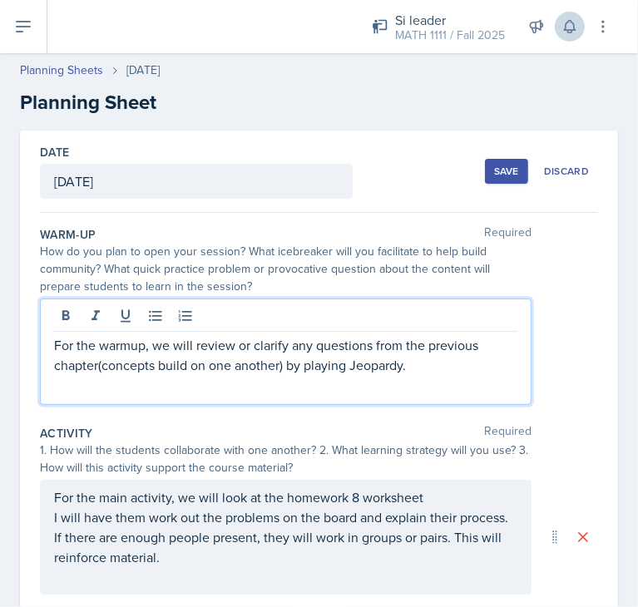
click at [82, 386] on p at bounding box center [285, 385] width 463 height 20
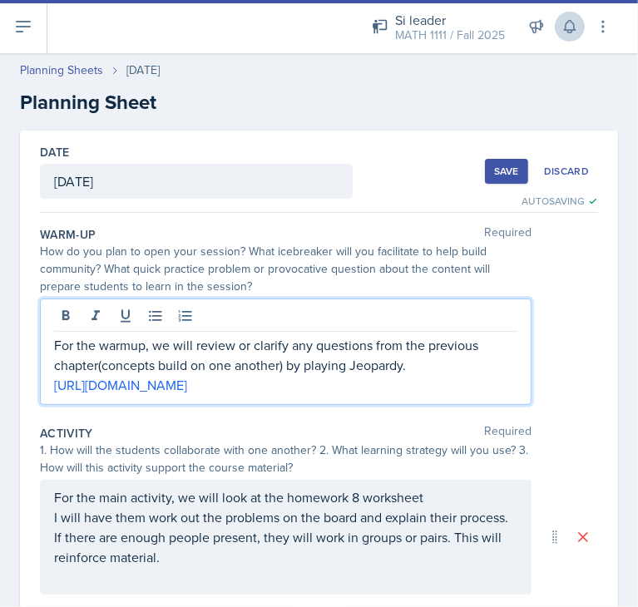
click at [497, 179] on button "Save" at bounding box center [506, 171] width 43 height 25
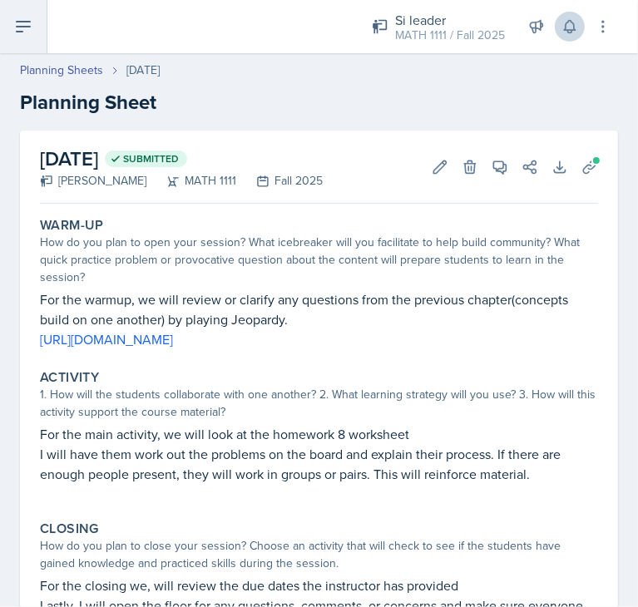
click at [34, 26] on button at bounding box center [23, 26] width 47 height 53
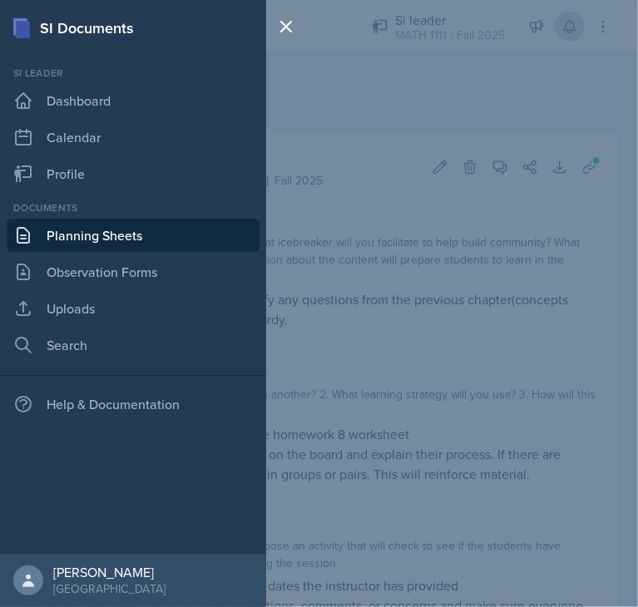
click at [97, 229] on link "Planning Sheets" at bounding box center [133, 235] width 253 height 33
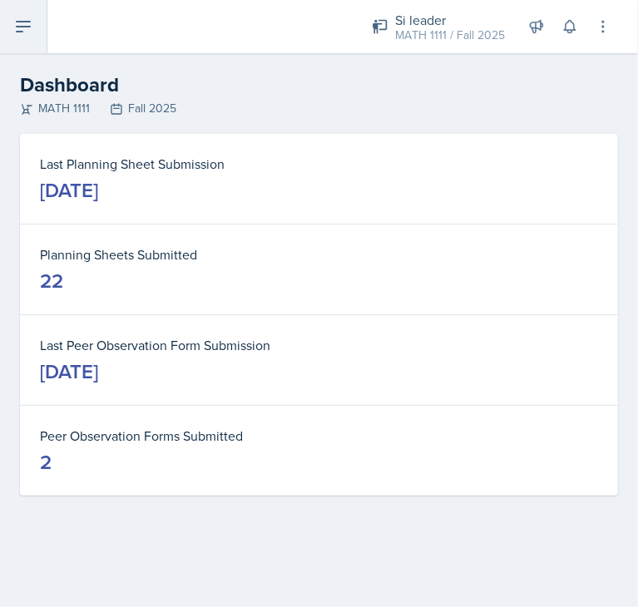
click at [28, 38] on button at bounding box center [23, 26] width 47 height 53
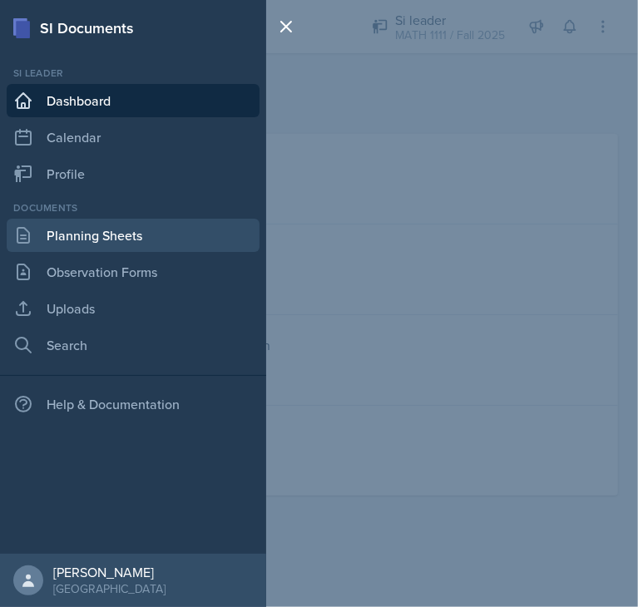
click at [86, 230] on link "Planning Sheets" at bounding box center [133, 235] width 253 height 33
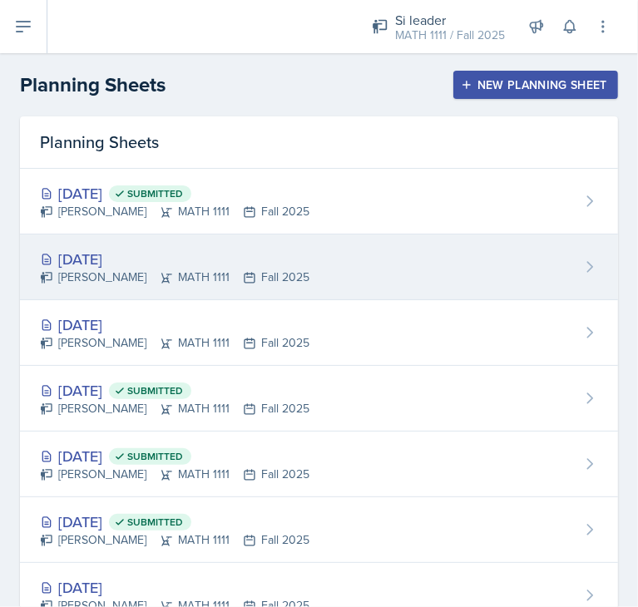
click at [358, 274] on div "[DATE] [PERSON_NAME] MATH 1111 Fall 2025" at bounding box center [319, 268] width 598 height 66
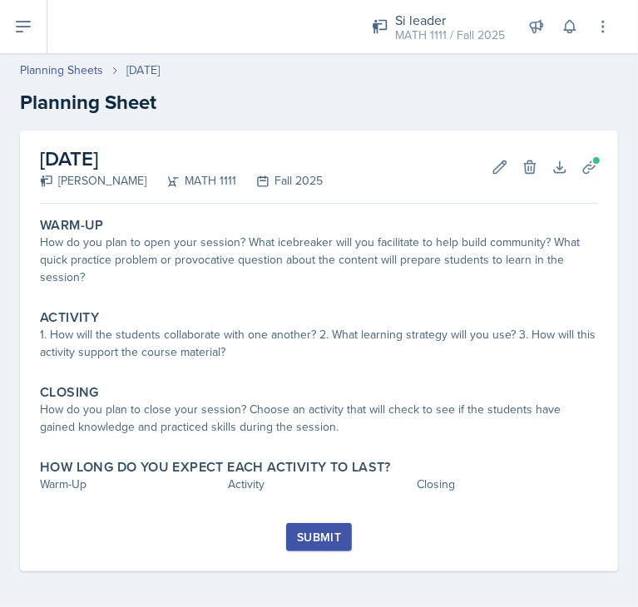
click at [358, 274] on div "How do you plan to open your session? What icebreaker will you facilitate to he…" at bounding box center [319, 260] width 558 height 52
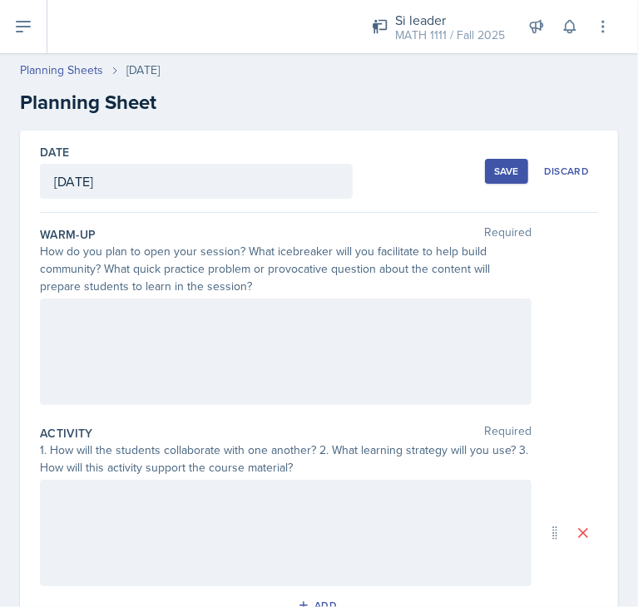
click at [146, 324] on div at bounding box center [286, 352] width 492 height 106
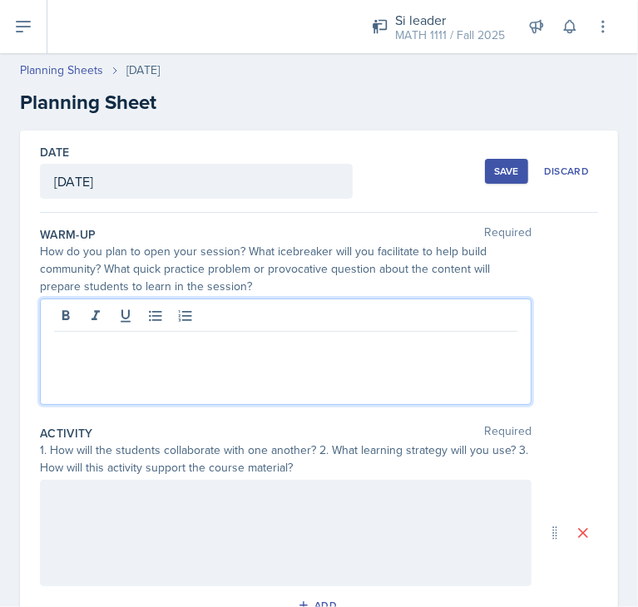
click at [106, 354] on p at bounding box center [285, 345] width 463 height 20
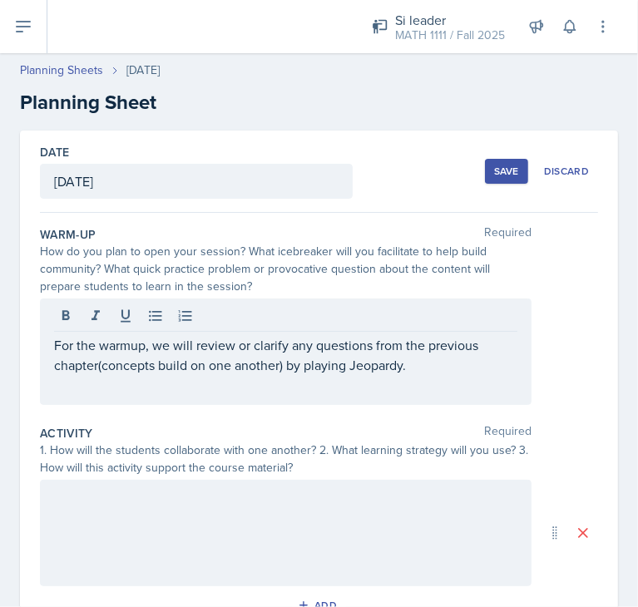
click at [126, 537] on div at bounding box center [286, 533] width 492 height 106
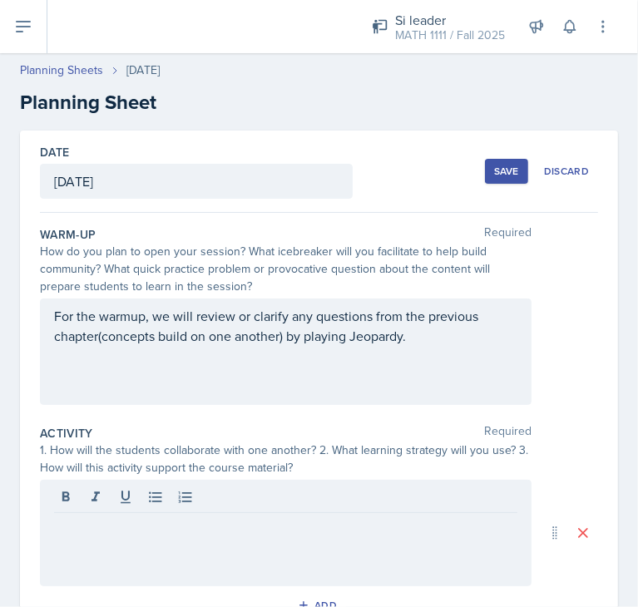
click at [235, 552] on div at bounding box center [286, 533] width 492 height 106
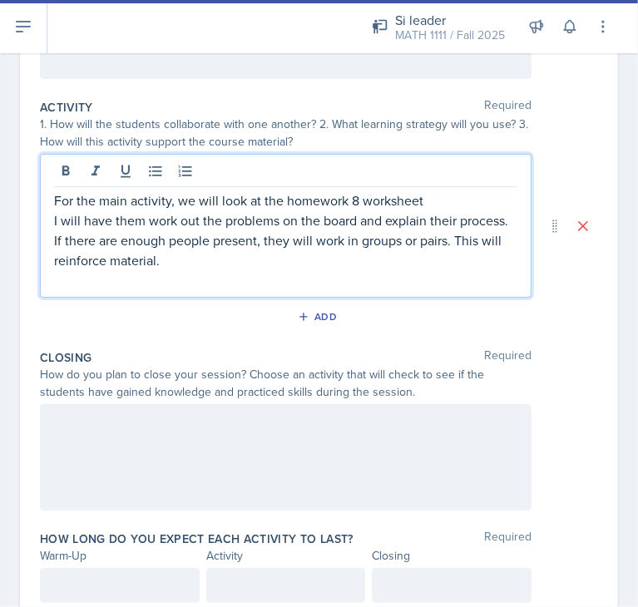
click at [110, 482] on div at bounding box center [286, 457] width 492 height 106
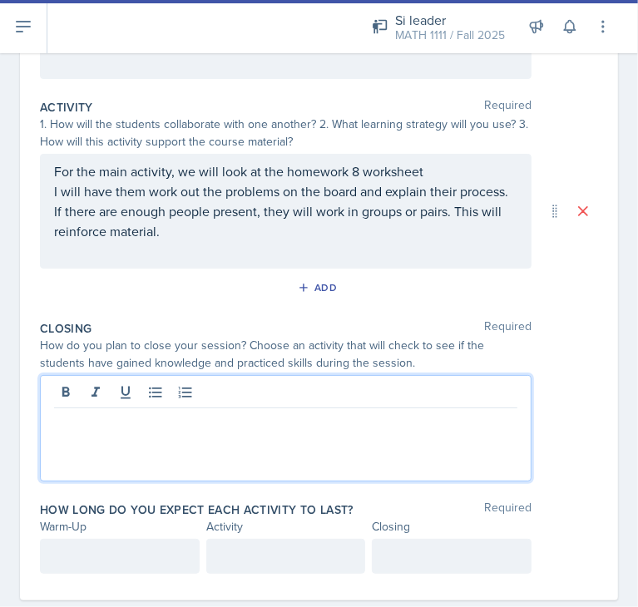
scroll to position [356, 0]
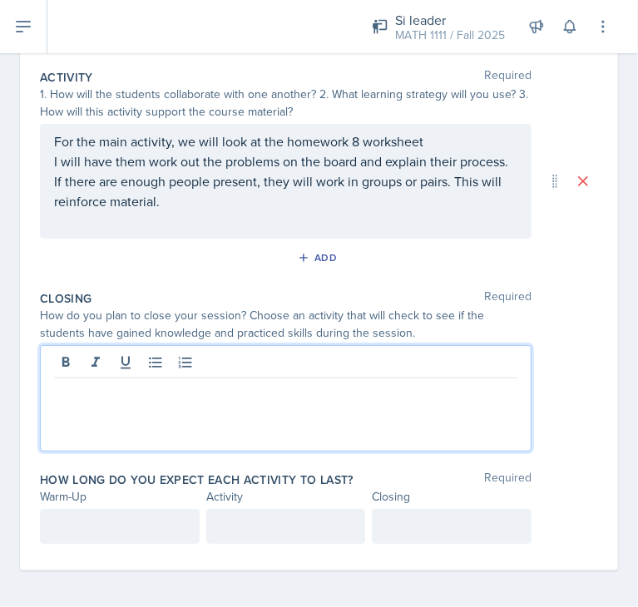
click at [59, 530] on div at bounding box center [120, 526] width 160 height 35
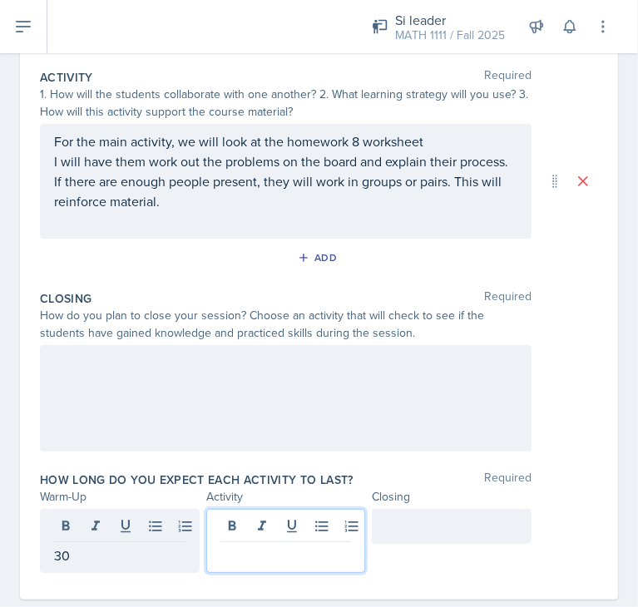
click at [282, 533] on div at bounding box center [286, 541] width 160 height 64
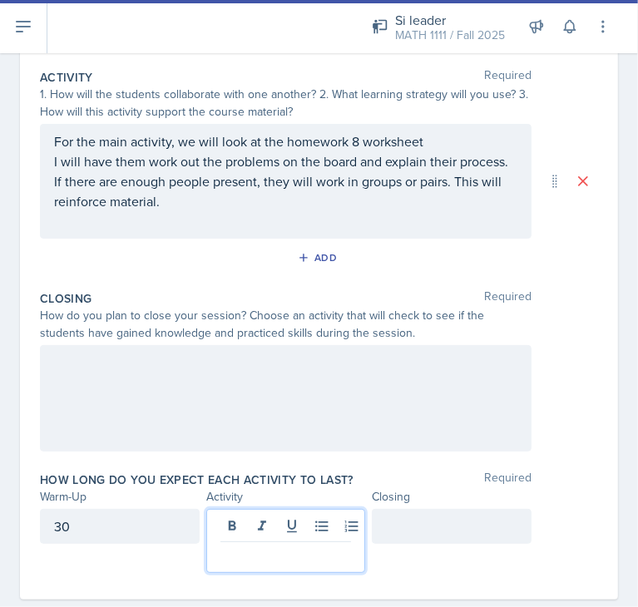
click at [459, 536] on div at bounding box center [452, 526] width 160 height 35
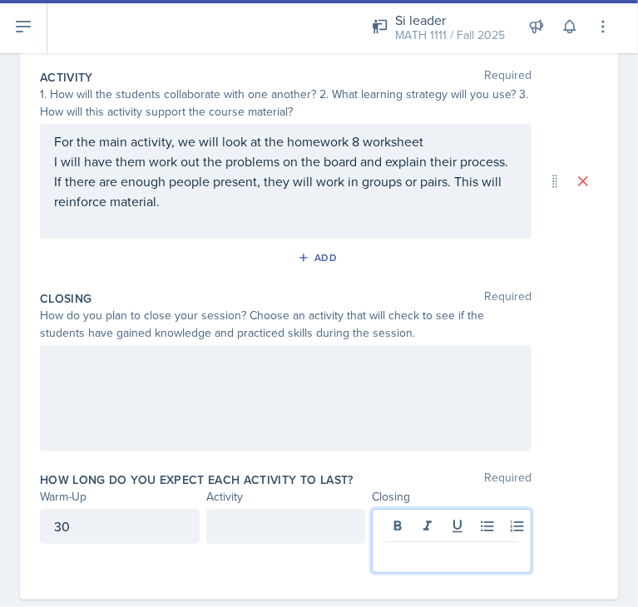
scroll to position [385, 0]
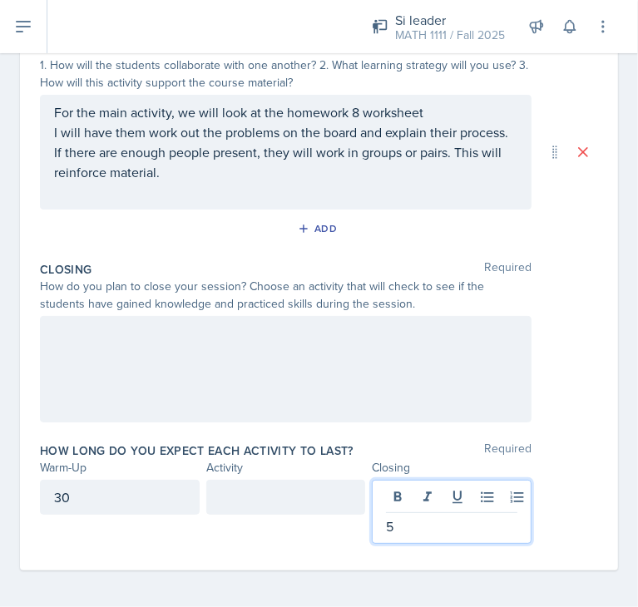
click at [260, 497] on div at bounding box center [286, 497] width 160 height 35
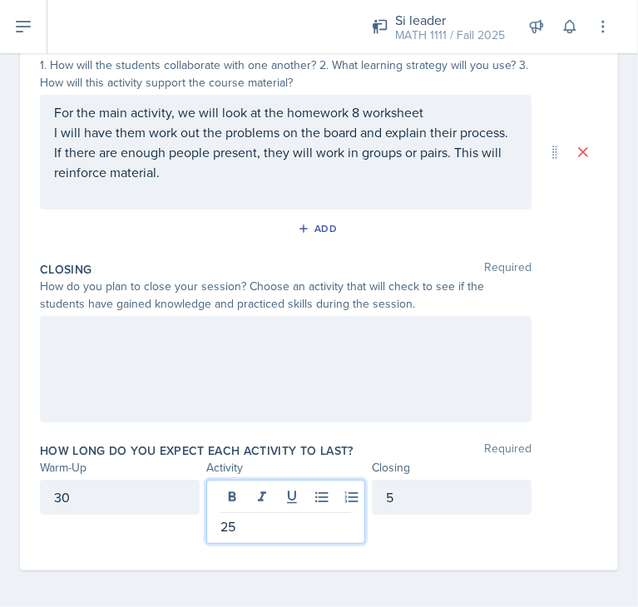
click at [113, 357] on div at bounding box center [286, 369] width 492 height 106
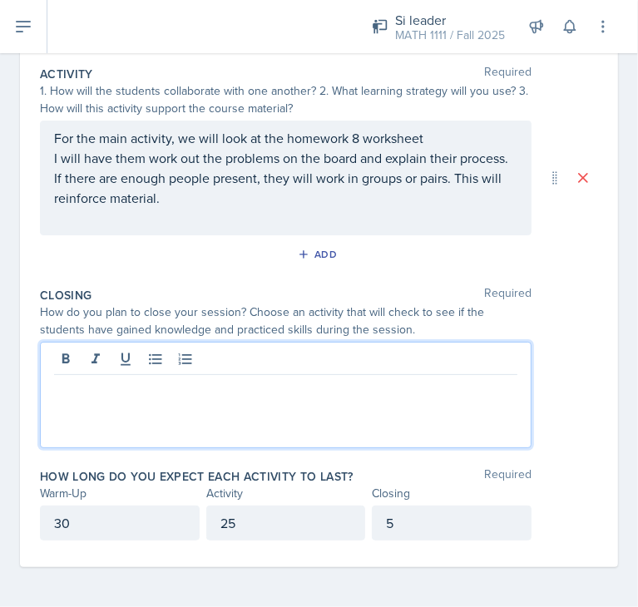
scroll to position [358, 0]
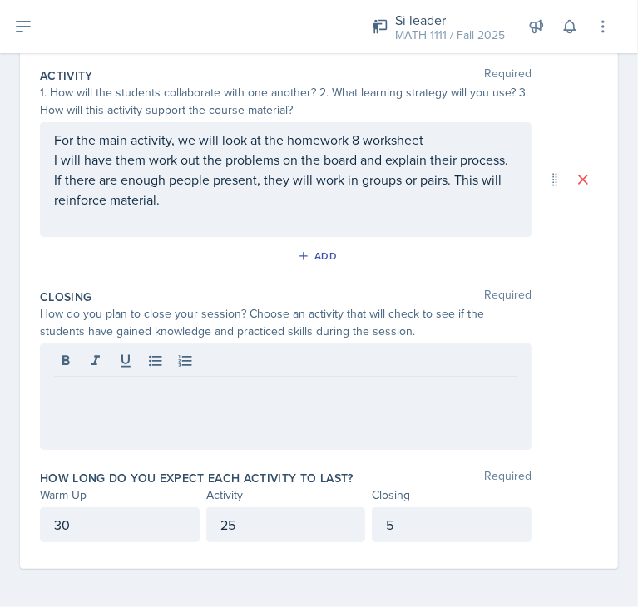
click at [96, 425] on div at bounding box center [286, 397] width 492 height 106
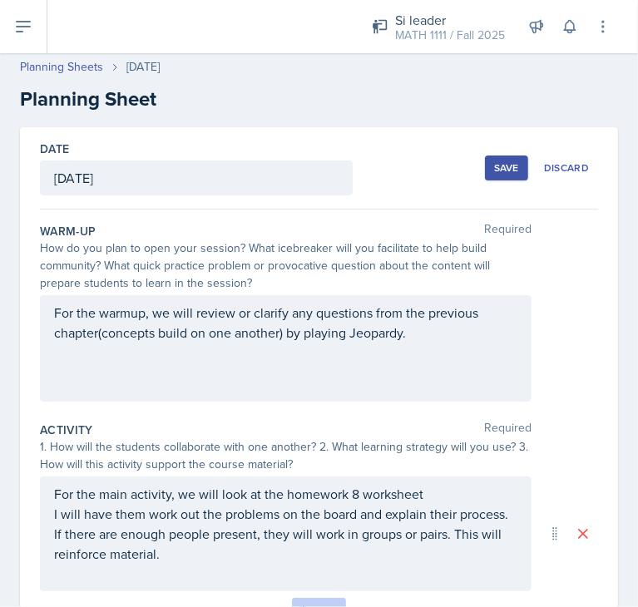
scroll to position [0, 0]
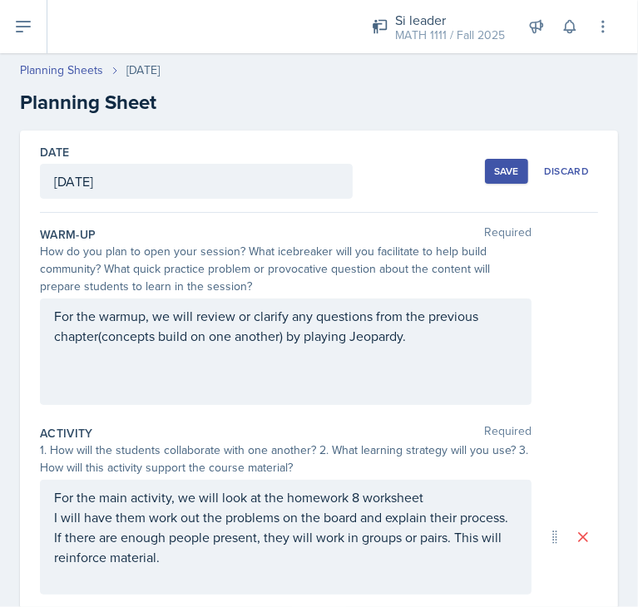
click at [492, 178] on button "Save" at bounding box center [506, 171] width 43 height 25
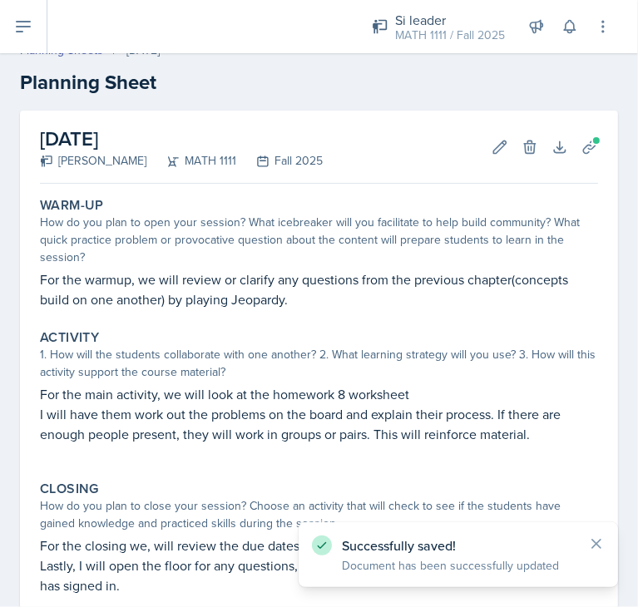
scroll to position [17, 0]
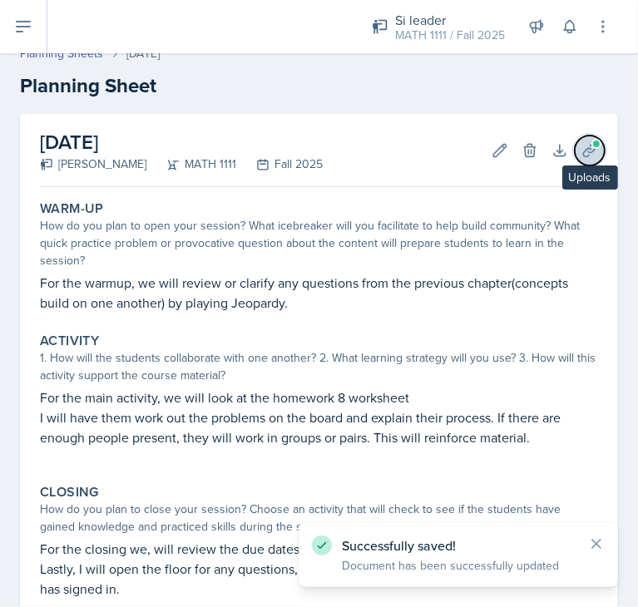
click at [591, 147] on span at bounding box center [596, 144] width 10 height 10
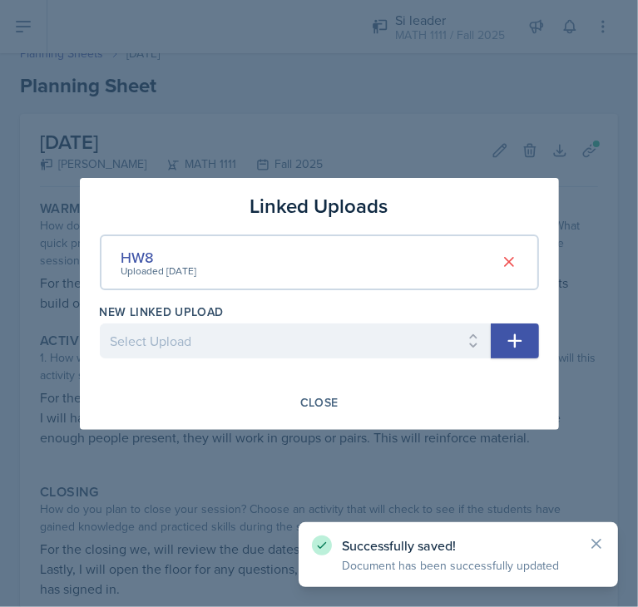
click at [517, 350] on button "button" at bounding box center [515, 341] width 48 height 35
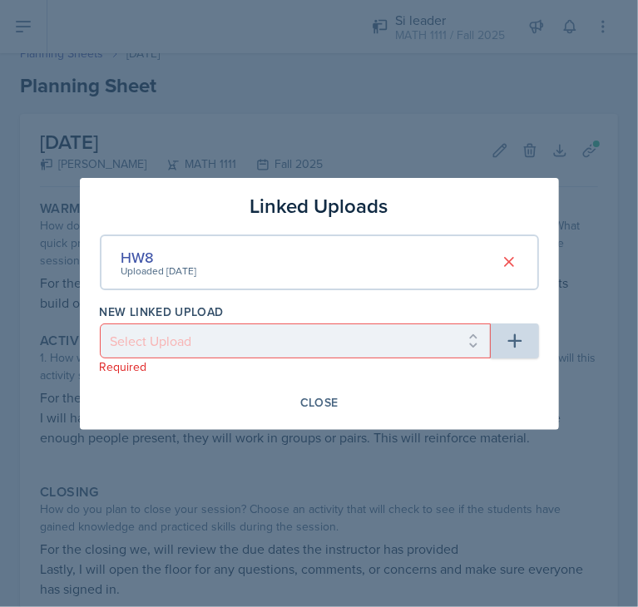
click at [456, 117] on div at bounding box center [319, 303] width 638 height 607
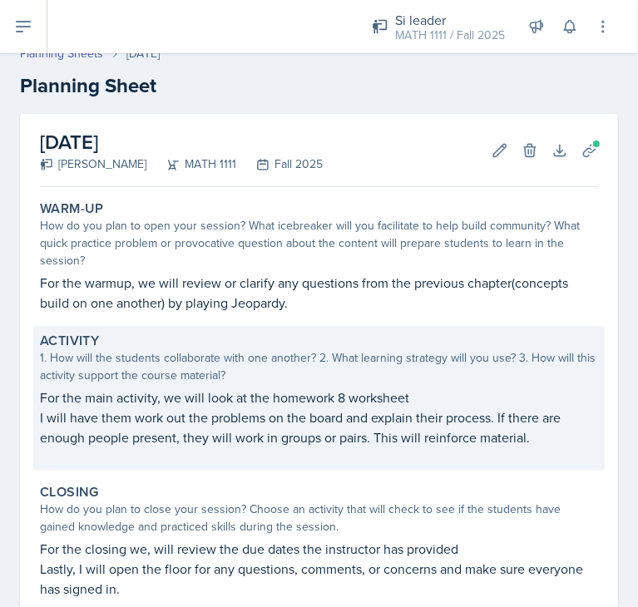
scroll to position [216, 0]
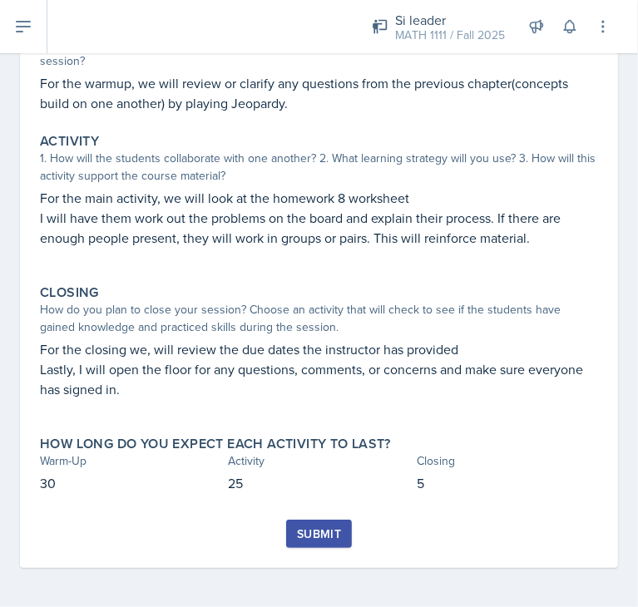
click at [319, 537] on div "Submit" at bounding box center [319, 533] width 44 height 13
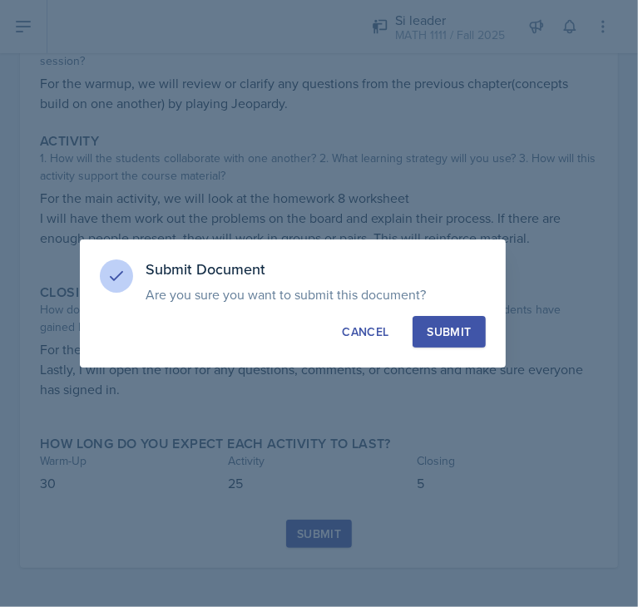
click at [445, 340] on button "Submit" at bounding box center [449, 332] width 72 height 32
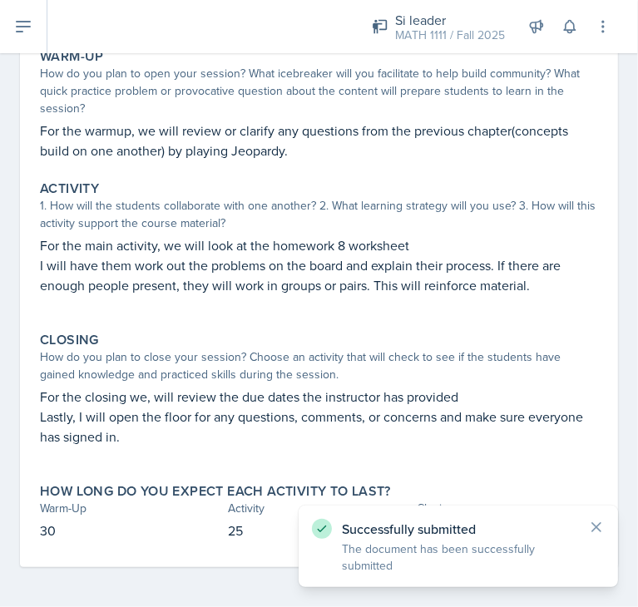
scroll to position [0, 0]
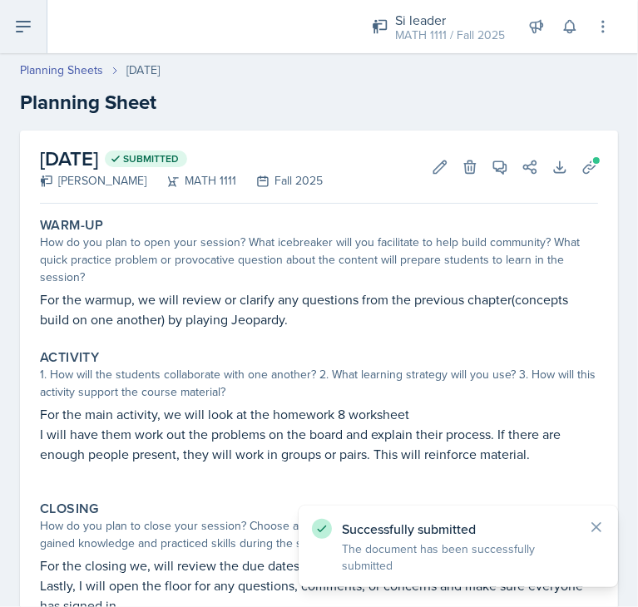
click at [40, 31] on button at bounding box center [23, 26] width 47 height 53
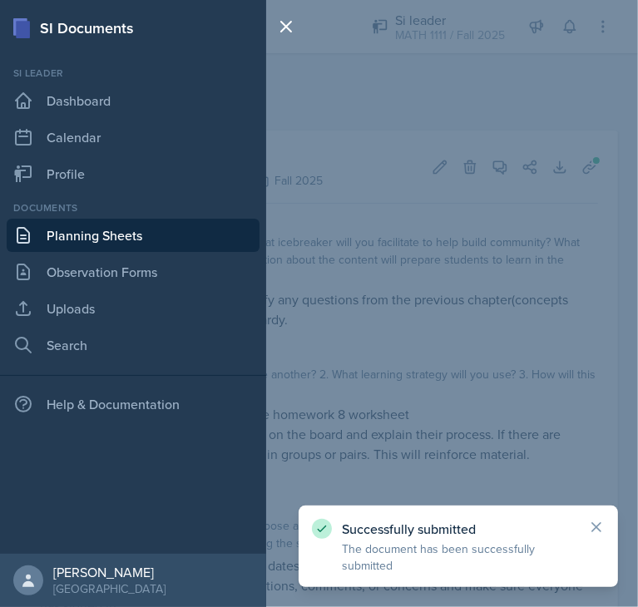
click at [97, 244] on link "Planning Sheets" at bounding box center [133, 235] width 253 height 33
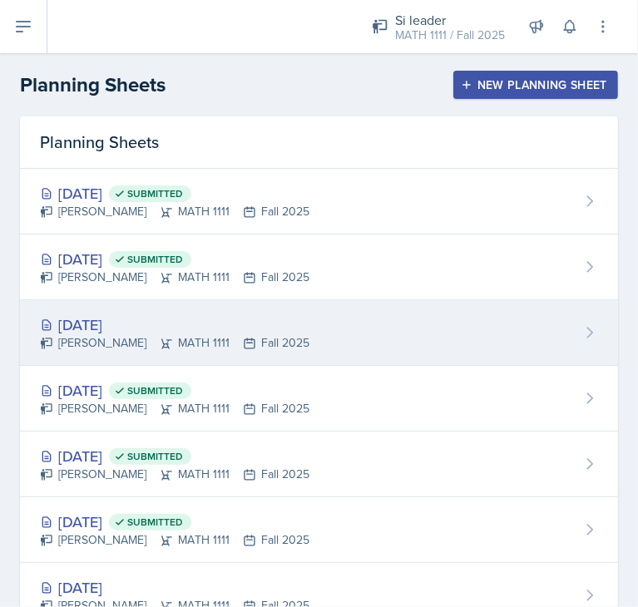
click at [275, 325] on div "[DATE]" at bounding box center [175, 325] width 270 height 22
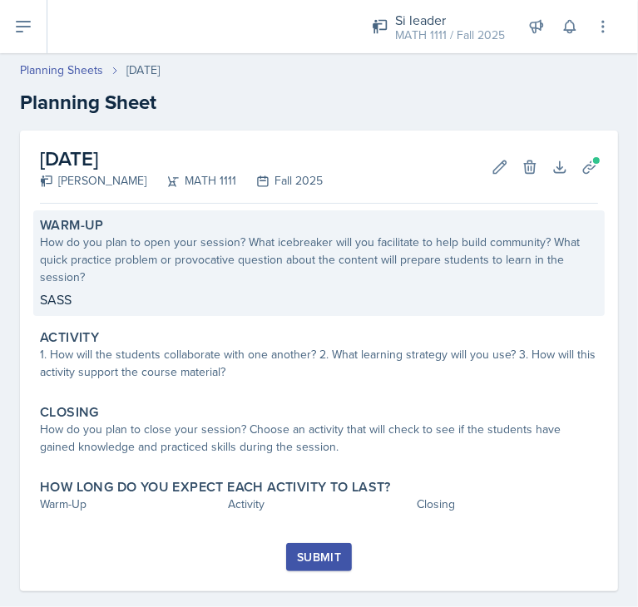
click at [147, 279] on div "How do you plan to open your session? What icebreaker will you facilitate to he…" at bounding box center [319, 260] width 558 height 52
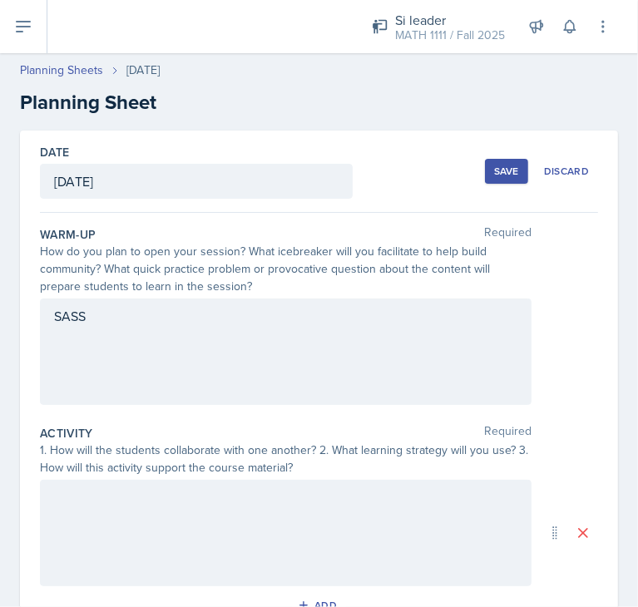
click at [71, 344] on div "SASS" at bounding box center [286, 352] width 492 height 106
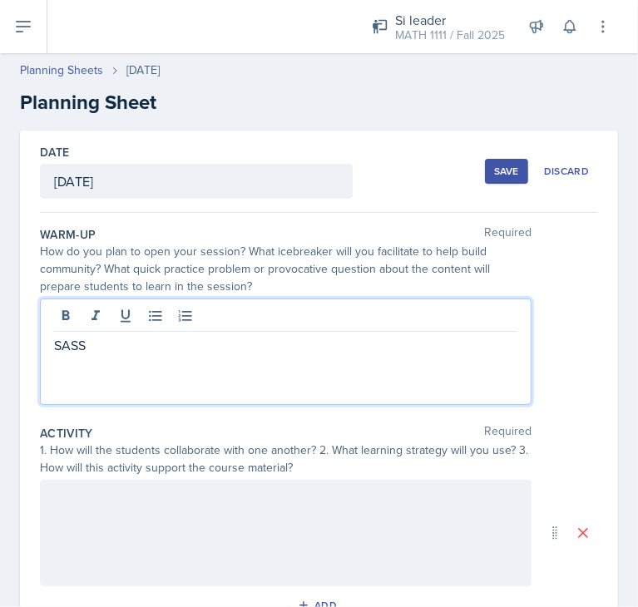
click at [96, 356] on div "SASS" at bounding box center [286, 352] width 492 height 106
click at [123, 330] on div at bounding box center [285, 317] width 463 height 27
click at [117, 340] on p "SASS" at bounding box center [285, 345] width 463 height 20
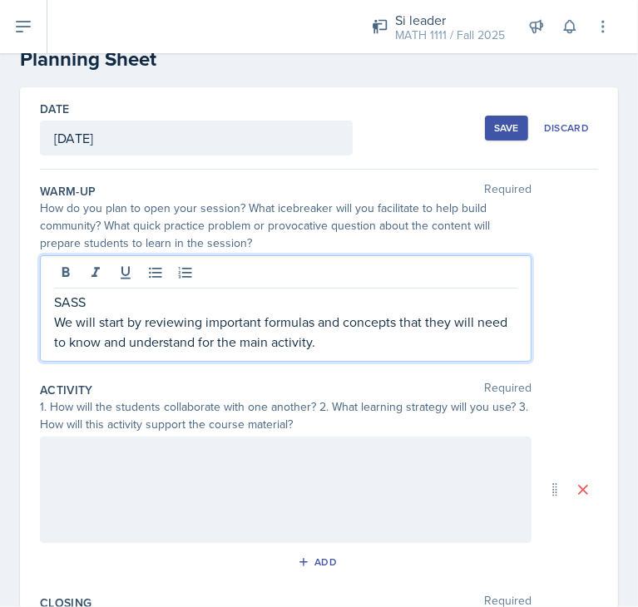
scroll to position [43, 0]
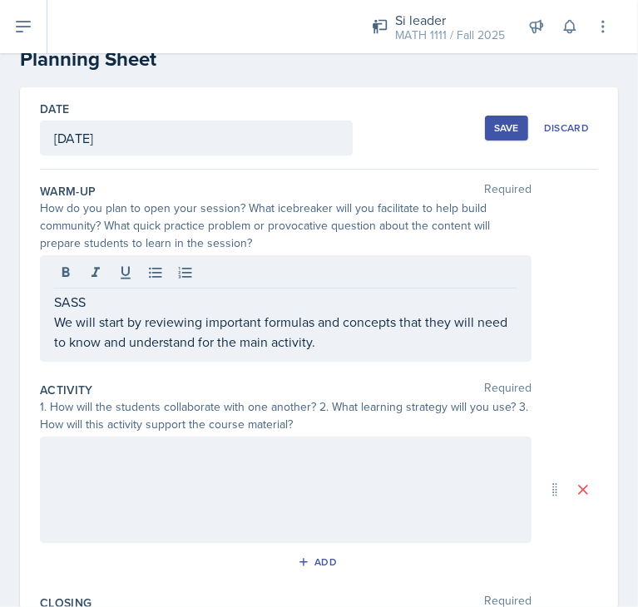
click at [70, 486] on div at bounding box center [286, 490] width 492 height 106
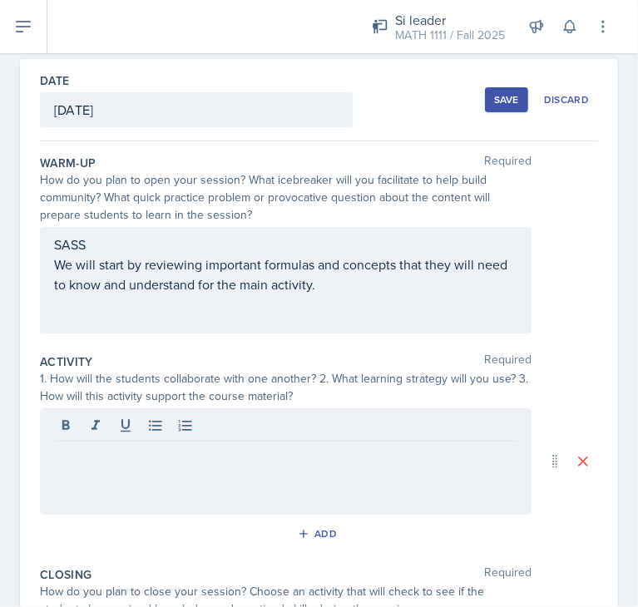
click at [81, 473] on div at bounding box center [286, 461] width 492 height 106
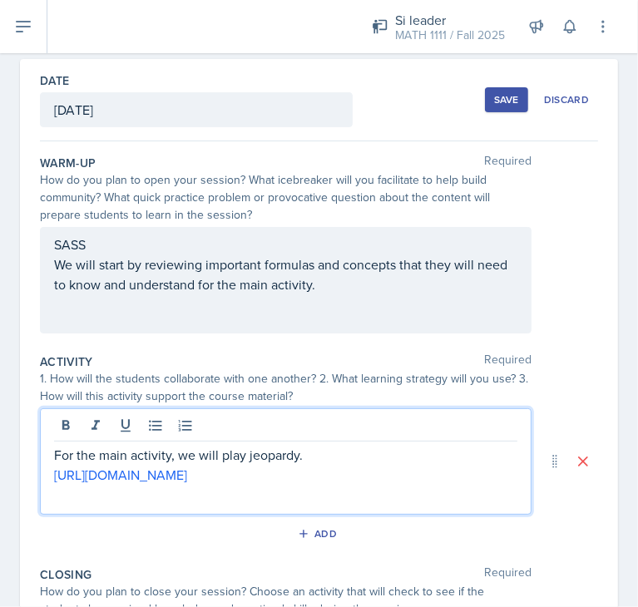
click at [323, 455] on p "For the main activity, we will play jeopardy." at bounding box center [285, 455] width 463 height 20
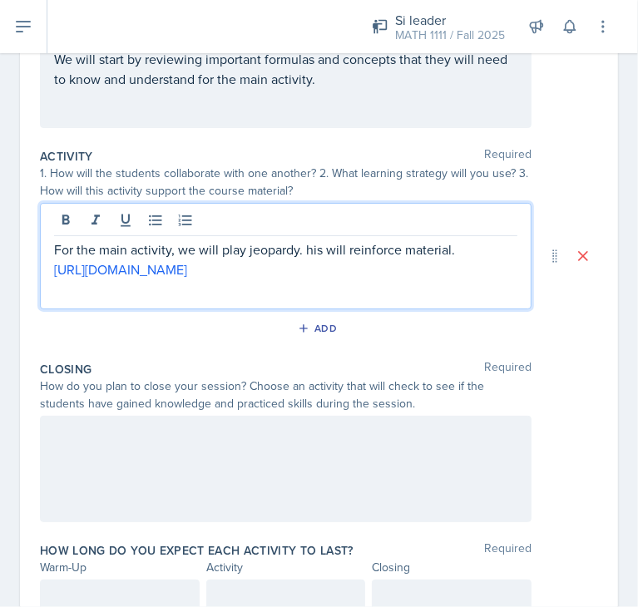
scroll to position [289, 0]
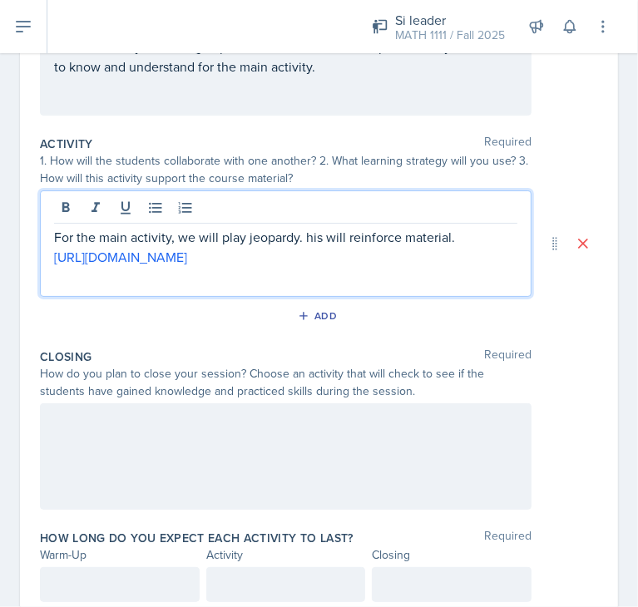
click at [129, 460] on div at bounding box center [286, 456] width 492 height 106
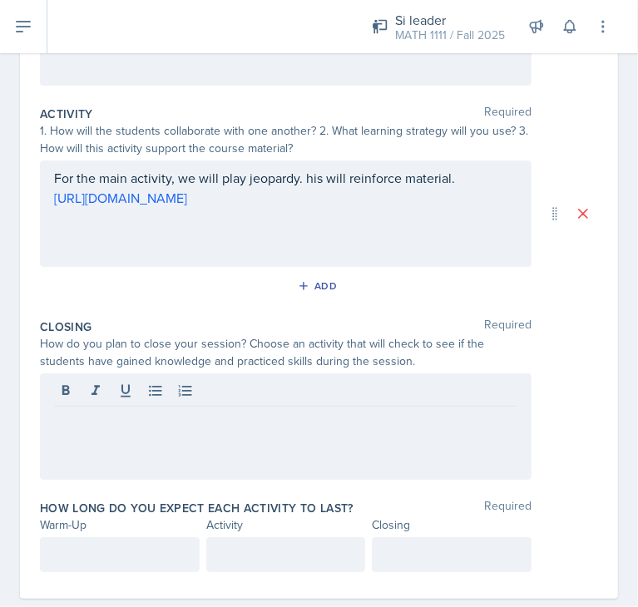
click at [93, 448] on div at bounding box center [286, 427] width 492 height 106
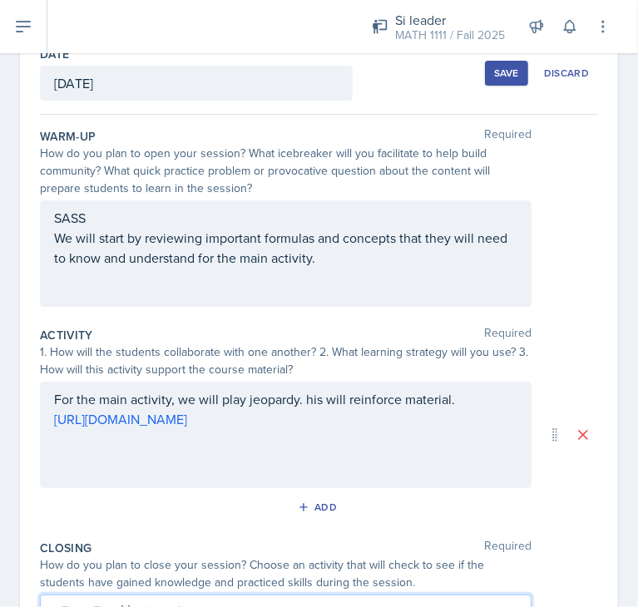
scroll to position [97, 0]
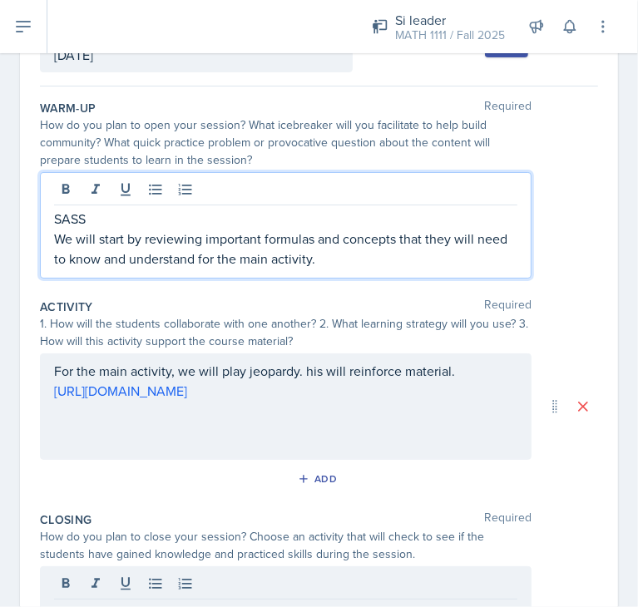
click at [354, 260] on p "We will start by reviewing important formulas and concepts that they will need …" at bounding box center [285, 249] width 463 height 40
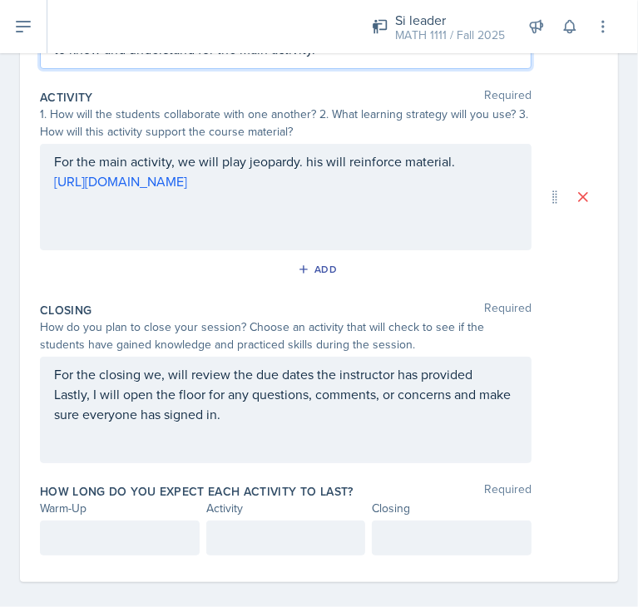
scroll to position [349, 0]
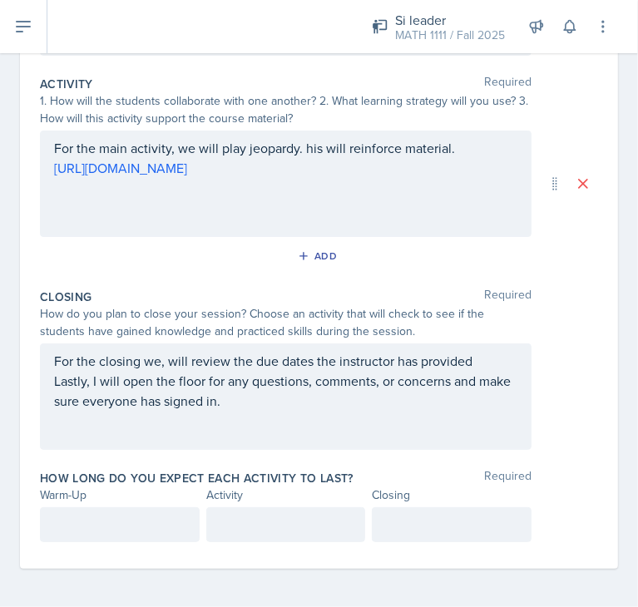
click at [78, 534] on div at bounding box center [120, 524] width 160 height 35
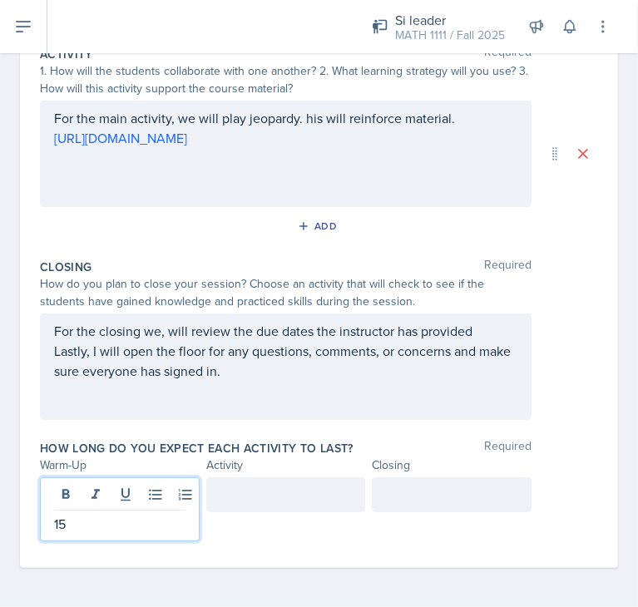
click at [329, 492] on div at bounding box center [286, 495] width 160 height 35
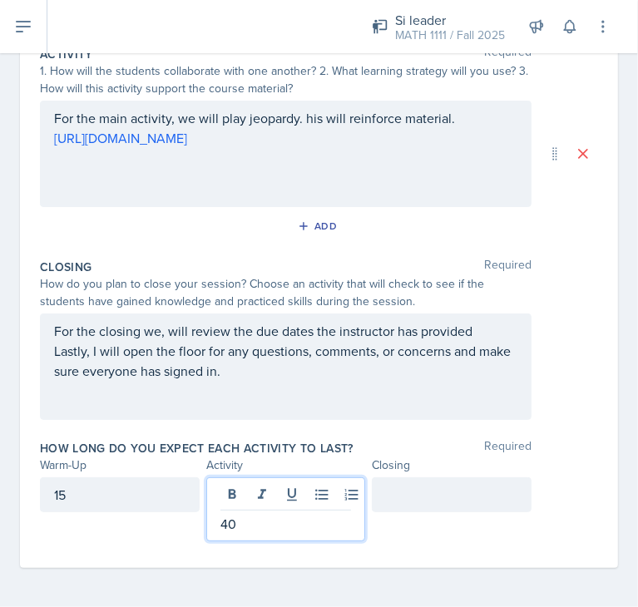
click at [426, 502] on div at bounding box center [452, 495] width 160 height 35
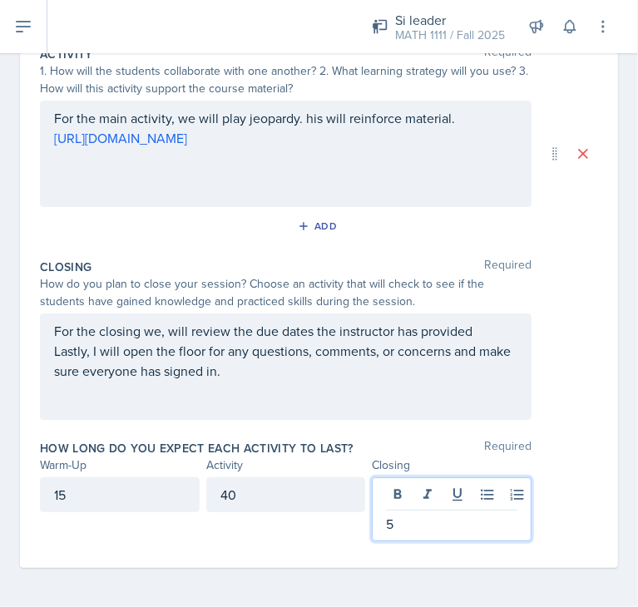
scroll to position [0, 0]
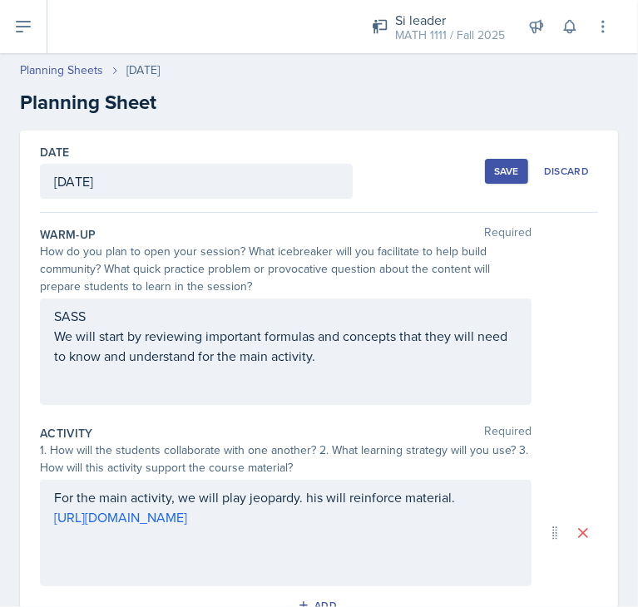
click at [494, 173] on div "Save" at bounding box center [506, 171] width 25 height 13
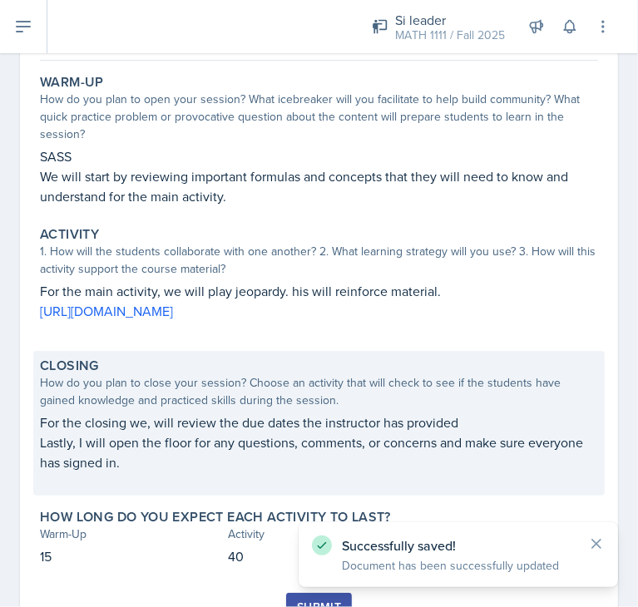
scroll to position [216, 0]
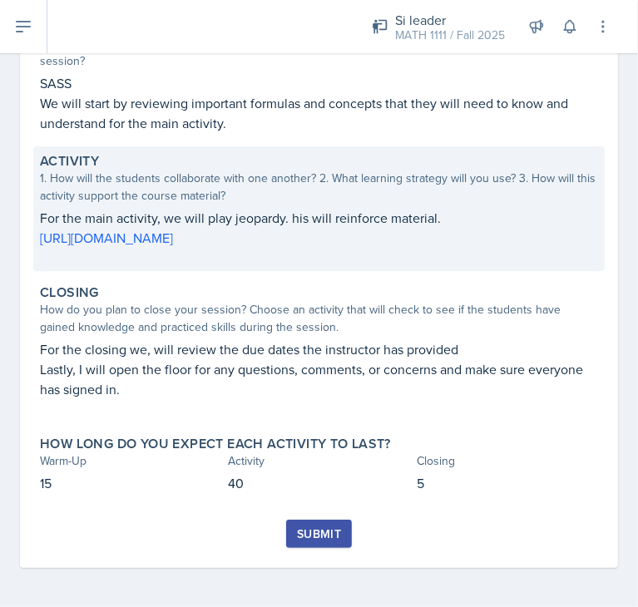
drag, startPoint x: 33, startPoint y: 237, endPoint x: 320, endPoint y: 243, distance: 287.1
click at [320, 243] on div "Activity 1. How will the students collaborate with one another? 2. What learnin…" at bounding box center [319, 208] width 572 height 125
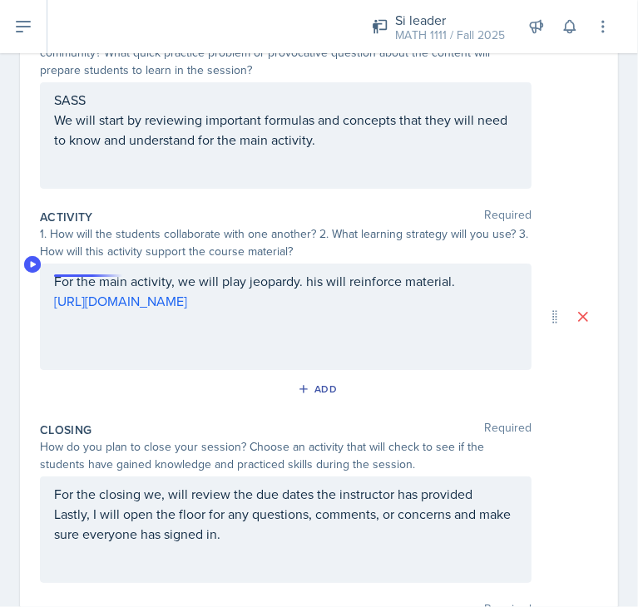
scroll to position [0, 0]
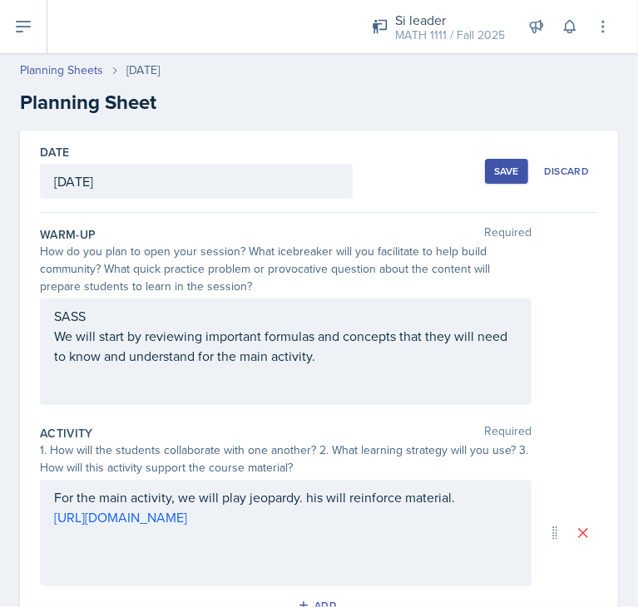
drag, startPoint x: 51, startPoint y: 519, endPoint x: 353, endPoint y: 515, distance: 302.0
click at [353, 515] on div "For the main activity, we will play jeopardy. his will reinforce material. [URL…" at bounding box center [286, 533] width 492 height 106
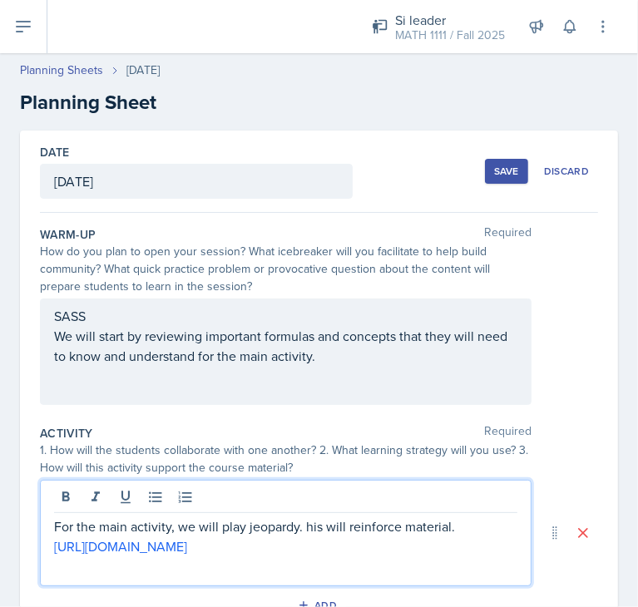
click at [349, 517] on p "For the main activity, we will play jeopardy. his will reinforce material." at bounding box center [285, 527] width 463 height 20
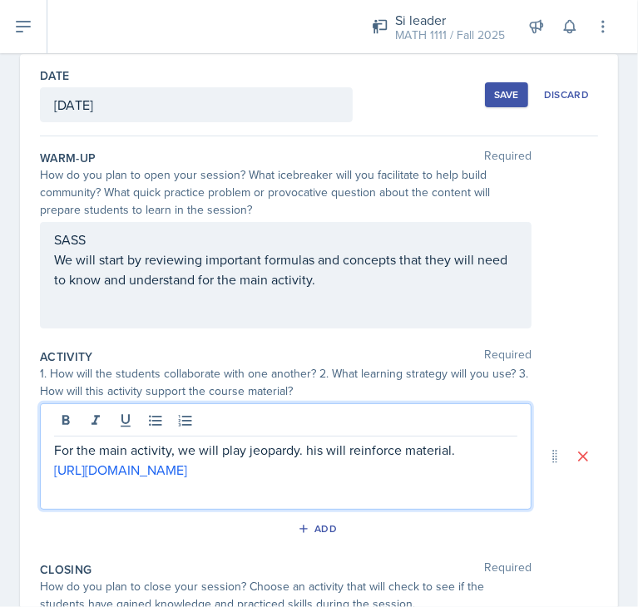
scroll to position [146, 0]
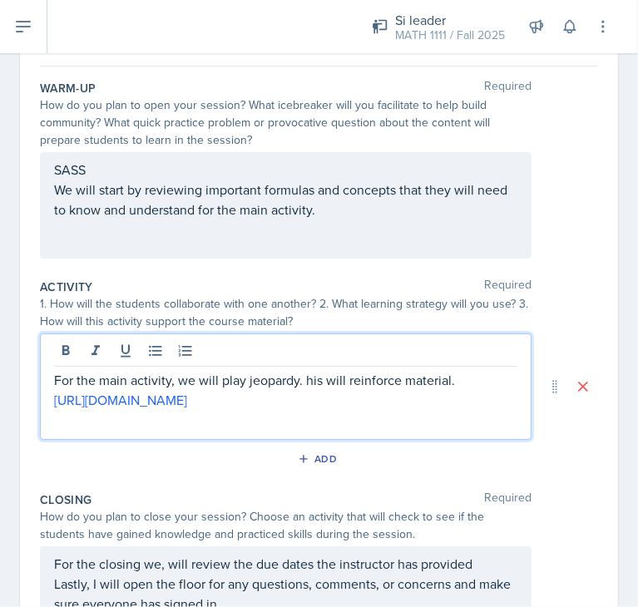
drag, startPoint x: 326, startPoint y: 547, endPoint x: 47, endPoint y: 398, distance: 316.3
click at [47, 398] on div "For the main activity, we will play jeopardy. his will reinforce material. [URL…" at bounding box center [286, 387] width 492 height 106
copy link "[URL][DOMAIN_NAME]"
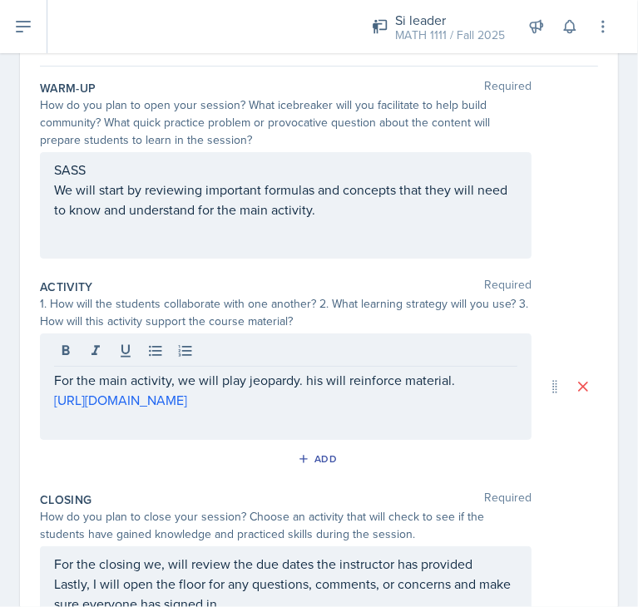
click at [337, 410] on p at bounding box center [285, 420] width 463 height 20
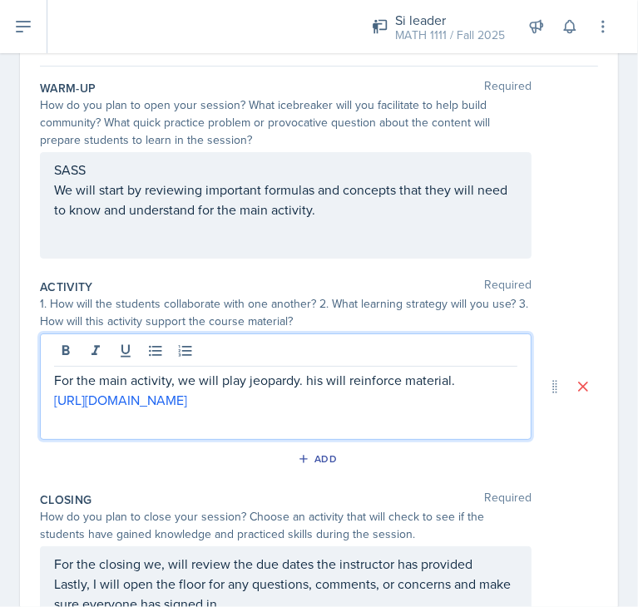
click at [305, 379] on p "For the main activity, we will play jeopardy. his will reinforce material." at bounding box center [285, 380] width 463 height 20
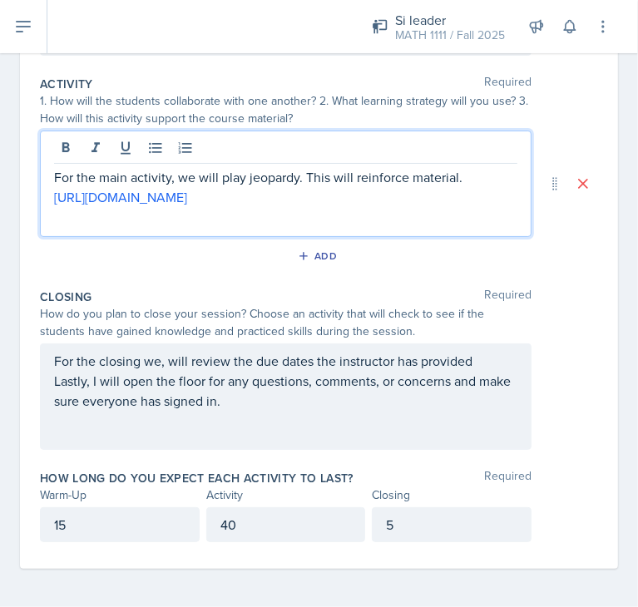
scroll to position [0, 0]
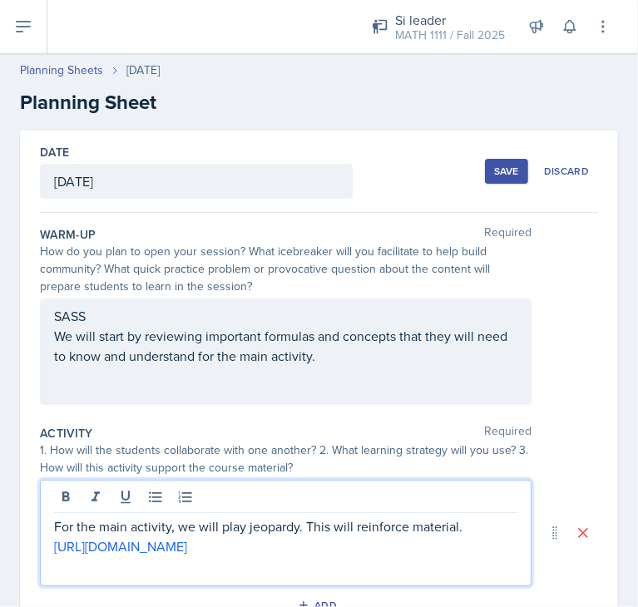
click at [494, 171] on div "Save" at bounding box center [506, 171] width 25 height 13
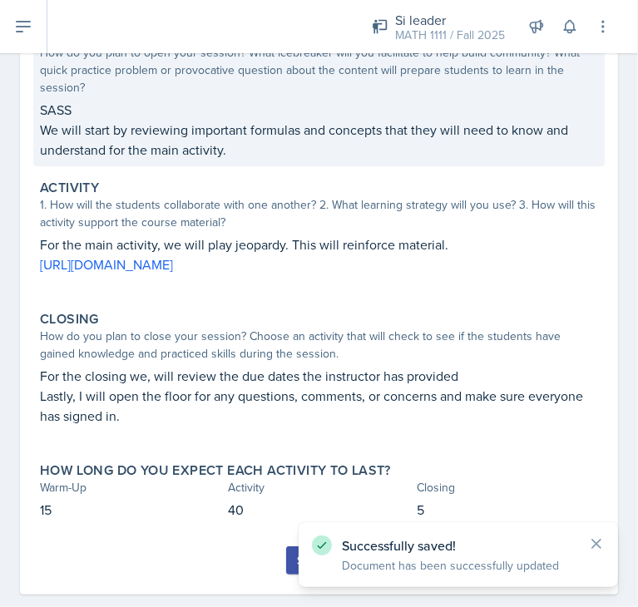
scroll to position [216, 0]
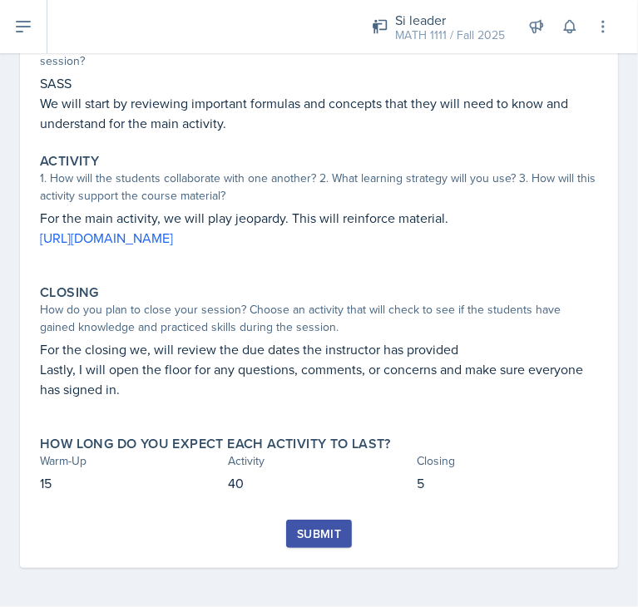
click at [297, 532] on div "Submit" at bounding box center [319, 533] width 44 height 13
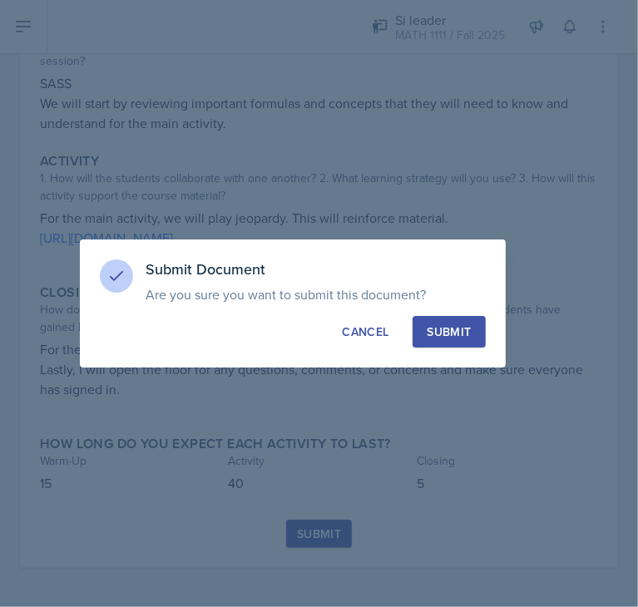
click at [455, 330] on div "Submit" at bounding box center [449, 332] width 44 height 17
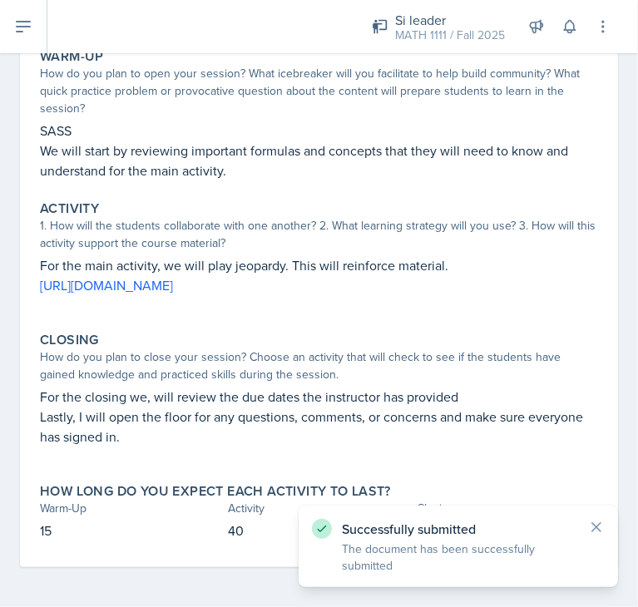
scroll to position [0, 0]
